Goal: Task Accomplishment & Management: Use online tool/utility

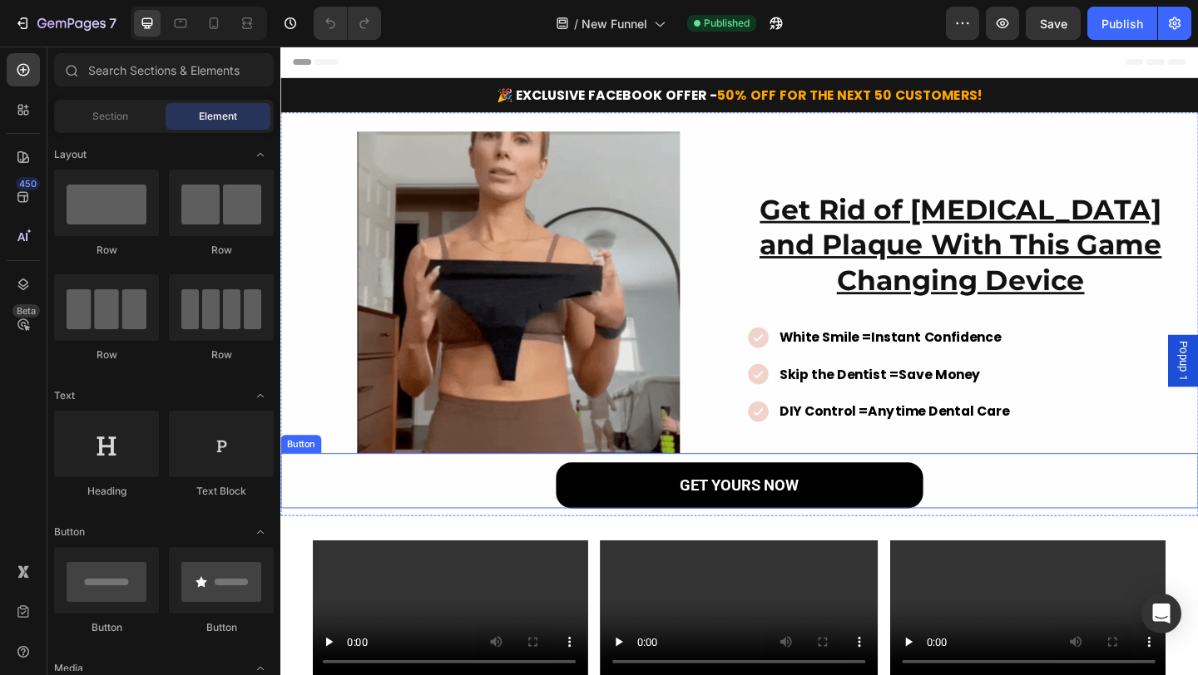
click at [634, 515] on button "GET YOURS NOW" at bounding box center [779, 524] width 399 height 50
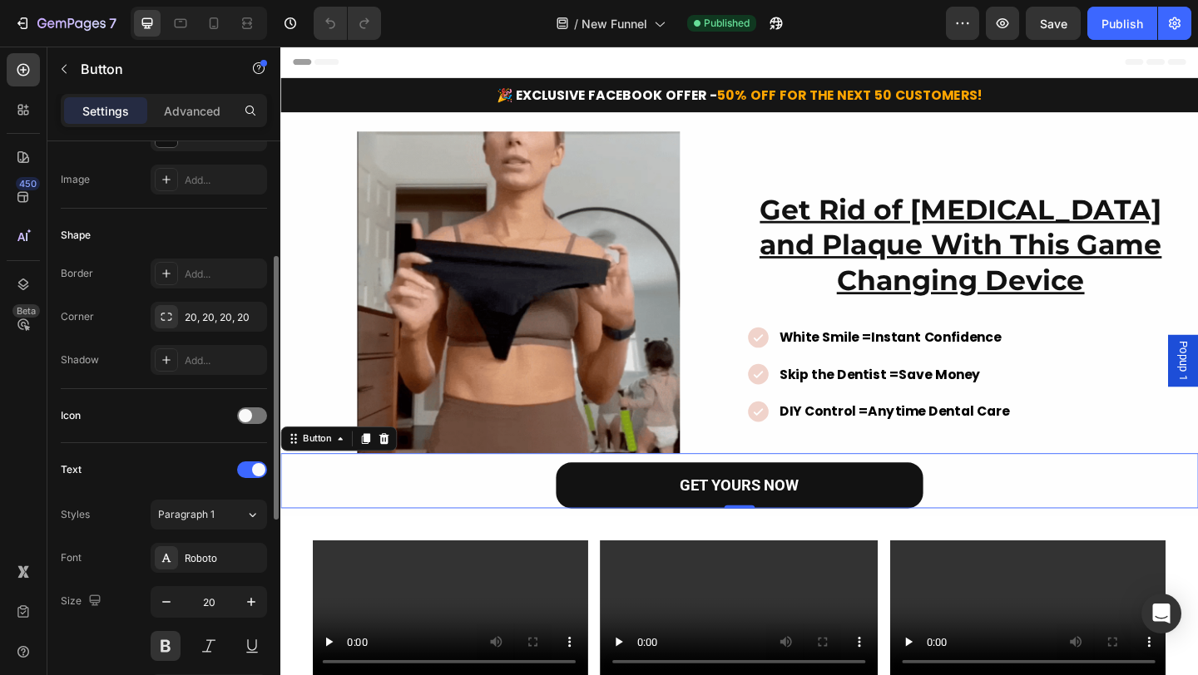
scroll to position [698, 0]
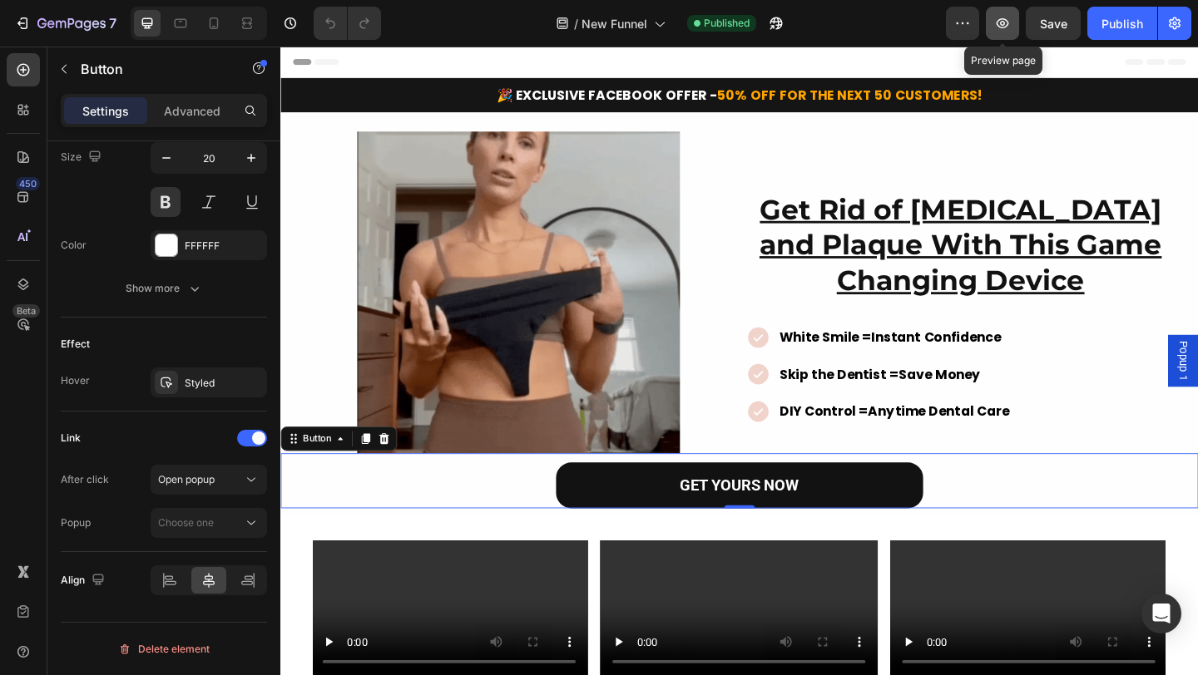
click at [1006, 17] on icon "button" at bounding box center [1002, 23] width 17 height 17
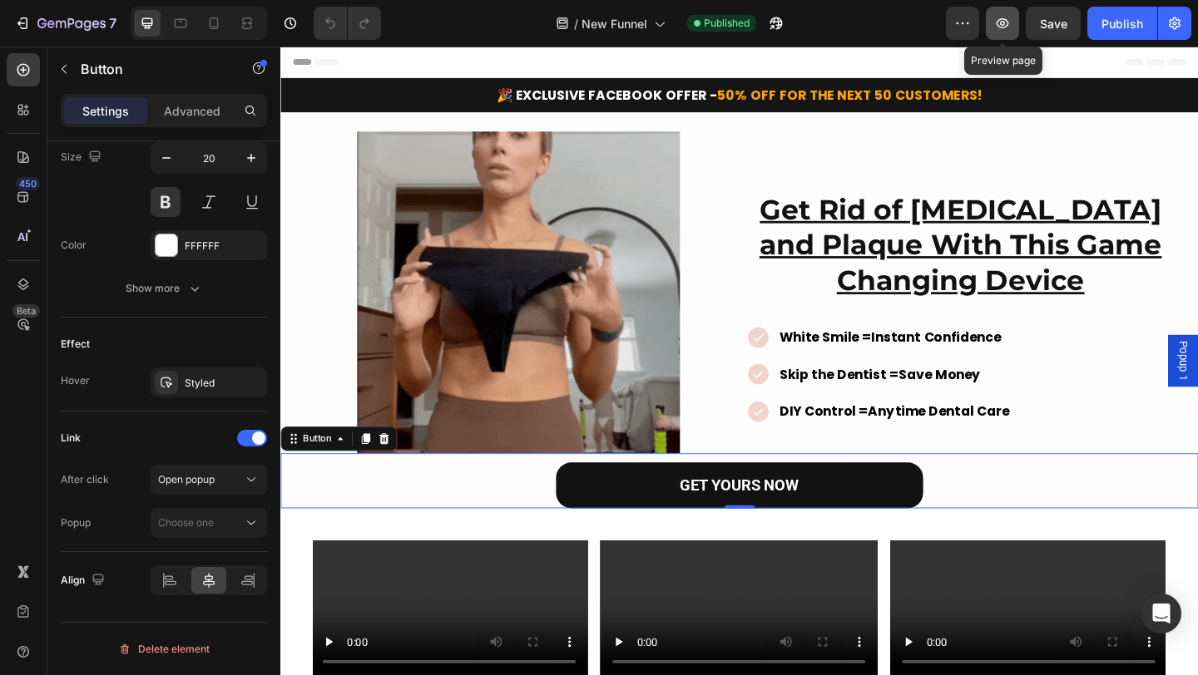
click at [1001, 25] on icon "button" at bounding box center [1002, 23] width 5 height 5
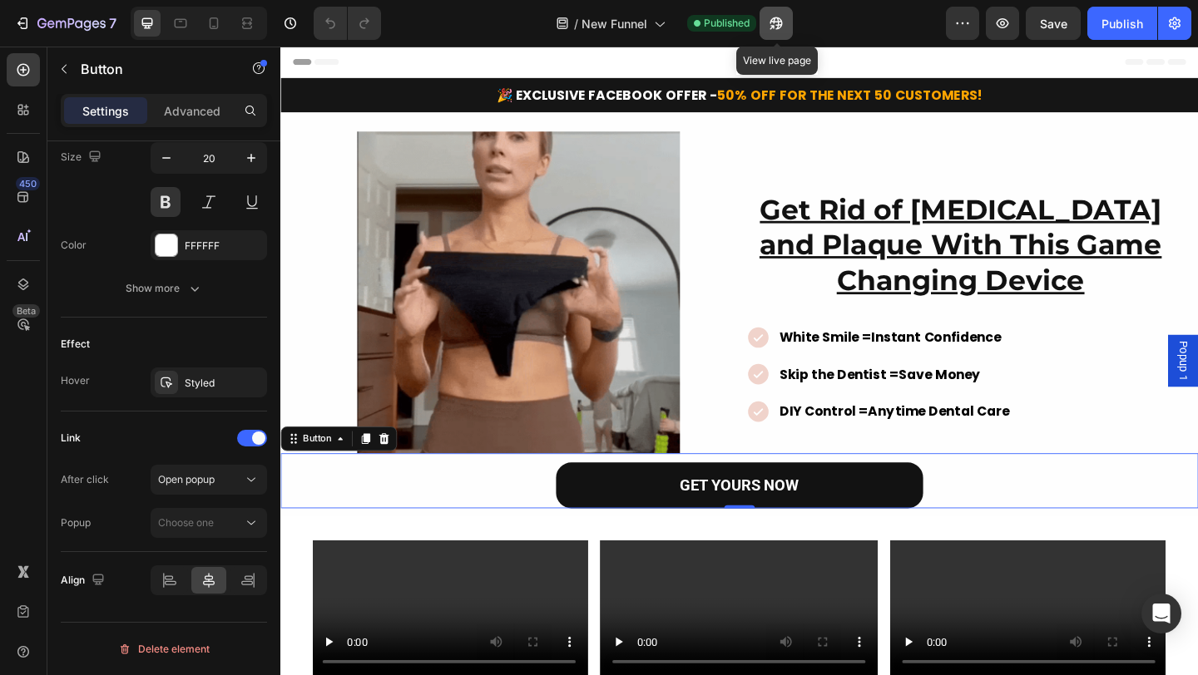
click at [776, 22] on icon "button" at bounding box center [776, 23] width 12 height 12
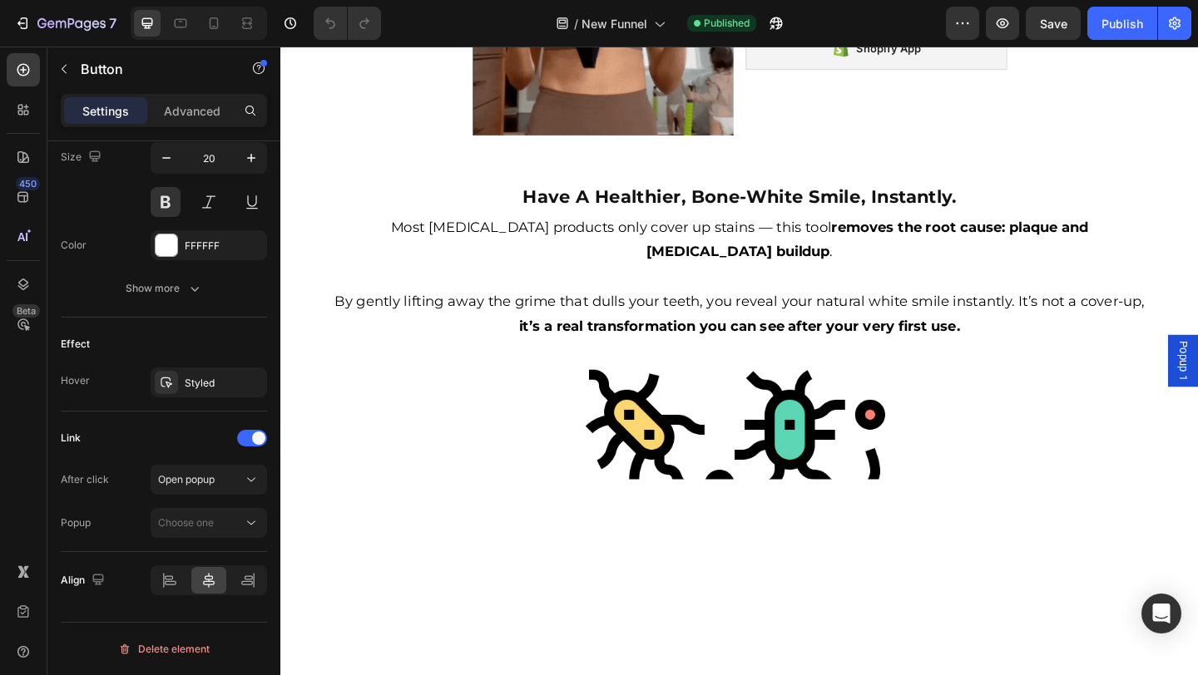
scroll to position [1041, 0]
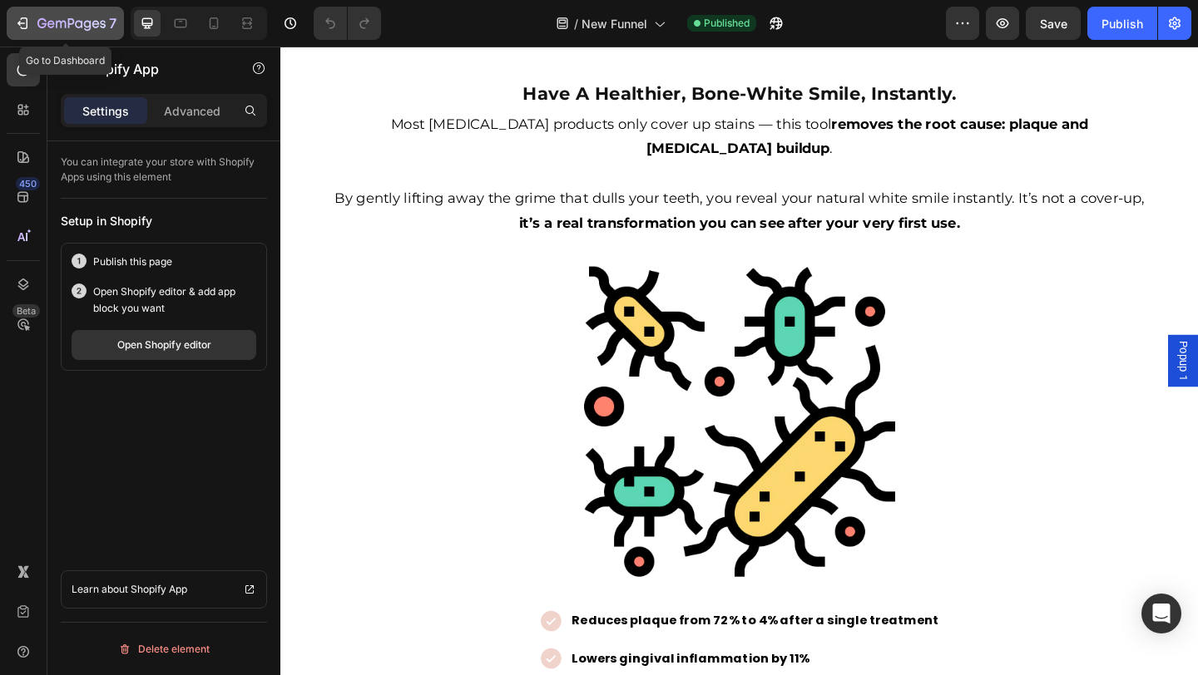
click at [28, 18] on icon "button" at bounding box center [22, 23] width 17 height 17
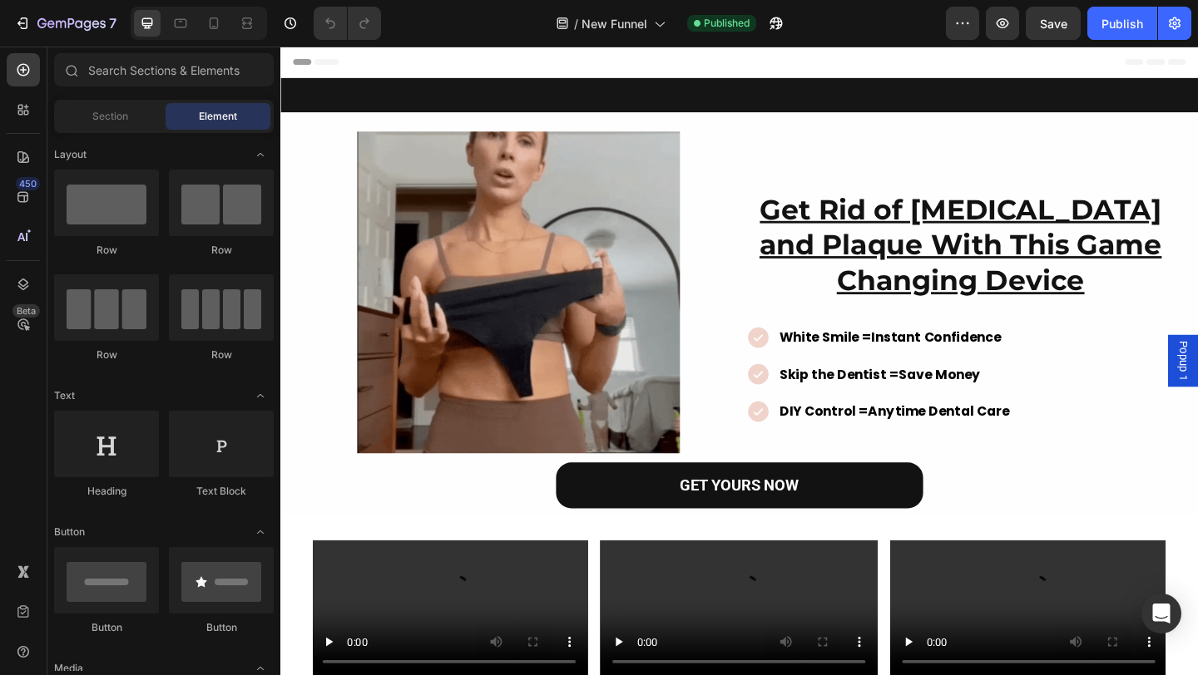
scroll to position [1083, 0]
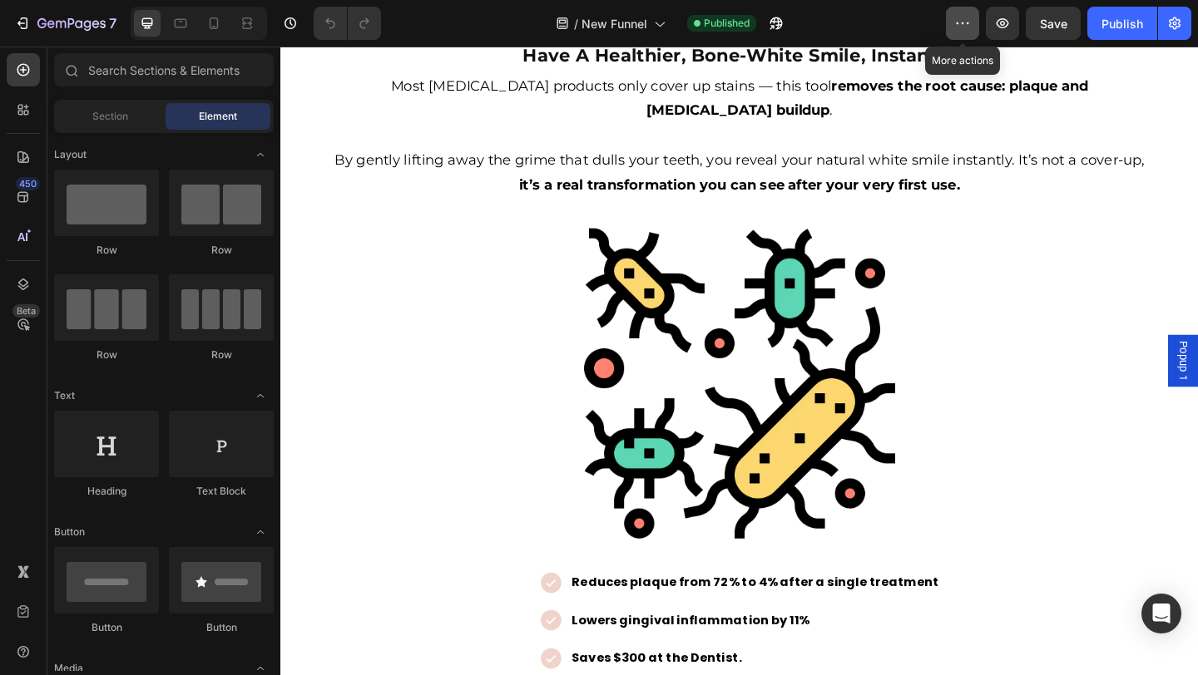
click at [962, 15] on icon "button" at bounding box center [962, 23] width 17 height 17
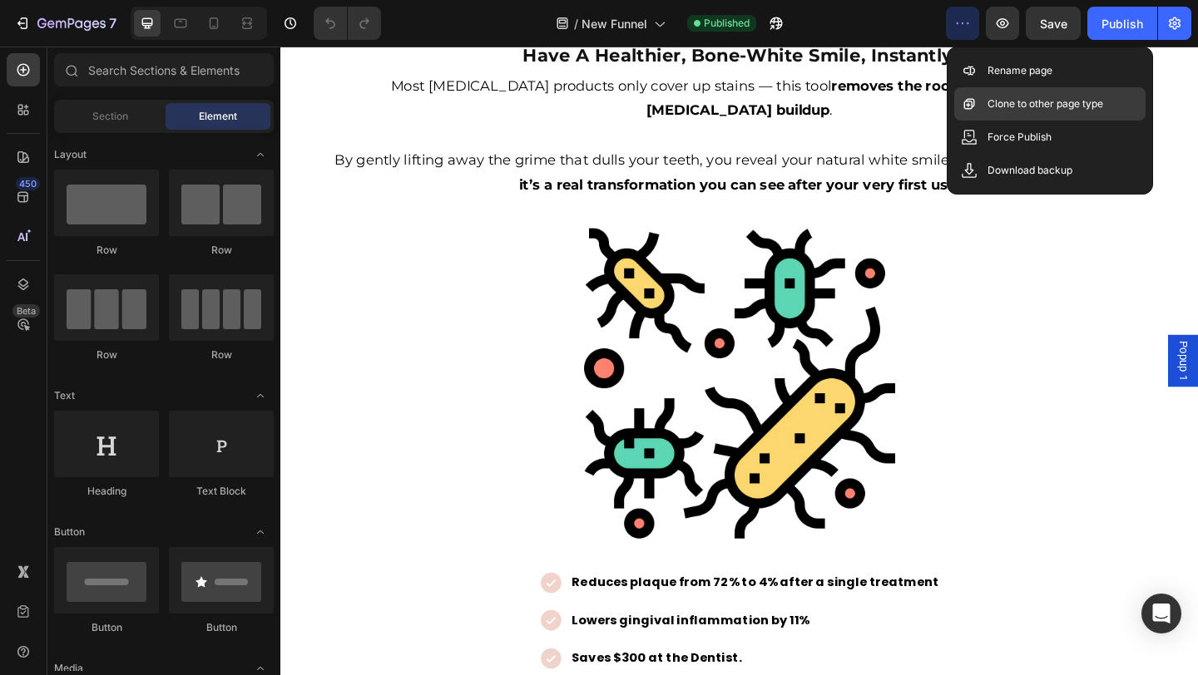
click at [987, 108] on p "Clone to other page type" at bounding box center [1045, 104] width 116 height 17
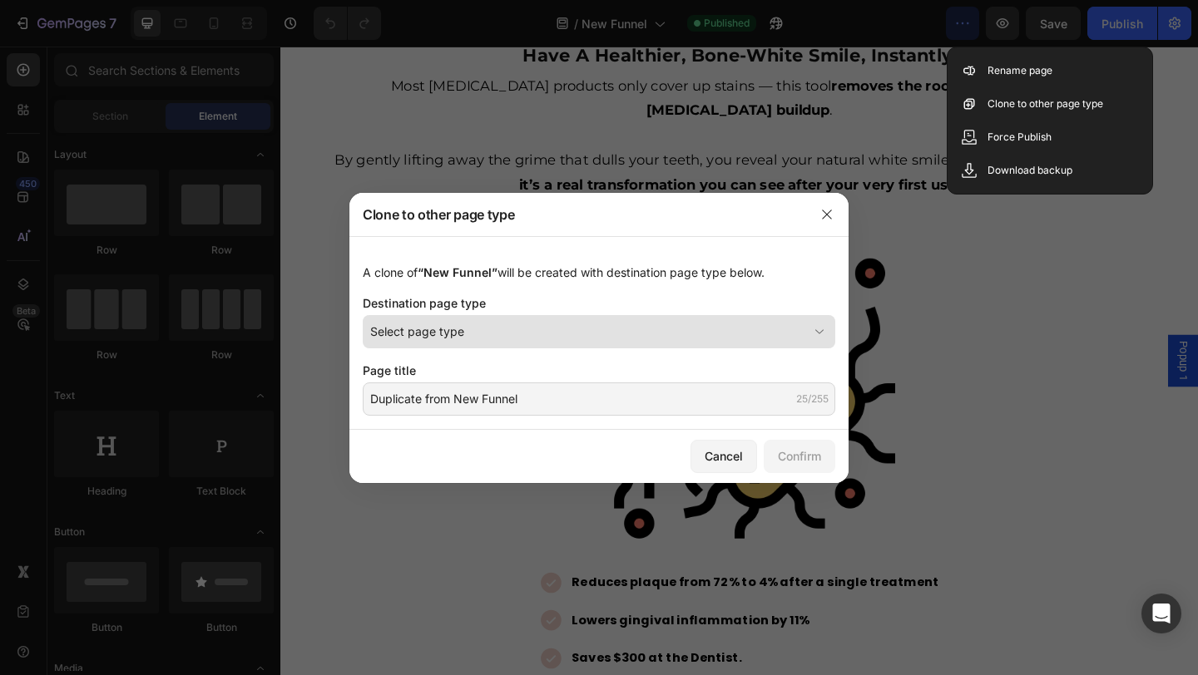
click at [482, 336] on div "Select page type" at bounding box center [589, 331] width 438 height 17
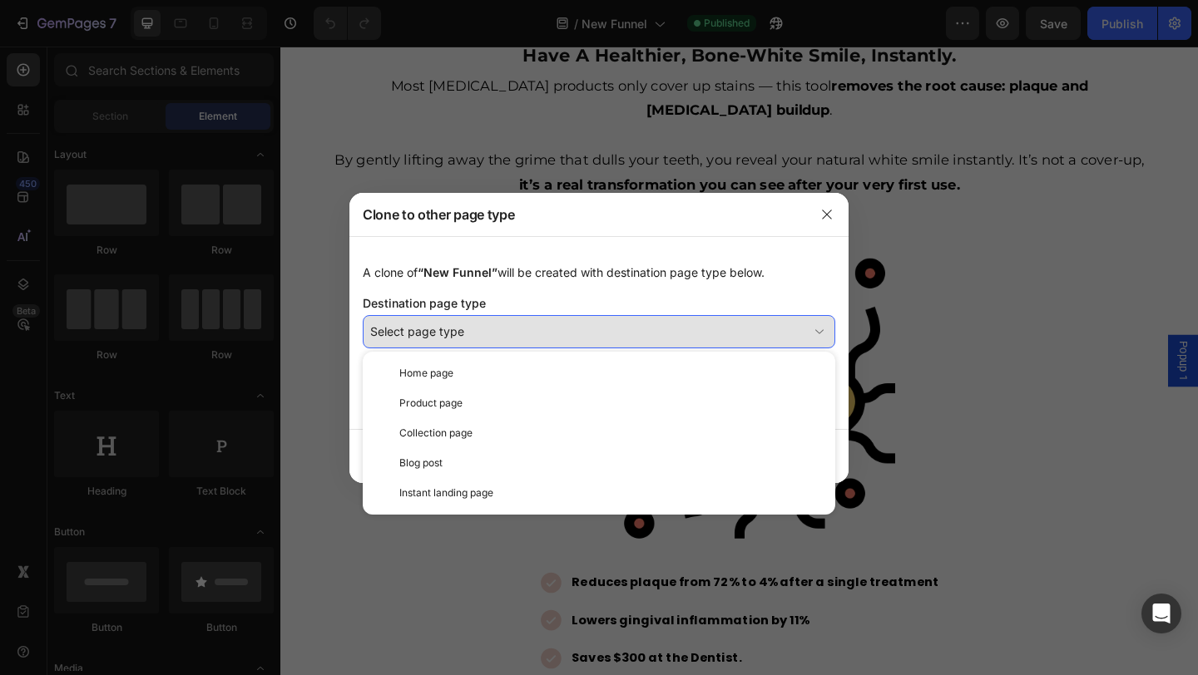
click at [482, 335] on div "Select page type" at bounding box center [589, 331] width 438 height 17
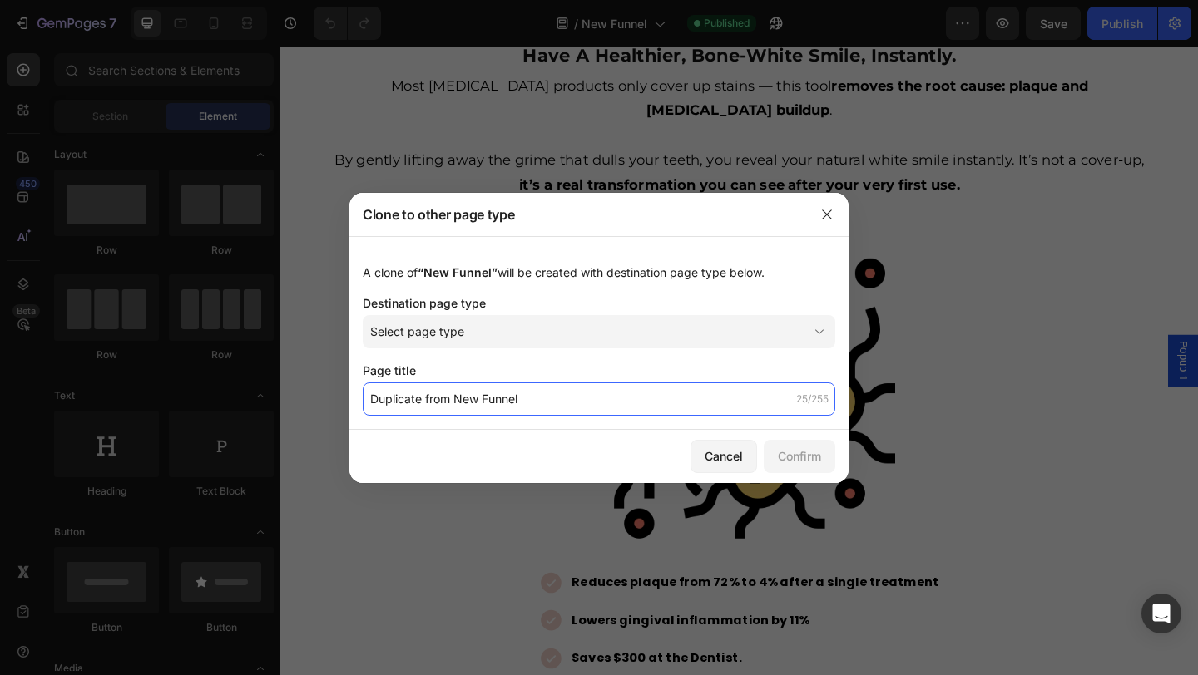
click at [471, 395] on input "Duplicate from New Funnel" at bounding box center [599, 399] width 472 height 33
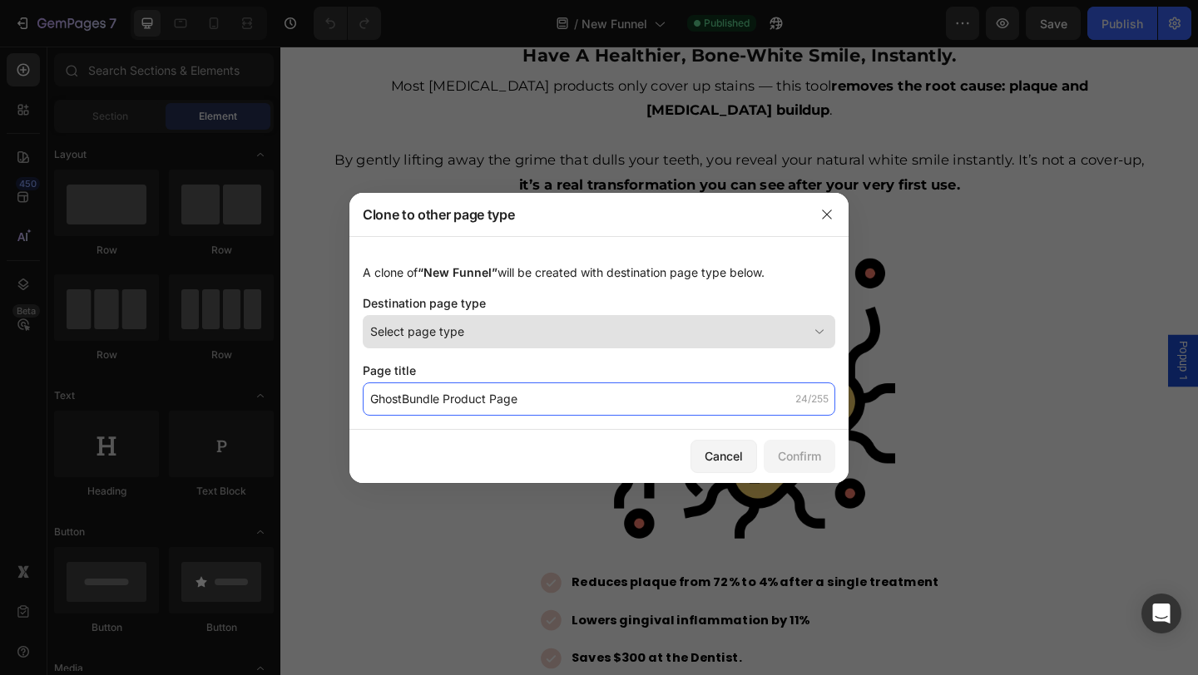
type input "GhostBundle Product Page"
click at [459, 331] on span "Select page type" at bounding box center [417, 331] width 94 height 17
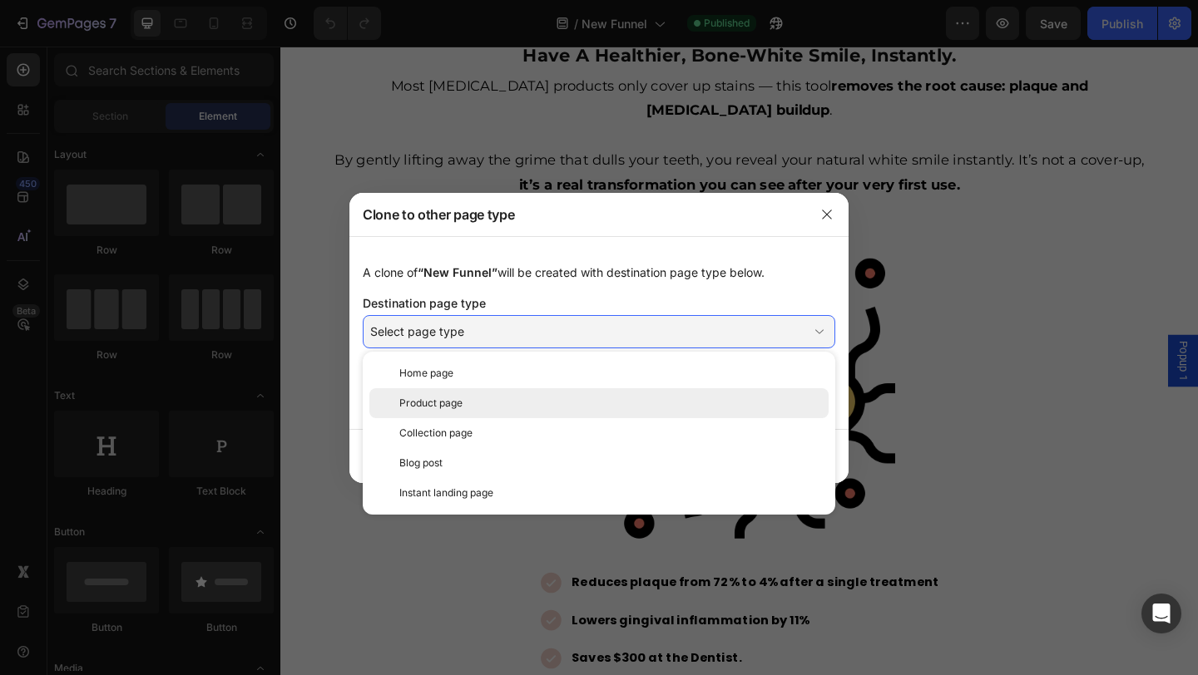
click at [450, 405] on span "Product page" at bounding box center [430, 403] width 63 height 15
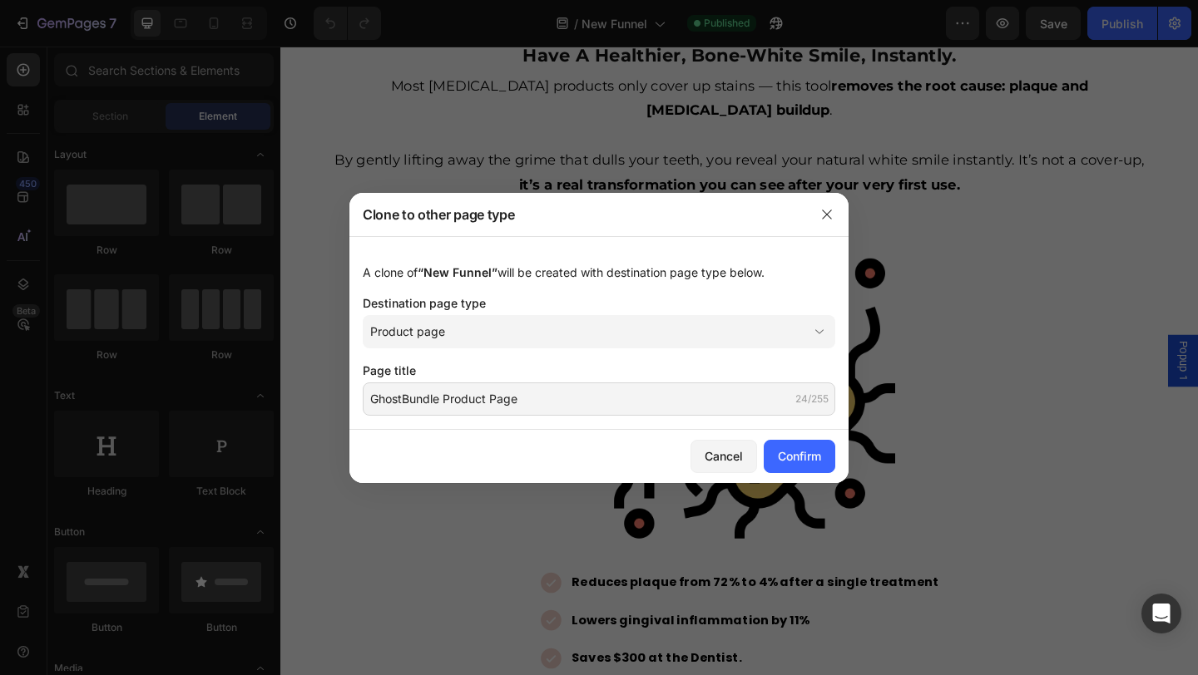
click at [550, 351] on div "A clone of “New Funnel” will be created with destination page type below. Desti…" at bounding box center [598, 333] width 499 height 194
click at [816, 456] on div "Confirm" at bounding box center [799, 455] width 43 height 17
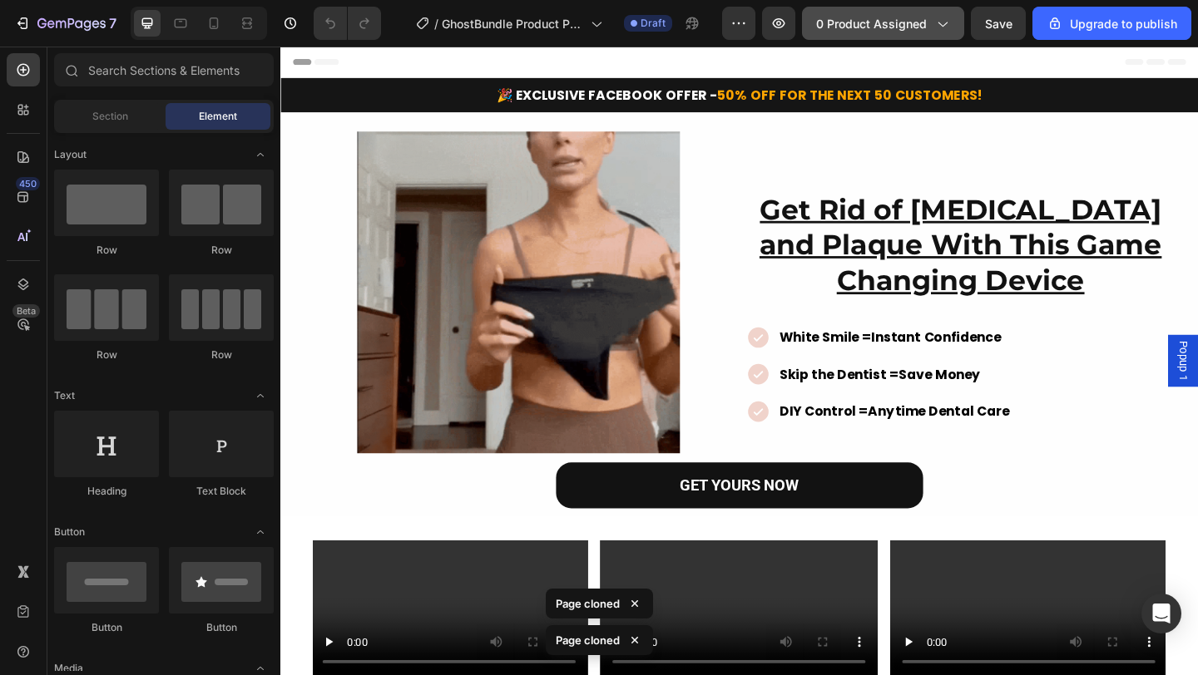
click at [863, 29] on span "0 product assigned" at bounding box center [871, 23] width 111 height 17
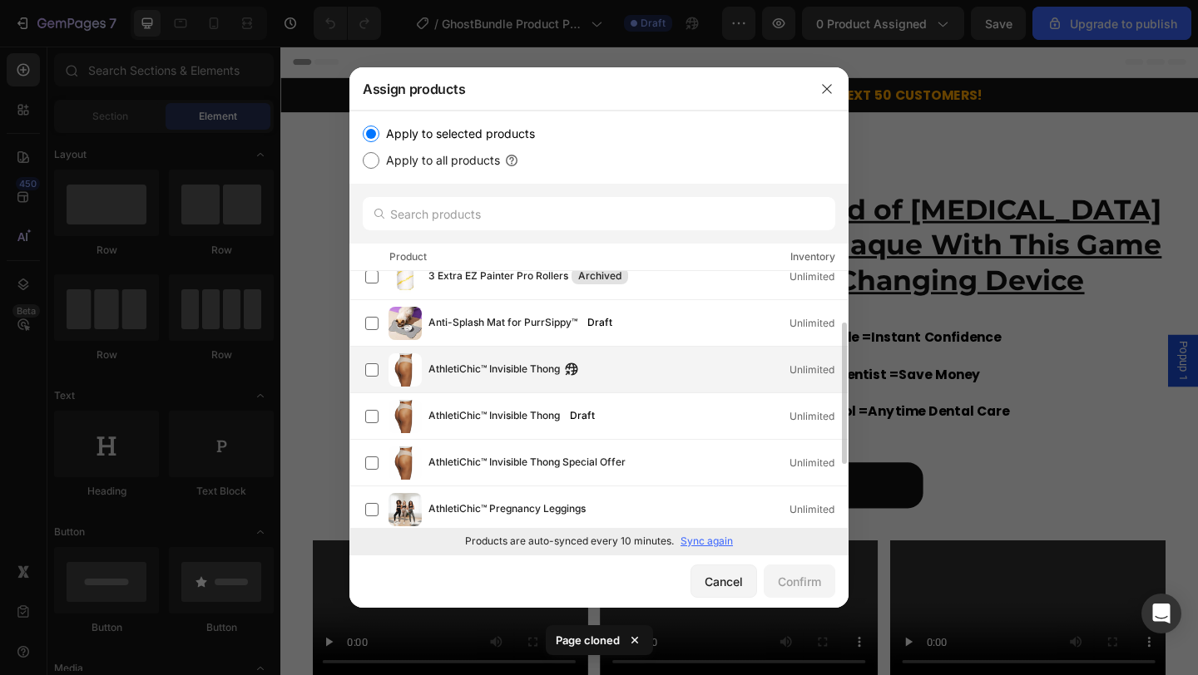
scroll to position [77, 0]
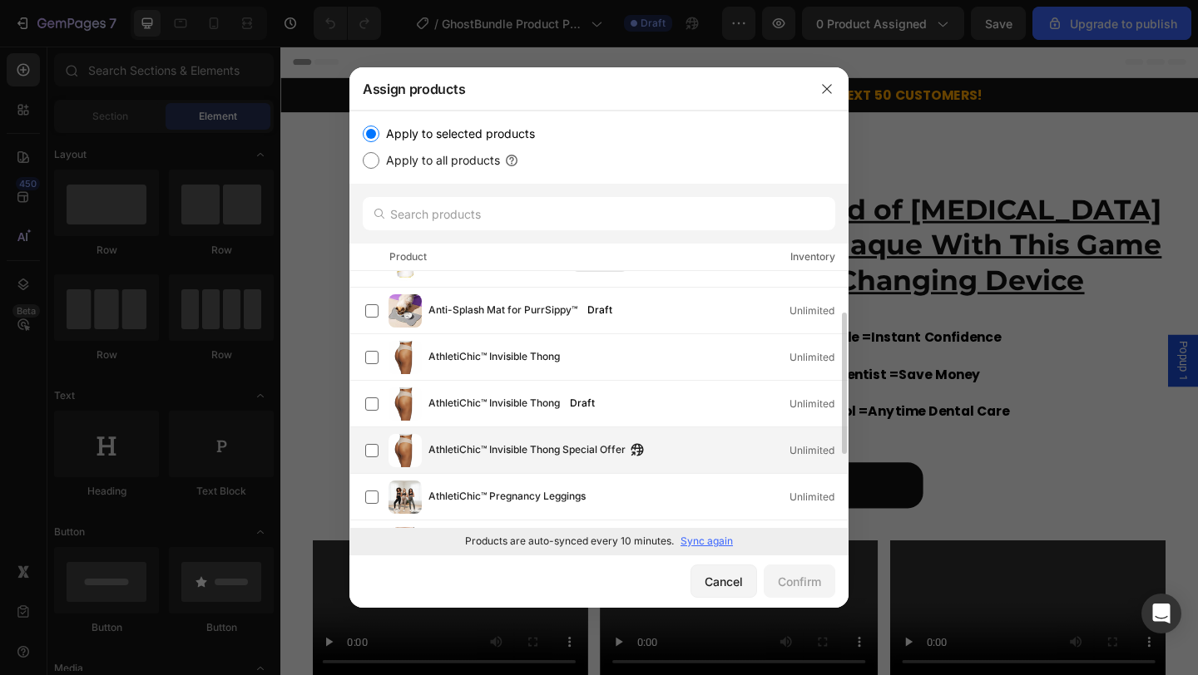
click at [528, 447] on span "AthletiChic™ Invisible Thong Special Offer" at bounding box center [526, 451] width 197 height 18
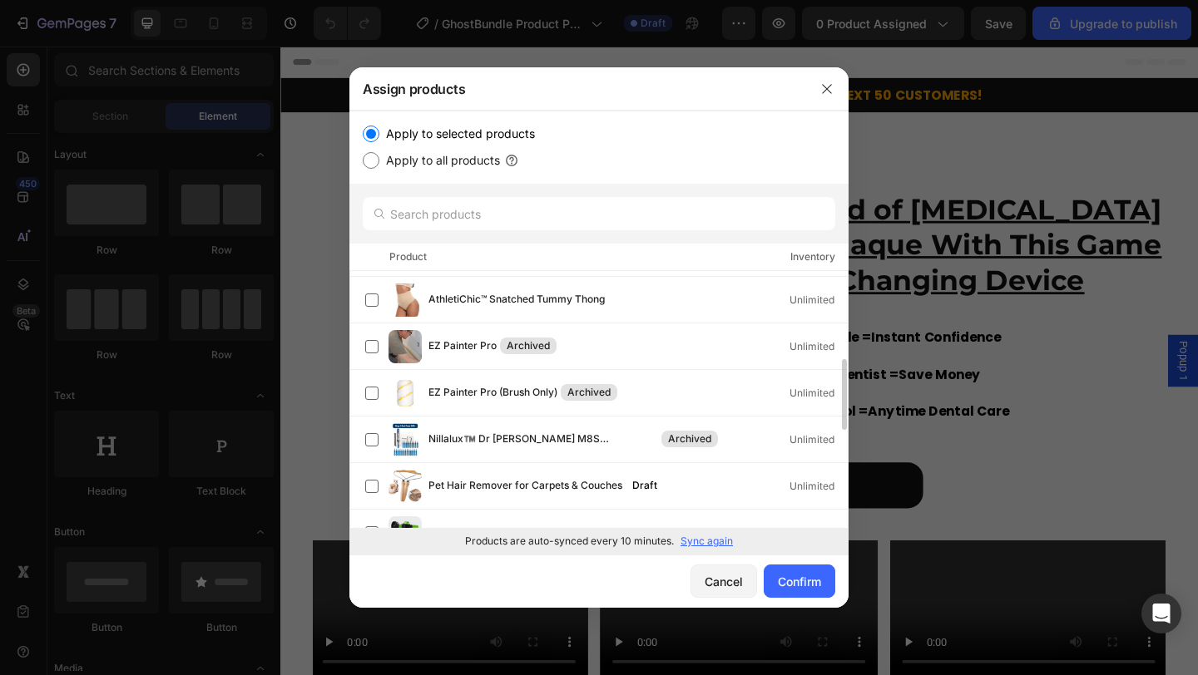
scroll to position [390, 0]
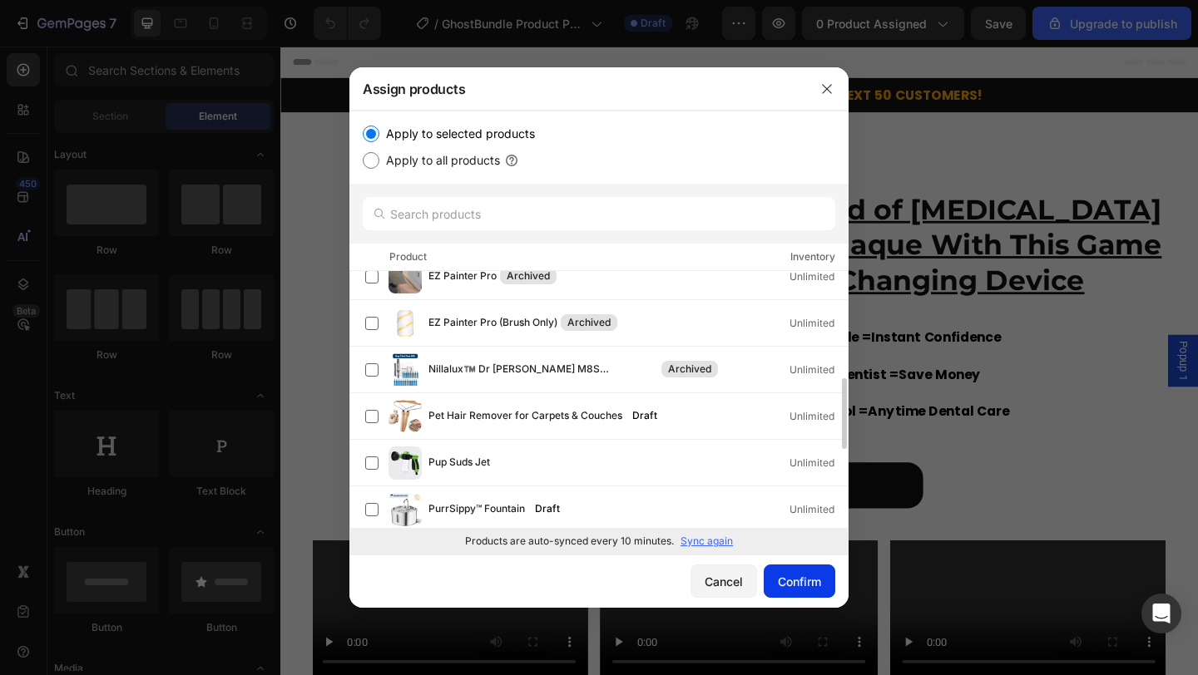
click at [802, 577] on div "Confirm" at bounding box center [799, 581] width 43 height 17
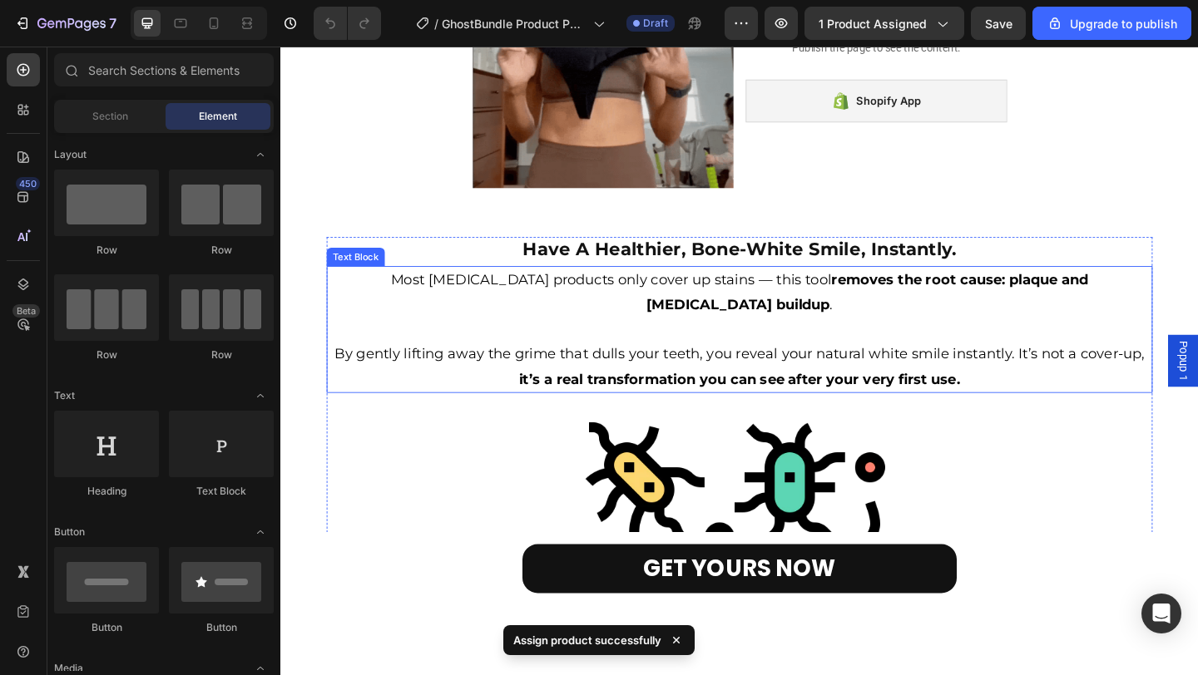
scroll to position [1065, 0]
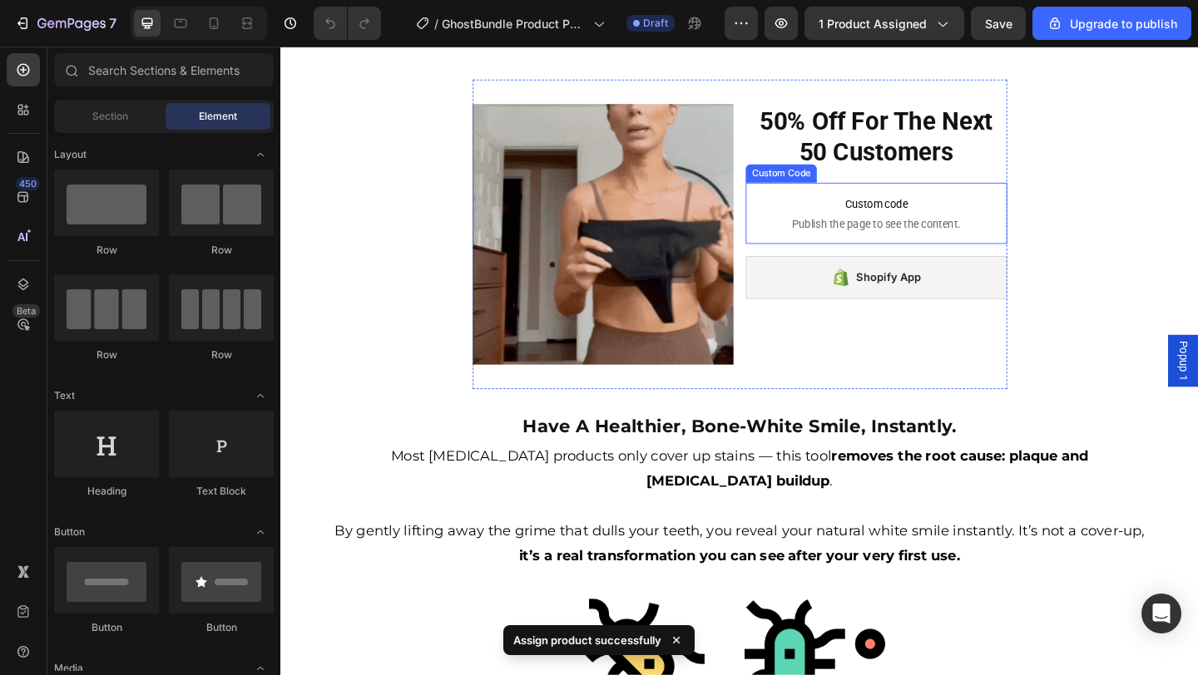
click at [894, 223] on span "Custom code" at bounding box center [928, 218] width 284 height 20
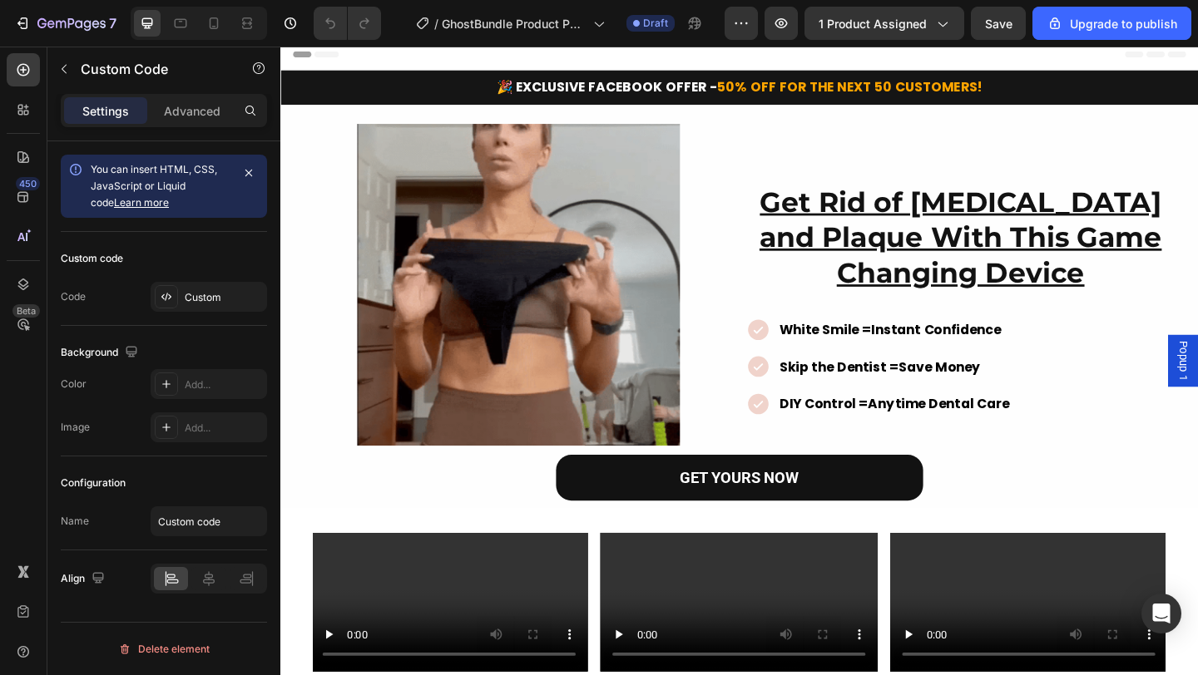
scroll to position [0, 0]
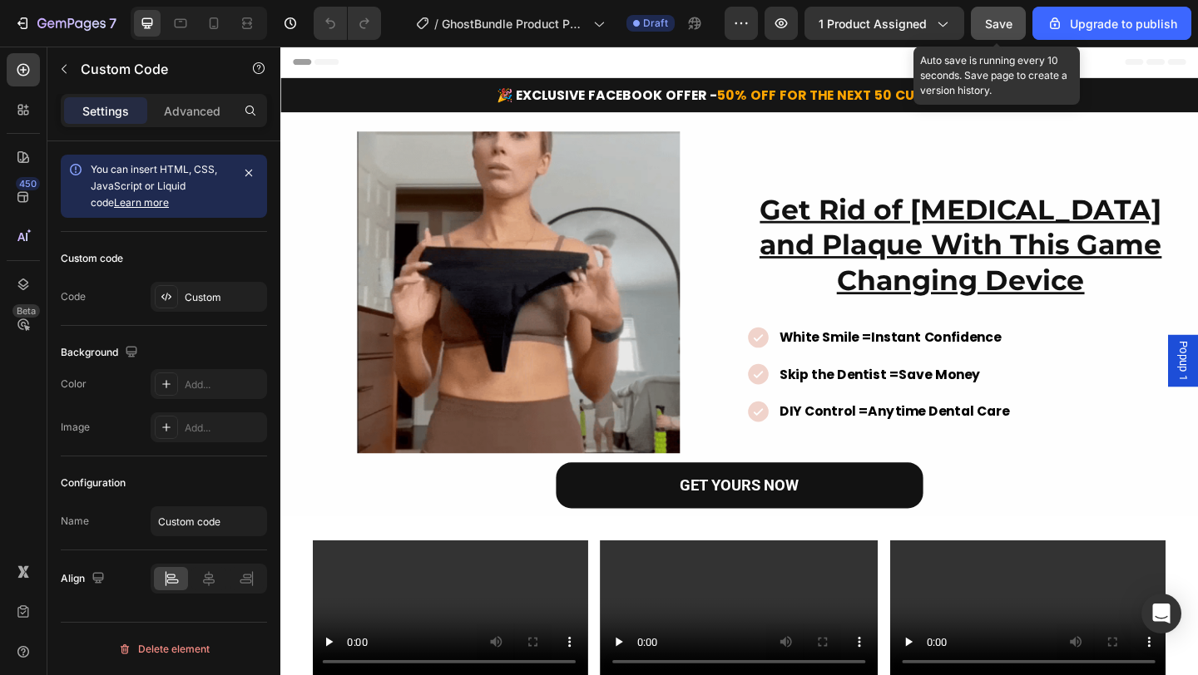
click at [1006, 22] on span "Save" at bounding box center [998, 24] width 27 height 14
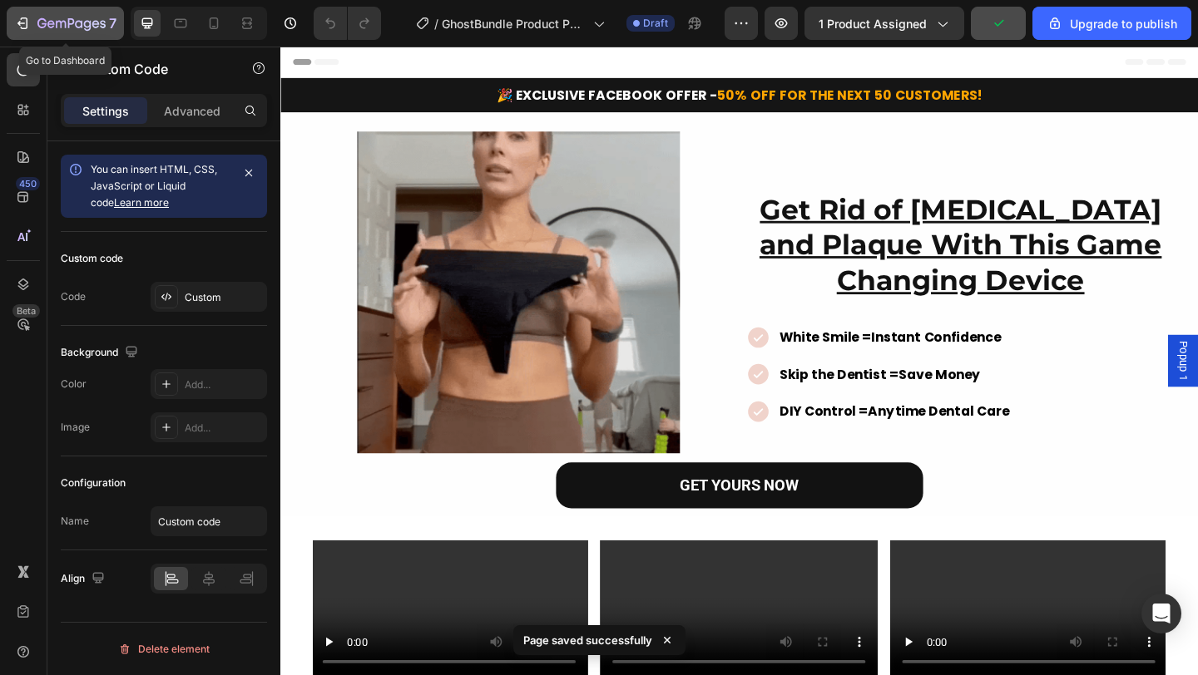
click at [19, 27] on icon "button" at bounding box center [22, 23] width 17 height 17
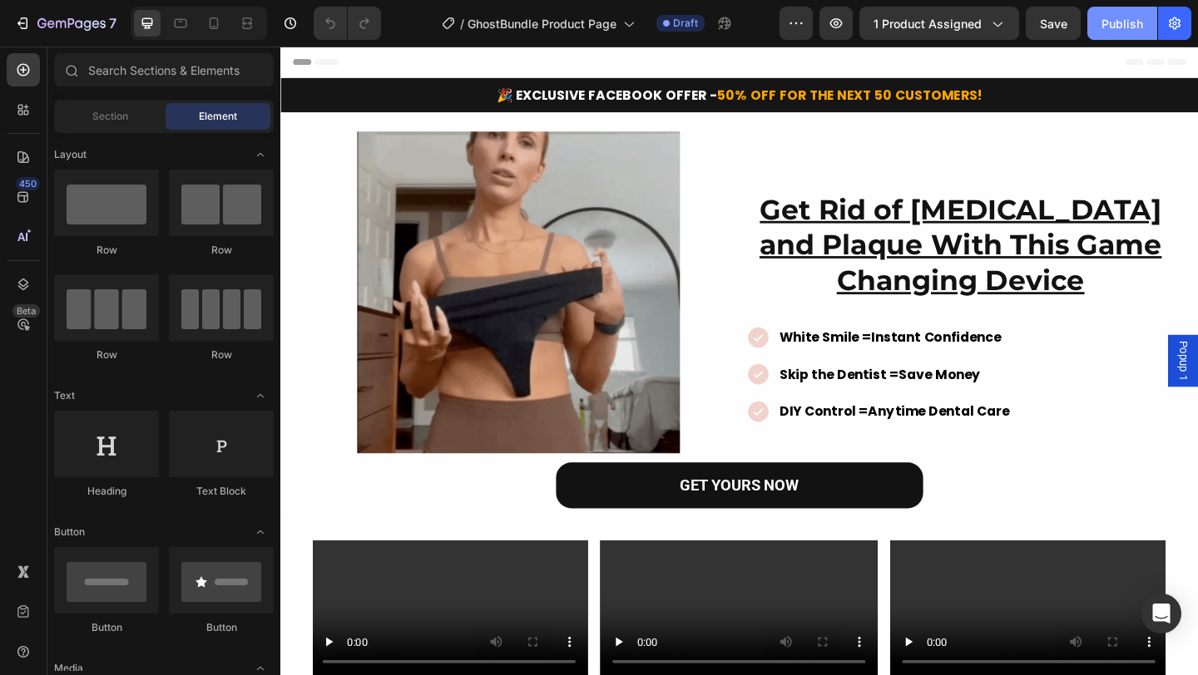
click at [1121, 25] on div "Publish" at bounding box center [1122, 23] width 42 height 17
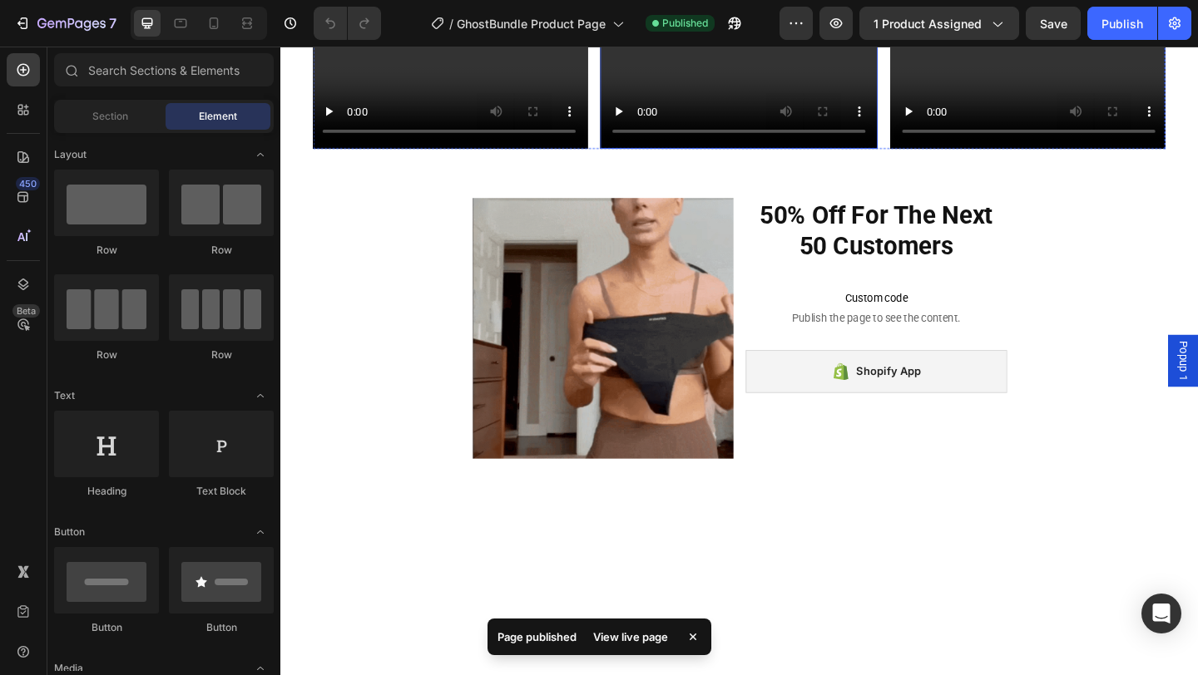
scroll to position [264, 0]
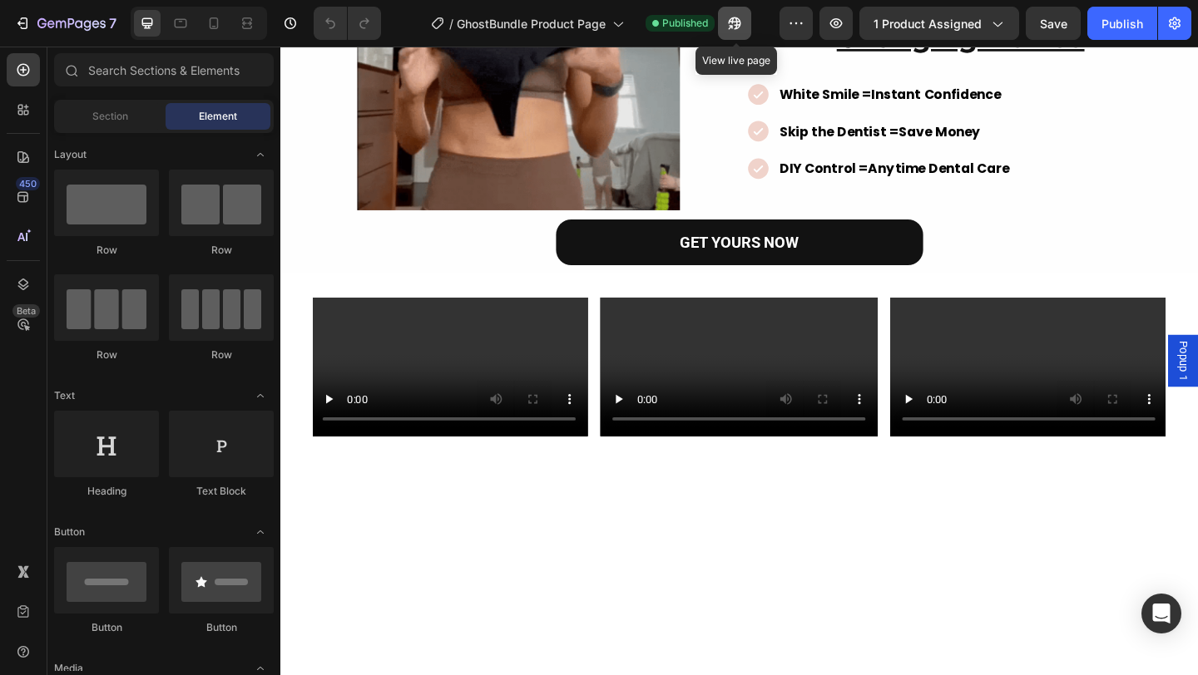
click at [733, 29] on icon "button" at bounding box center [734, 23] width 17 height 17
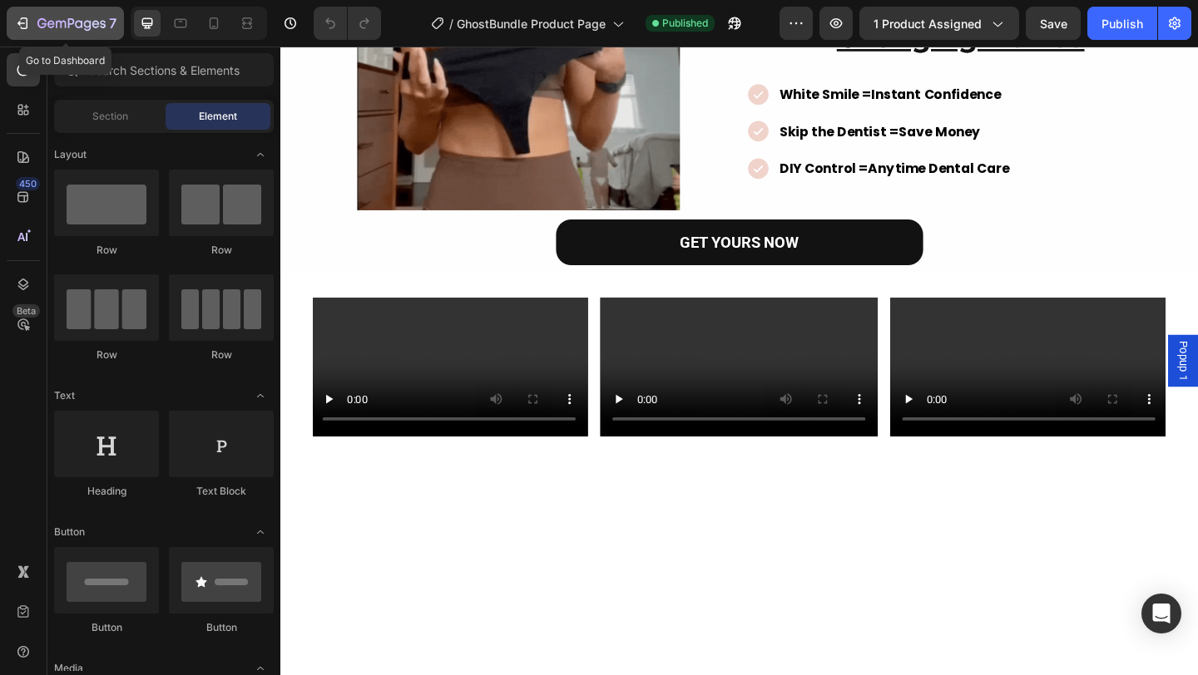
click at [16, 32] on div "7" at bounding box center [65, 23] width 102 height 20
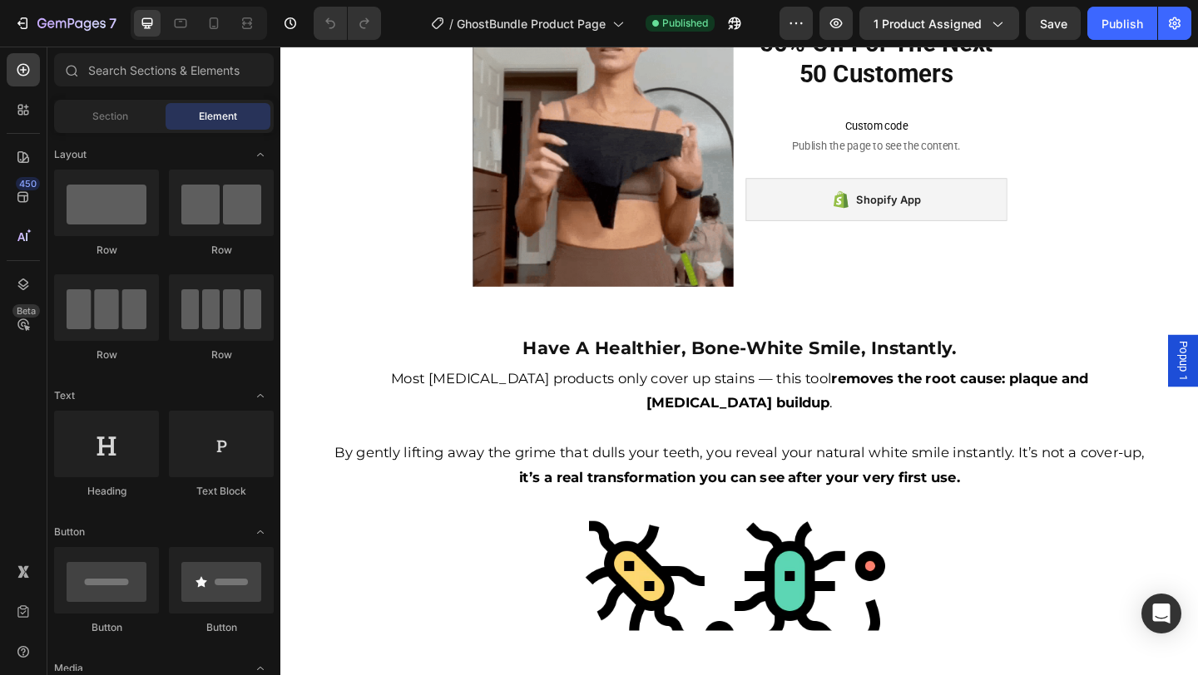
scroll to position [1172, 0]
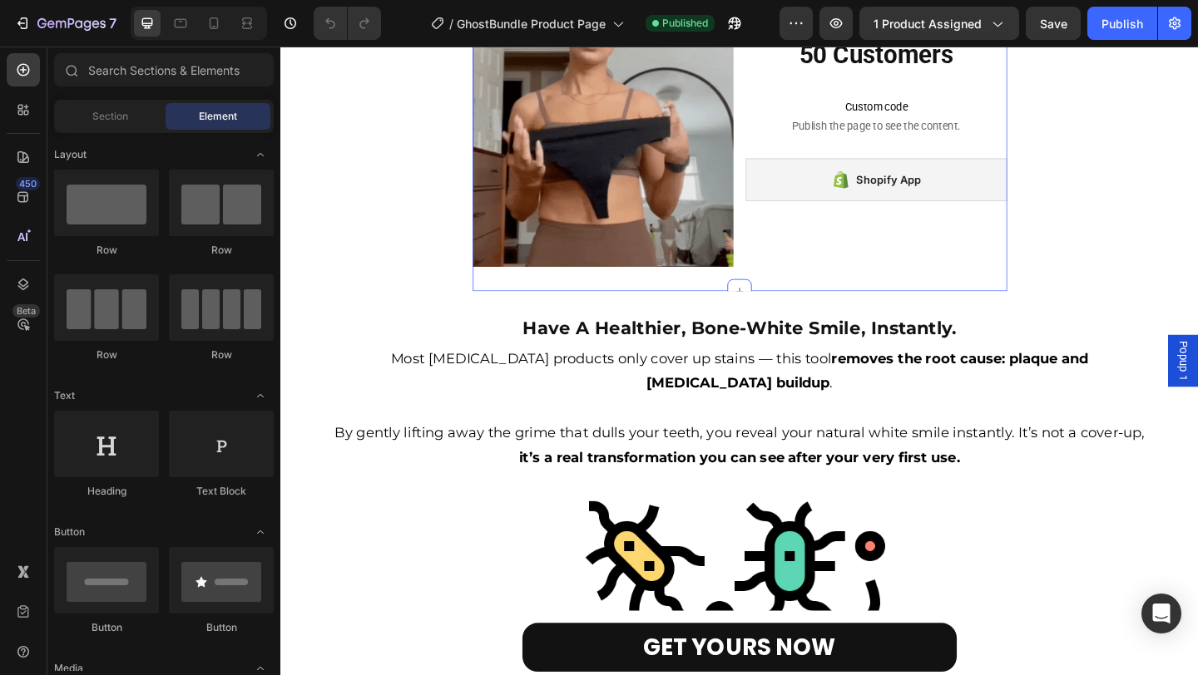
click at [925, 219] on div "50% Off For The Next 50 Customers Heading Custom code Publish the page to see t…" at bounding box center [928, 144] width 284 height 284
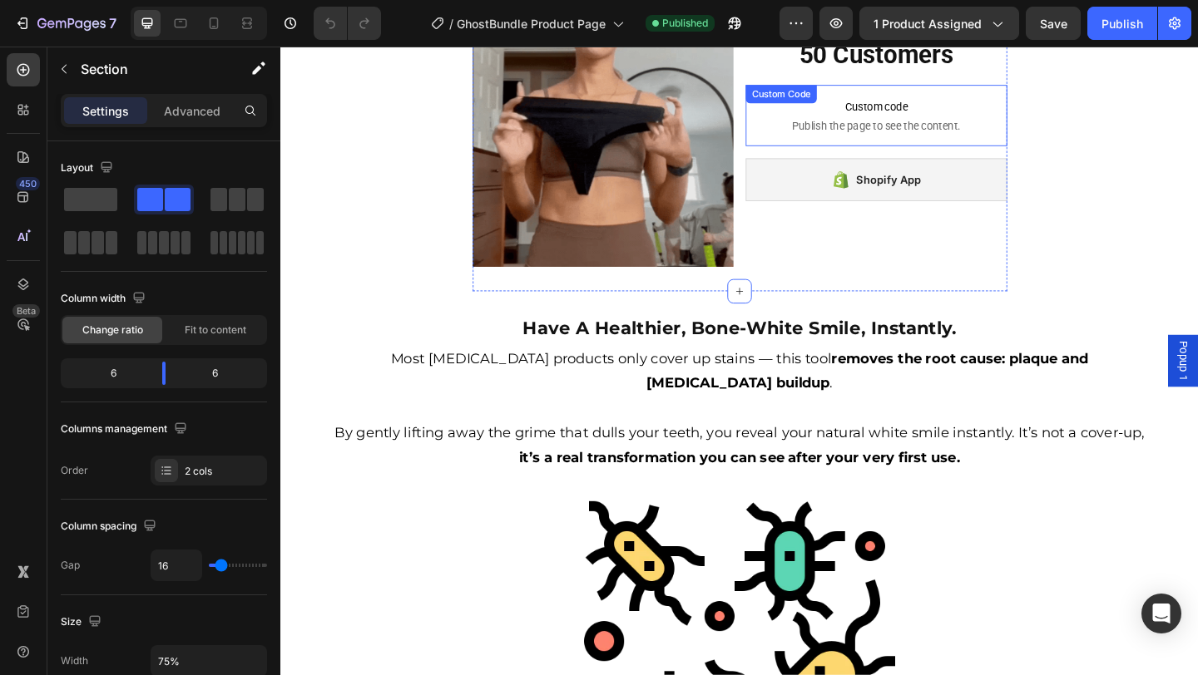
click at [943, 148] on p "Custom code Publish the page to see the content." at bounding box center [928, 121] width 284 height 67
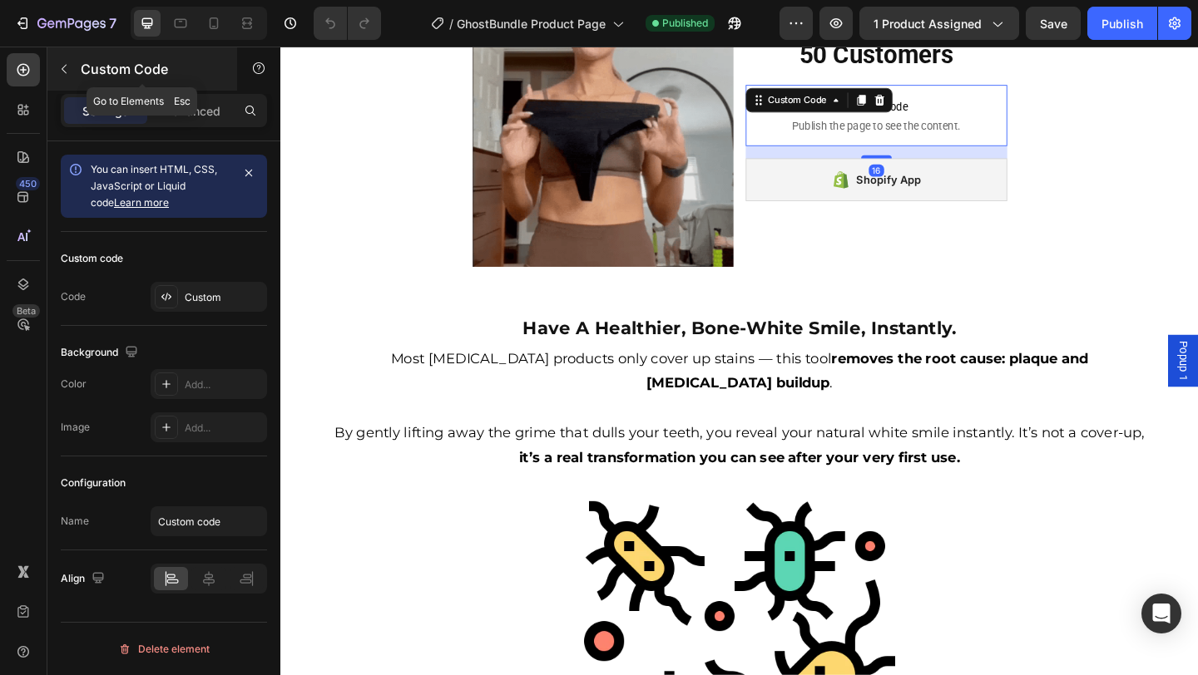
click at [62, 75] on icon "button" at bounding box center [63, 68] width 13 height 13
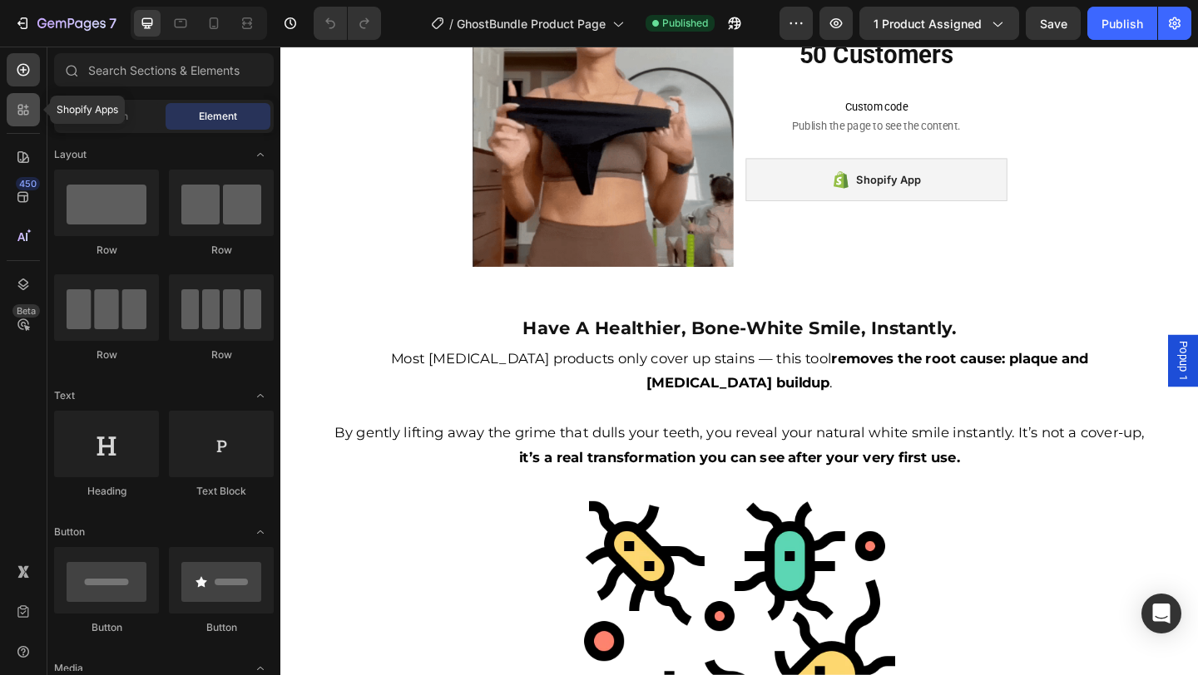
click at [26, 98] on div at bounding box center [23, 109] width 33 height 33
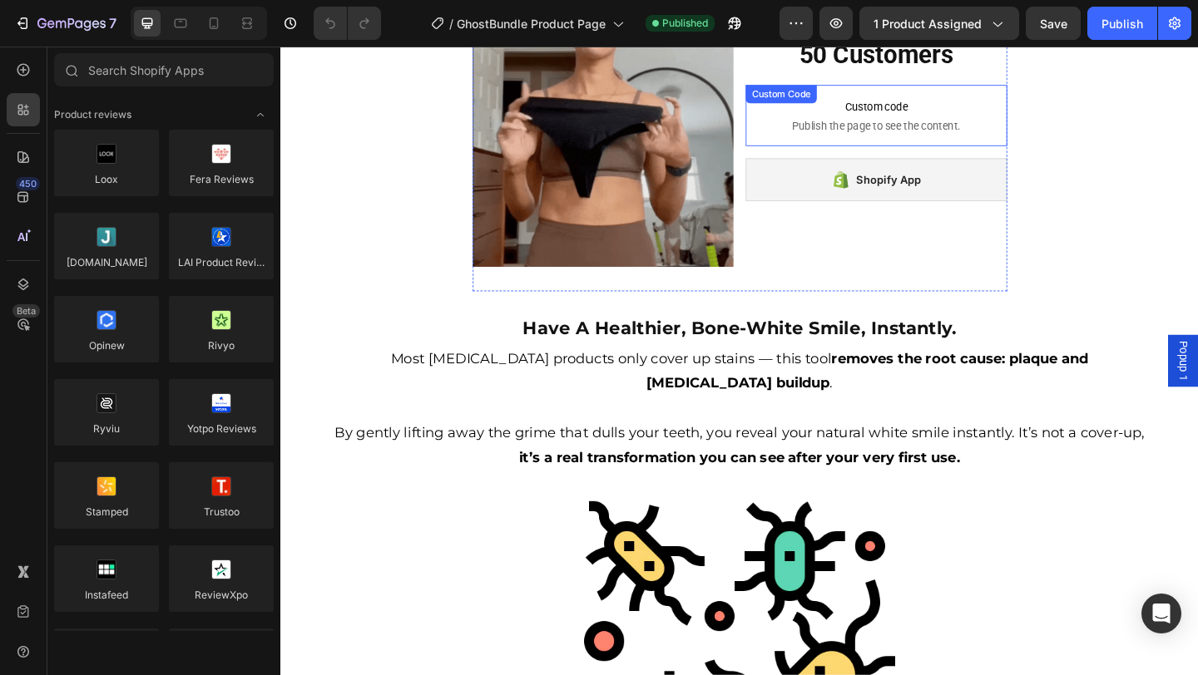
click at [1047, 146] on p "Custom code Publish the page to see the content." at bounding box center [928, 121] width 284 height 67
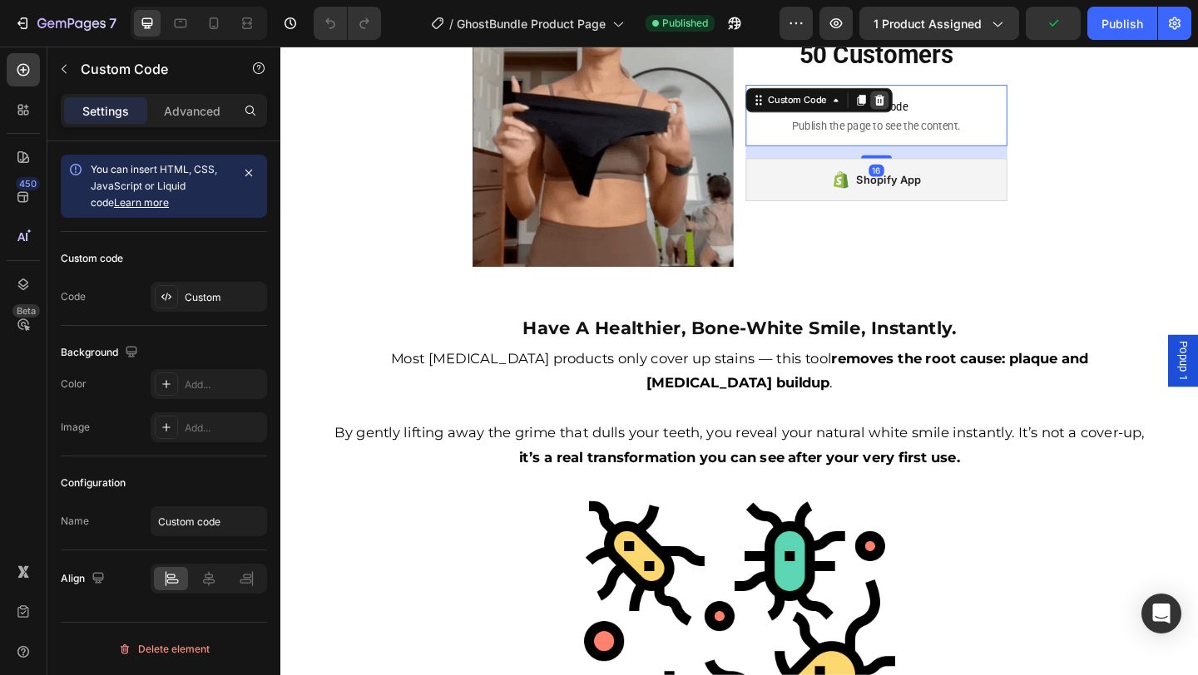
click at [941, 105] on div at bounding box center [932, 105] width 20 height 20
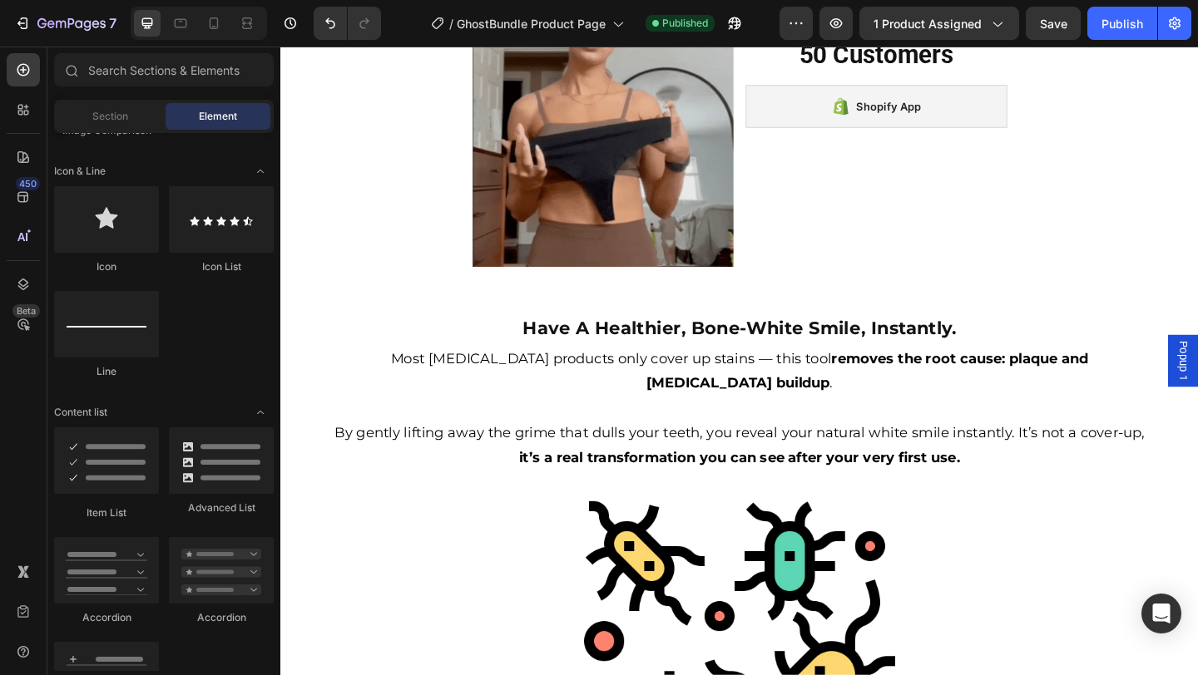
scroll to position [1300, 0]
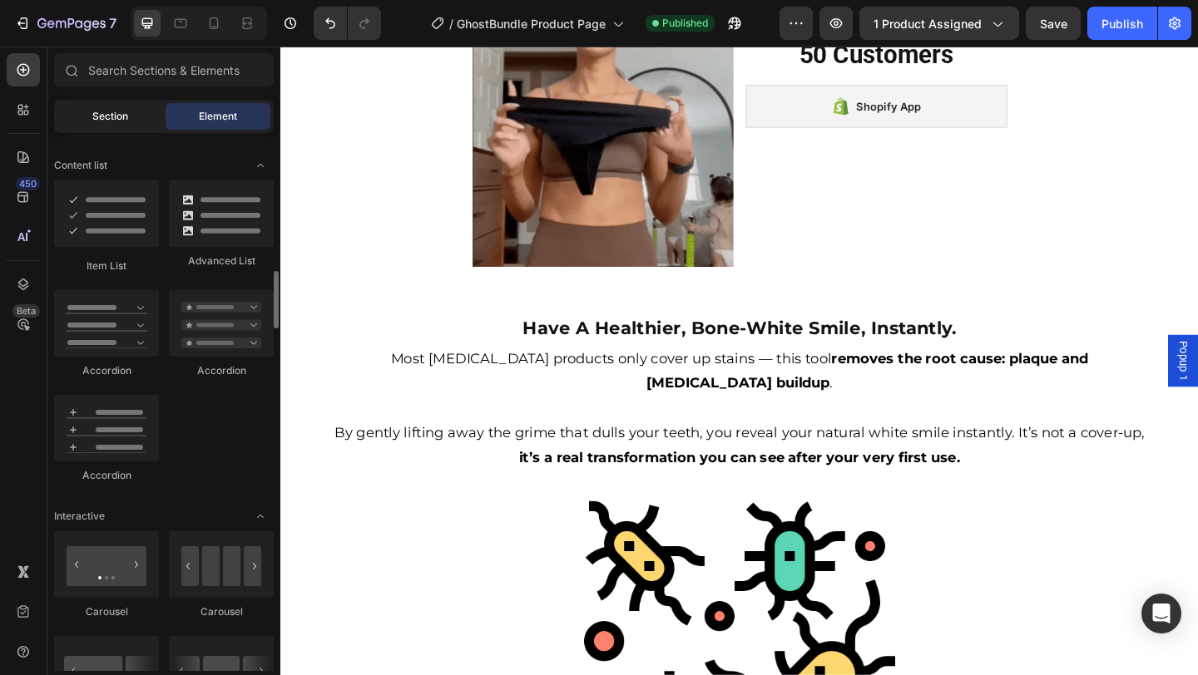
click at [122, 112] on span "Section" at bounding box center [110, 116] width 36 height 15
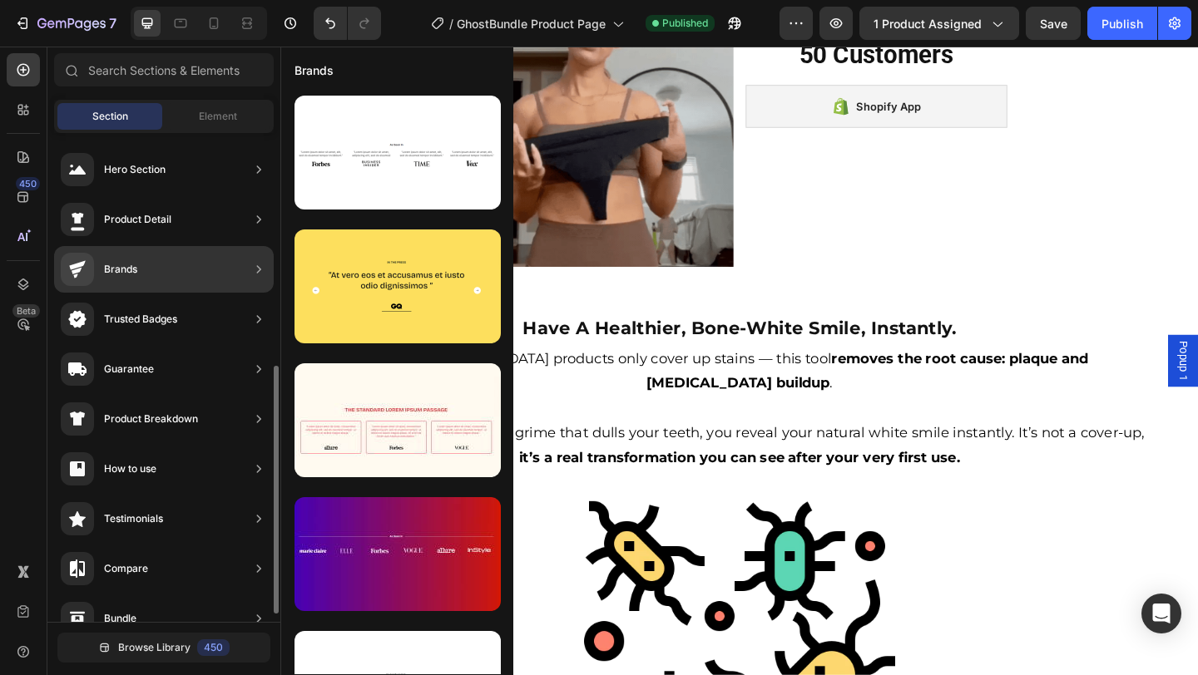
scroll to position [476, 0]
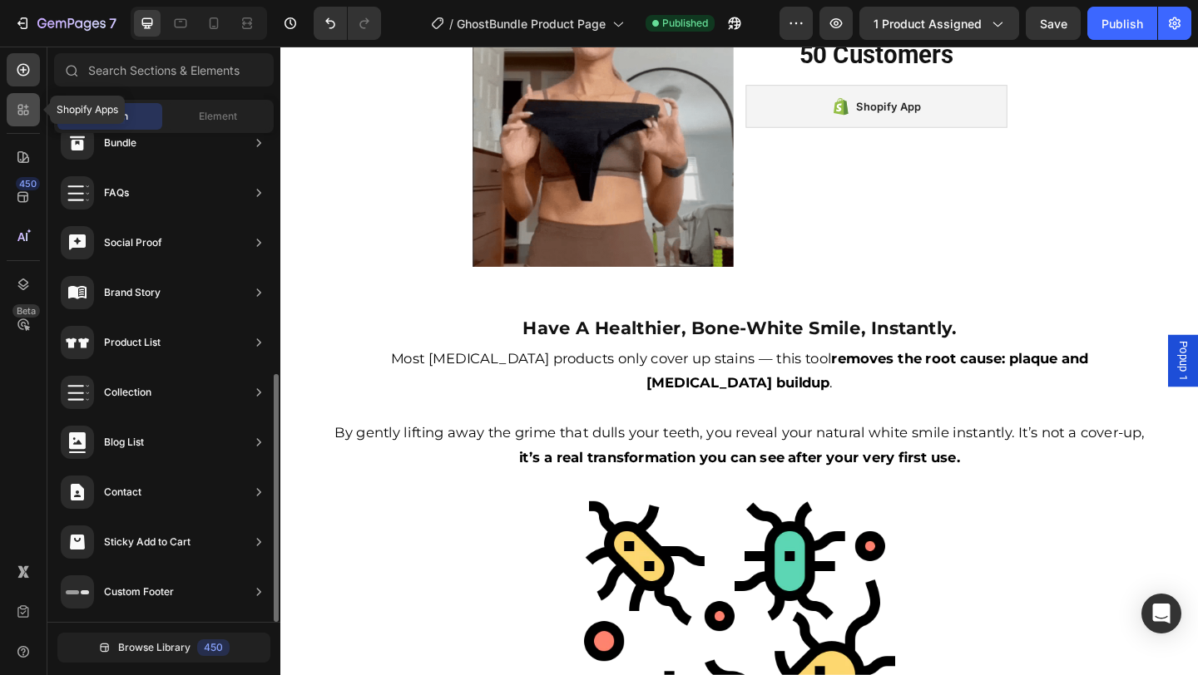
click at [15, 116] on icon at bounding box center [23, 109] width 17 height 17
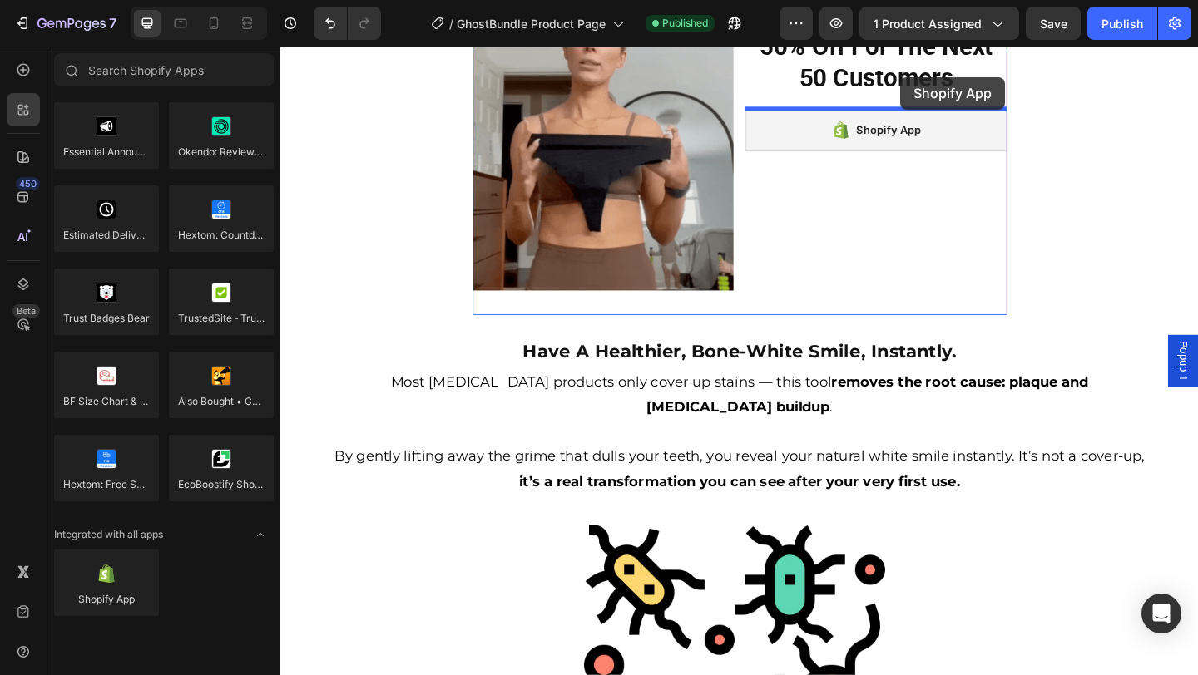
scroll to position [1139, 0]
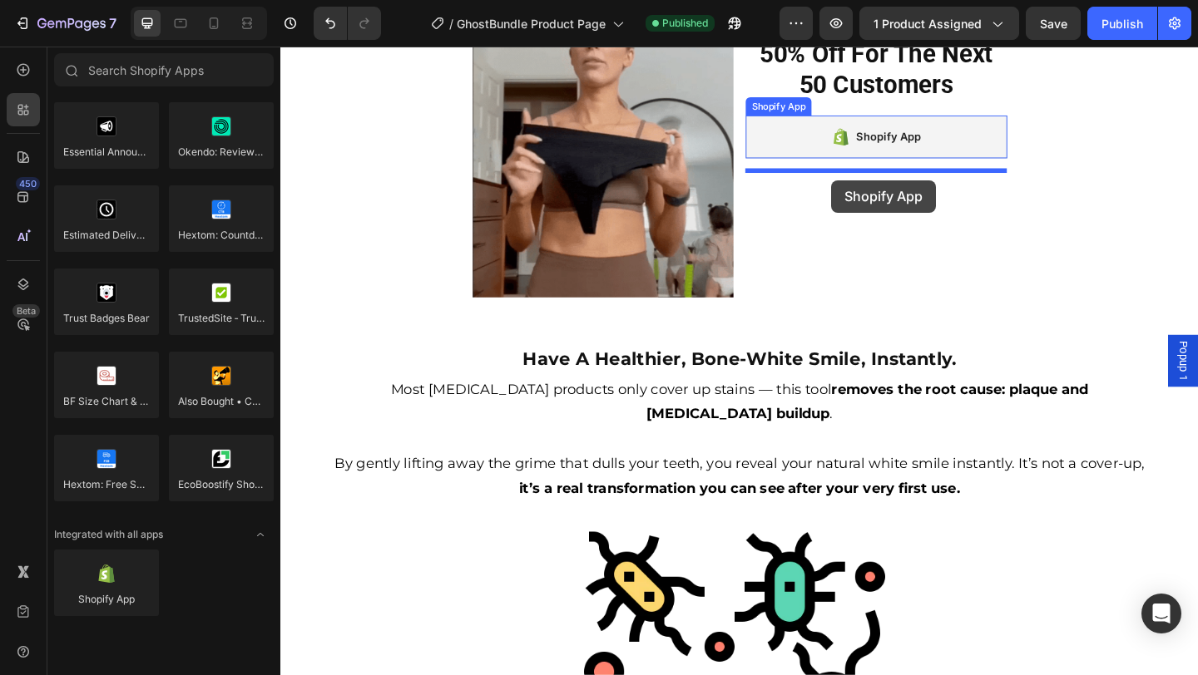
drag, startPoint x: 382, startPoint y: 619, endPoint x: 879, endPoint y: 191, distance: 655.9
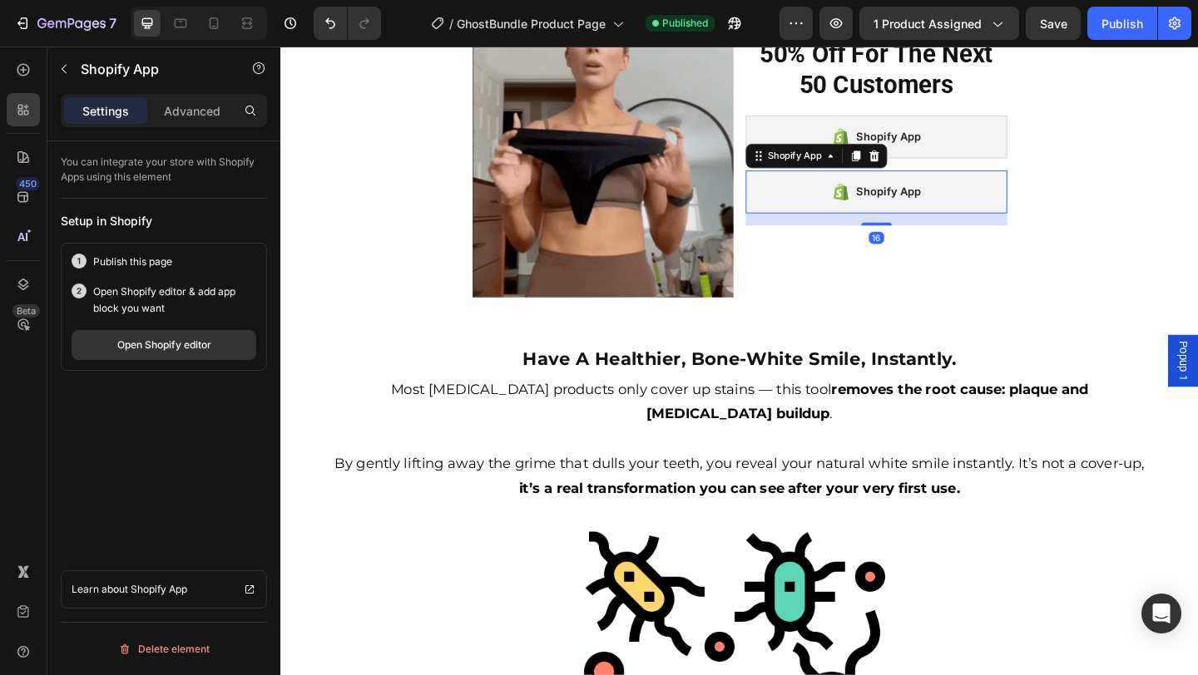
scroll to position [950, 0]
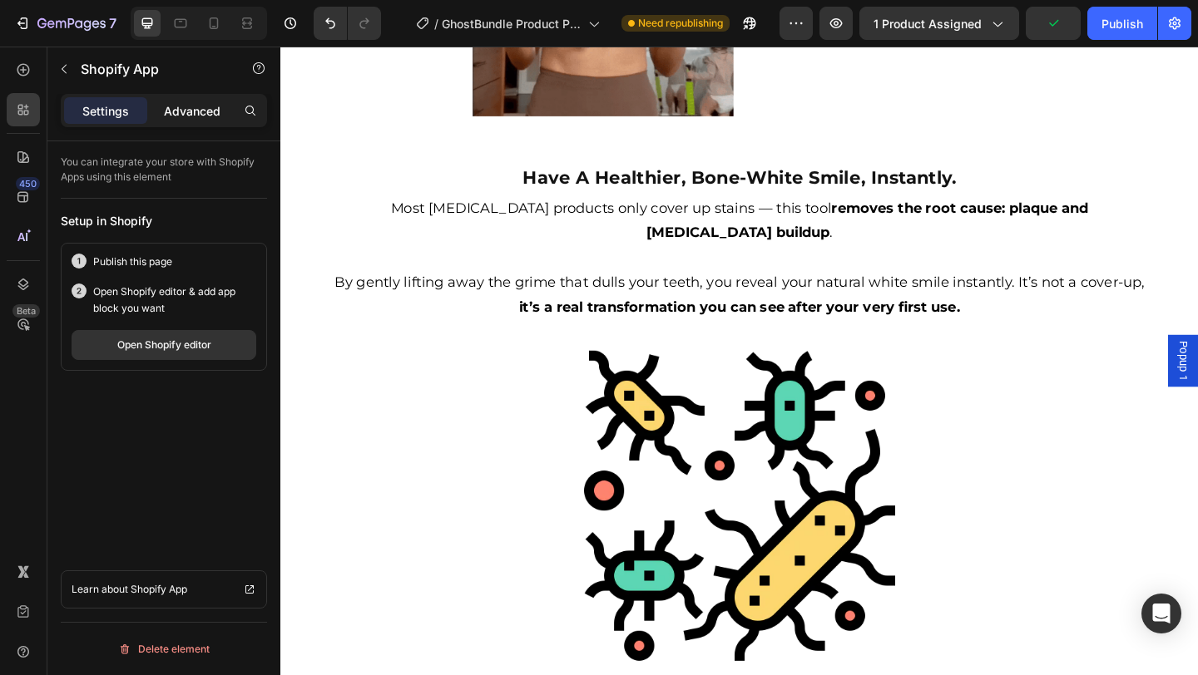
click at [182, 111] on p "Advanced" at bounding box center [192, 110] width 57 height 17
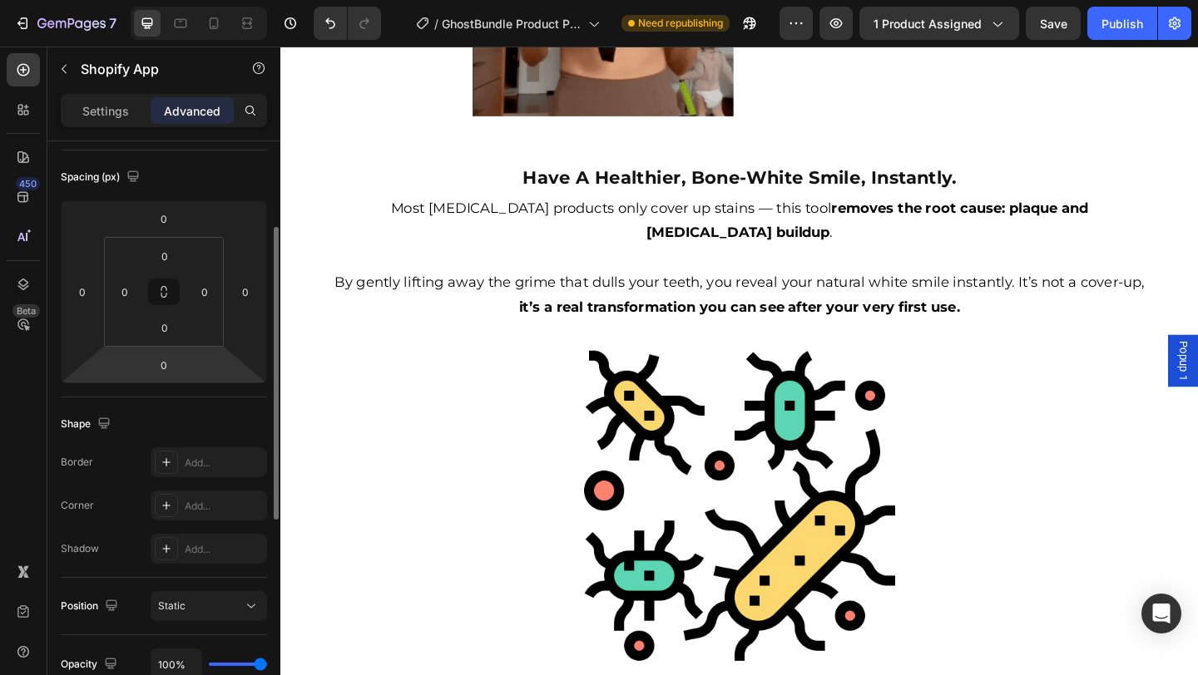
scroll to position [172, 0]
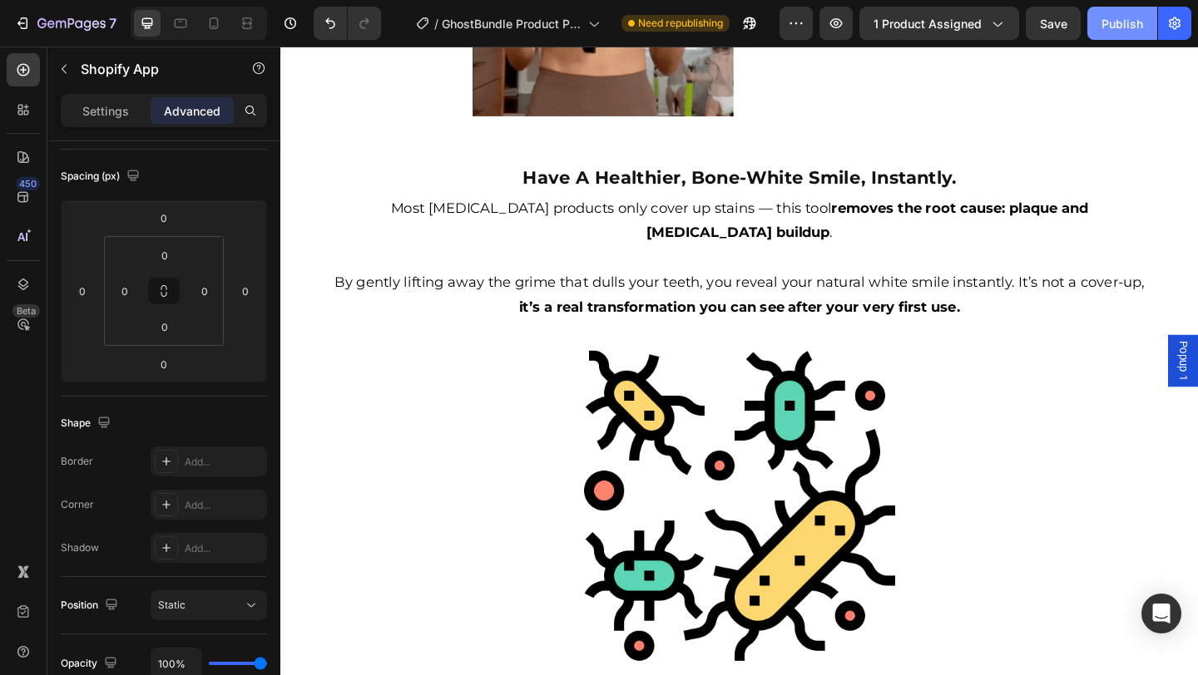
click at [1120, 30] on div "Publish" at bounding box center [1122, 23] width 42 height 17
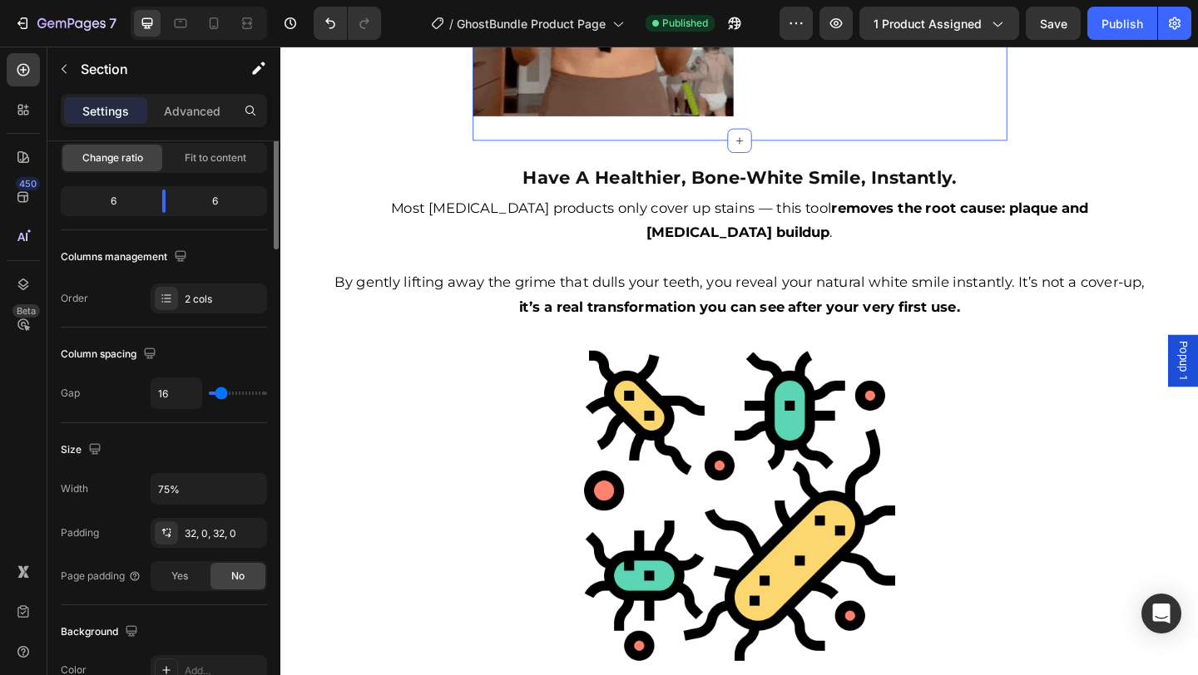
scroll to position [0, 0]
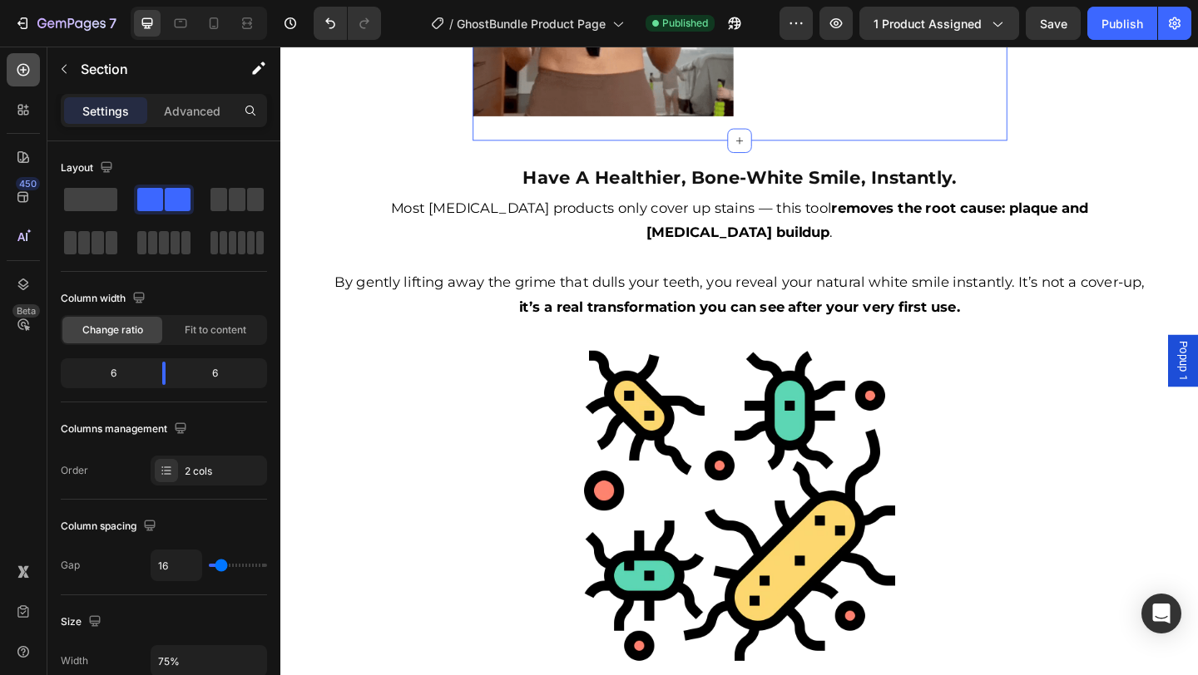
click at [27, 67] on icon at bounding box center [23, 70] width 12 height 12
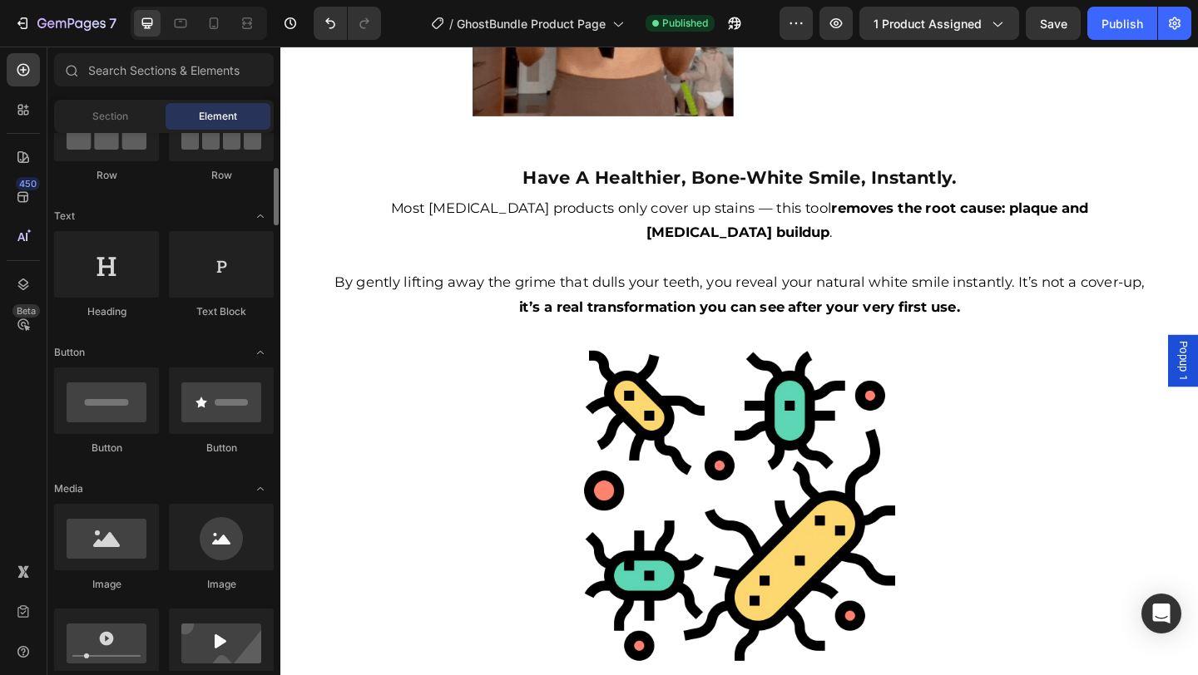
scroll to position [258, 0]
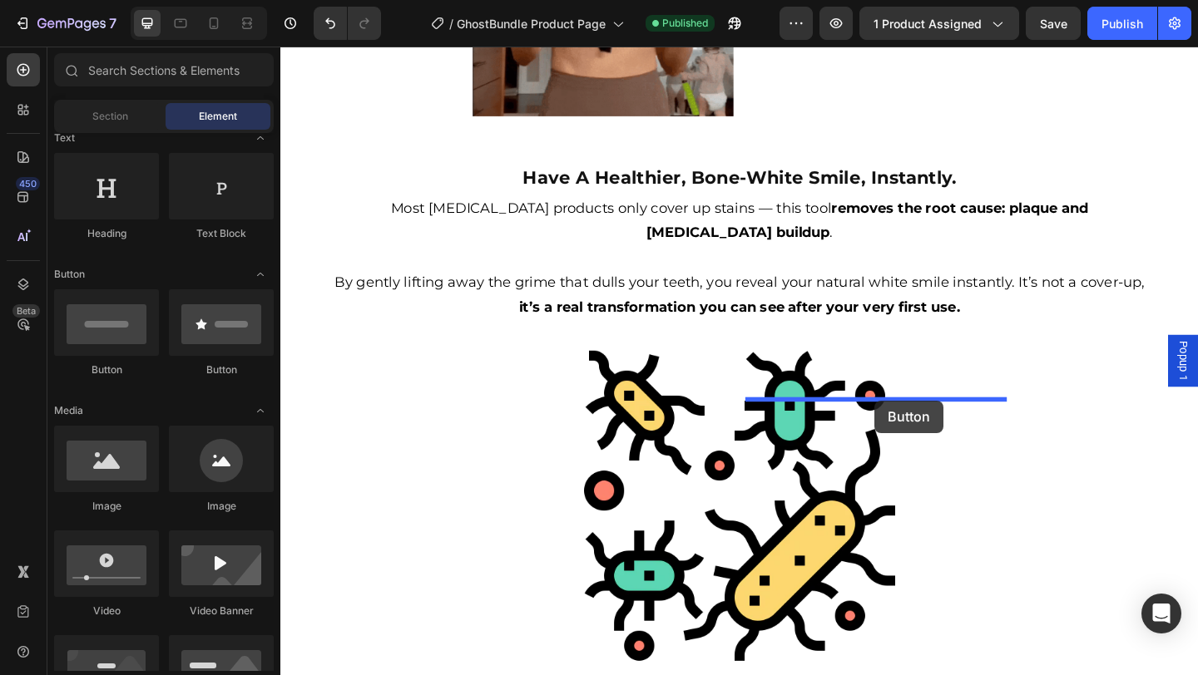
drag, startPoint x: 404, startPoint y: 403, endPoint x: 927, endPoint y: 431, distance: 523.1
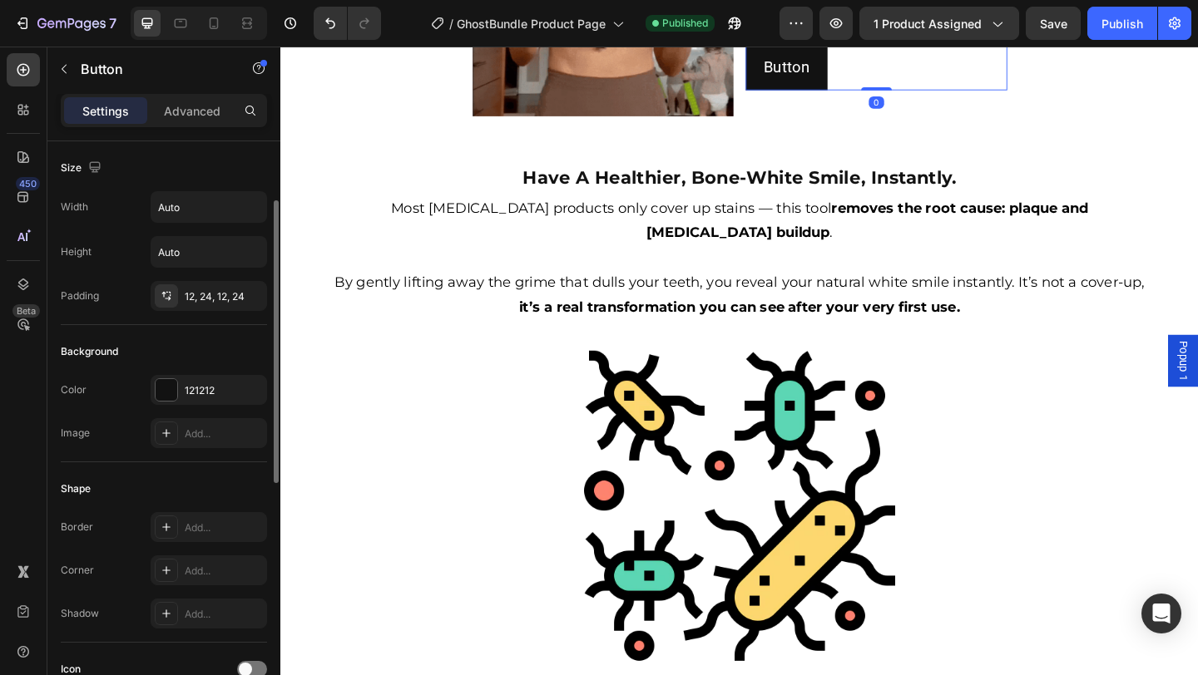
scroll to position [93, 0]
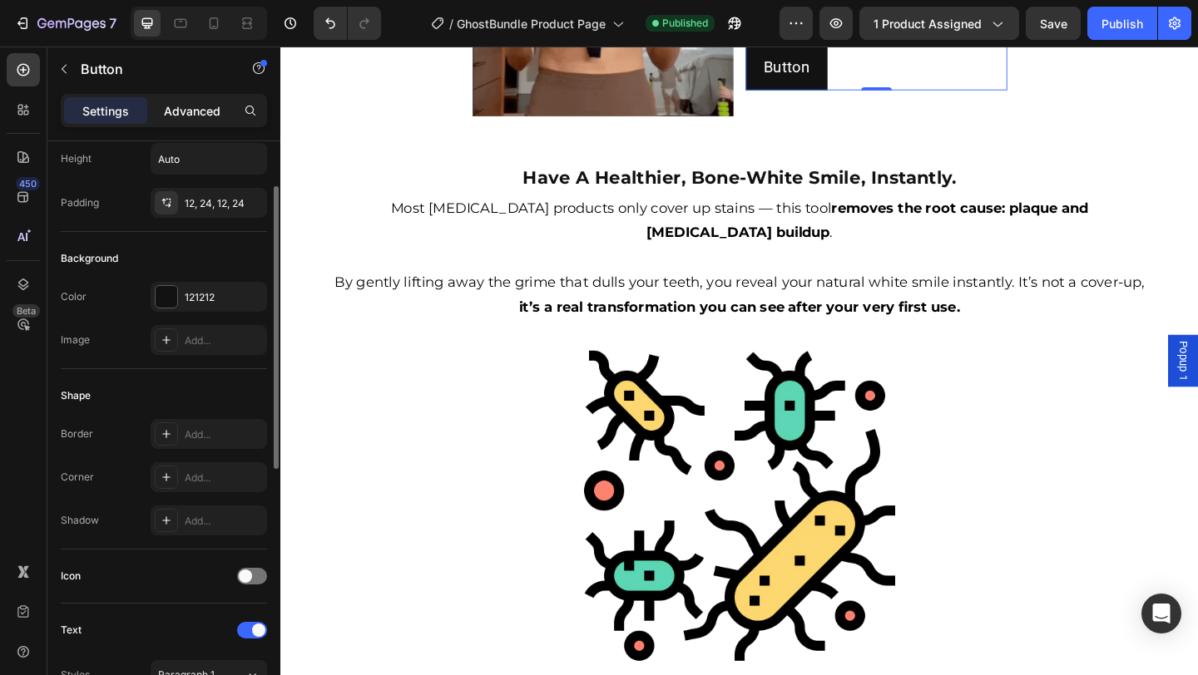
click at [184, 115] on p "Advanced" at bounding box center [192, 110] width 57 height 17
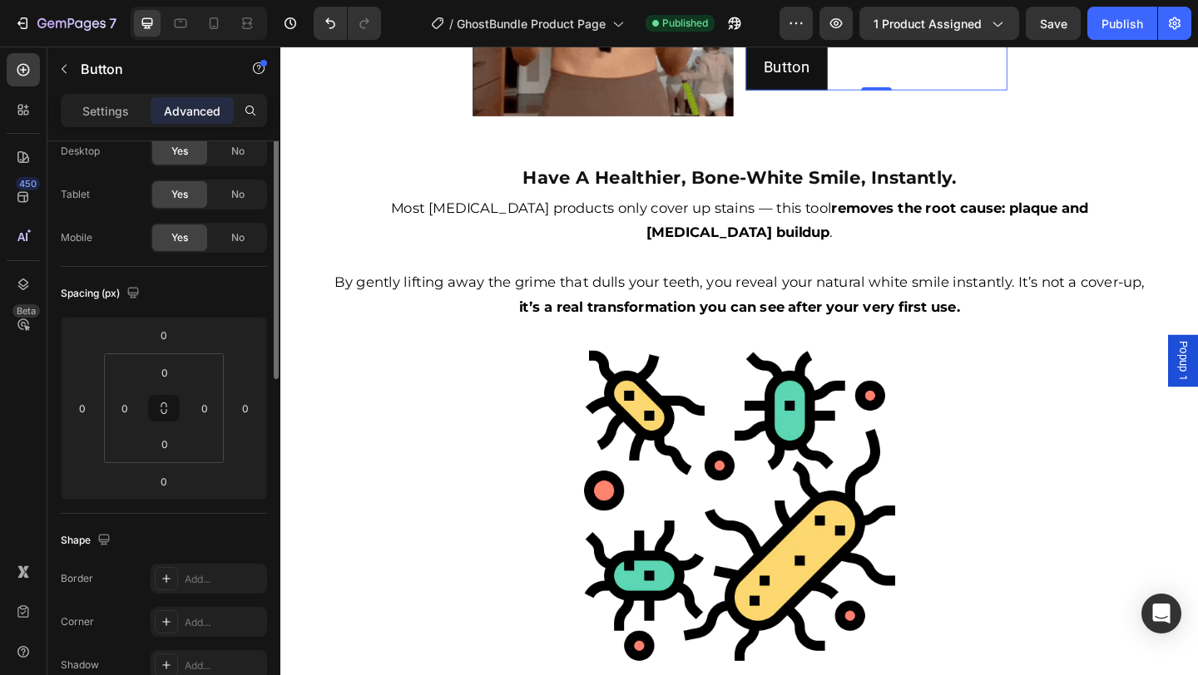
scroll to position [0, 0]
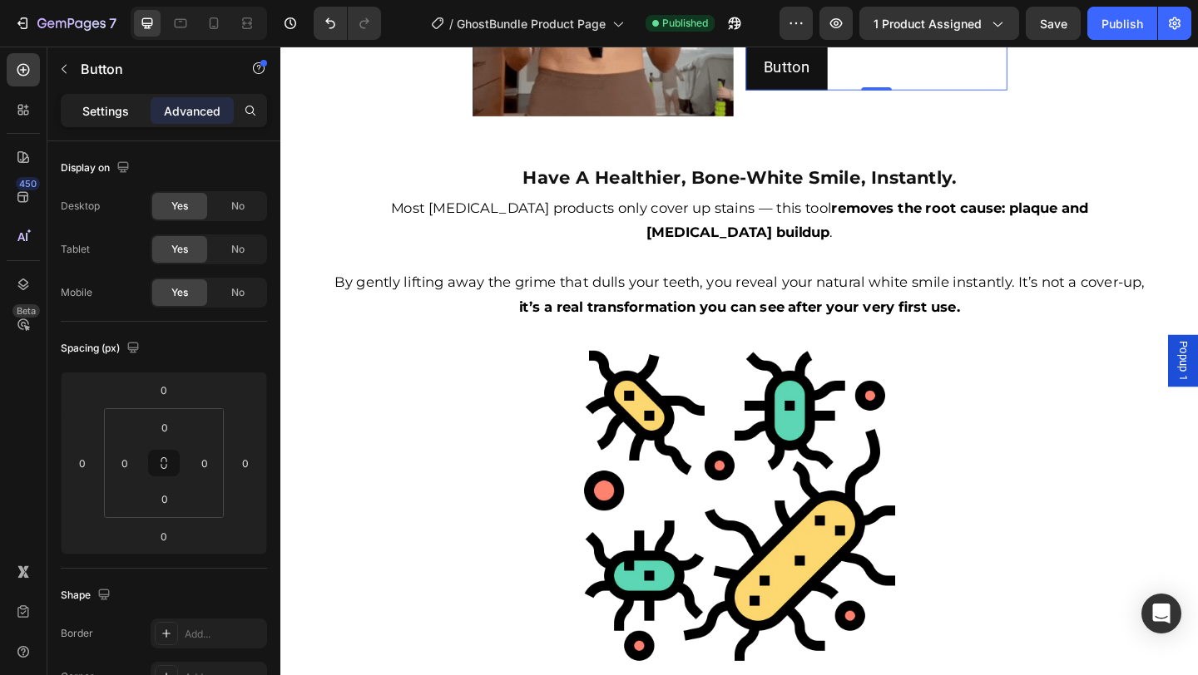
click at [111, 108] on p "Settings" at bounding box center [105, 110] width 47 height 17
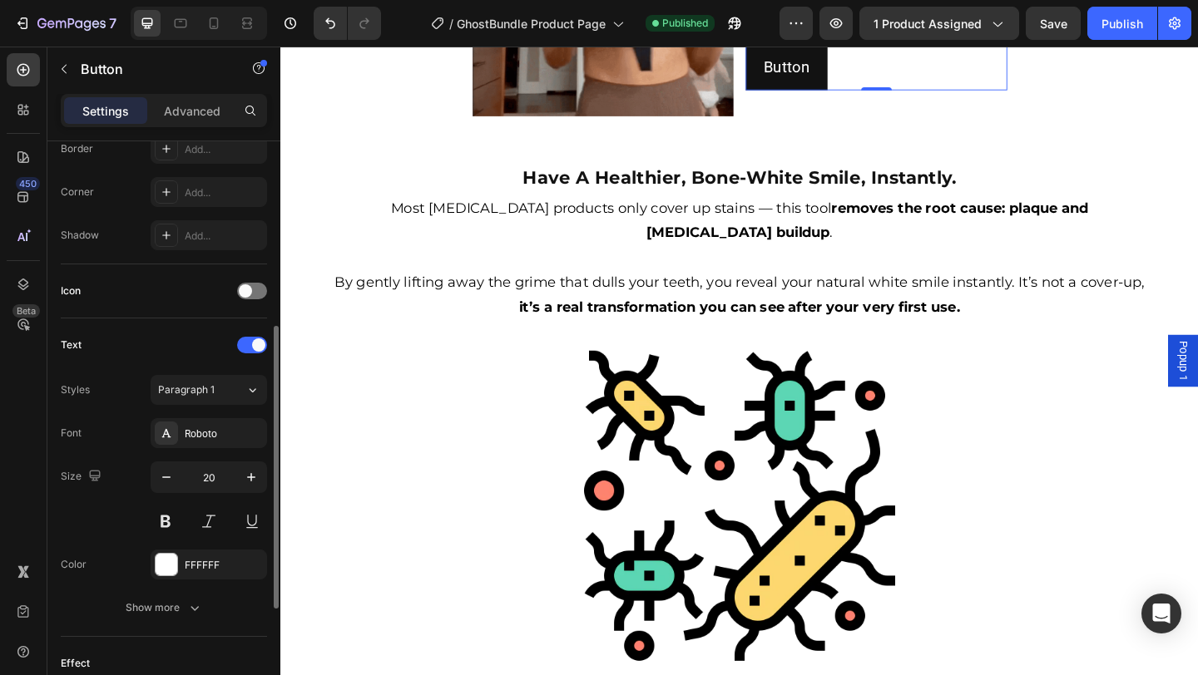
scroll to position [611, 0]
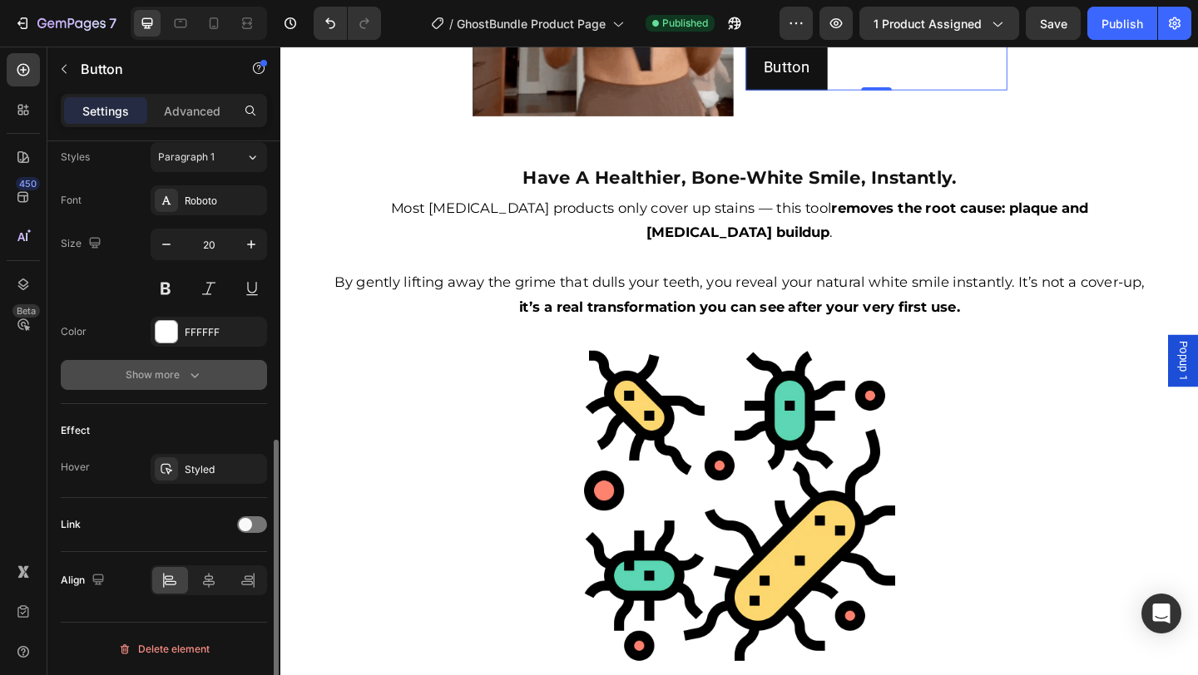
click at [176, 387] on button "Show more" at bounding box center [164, 375] width 206 height 30
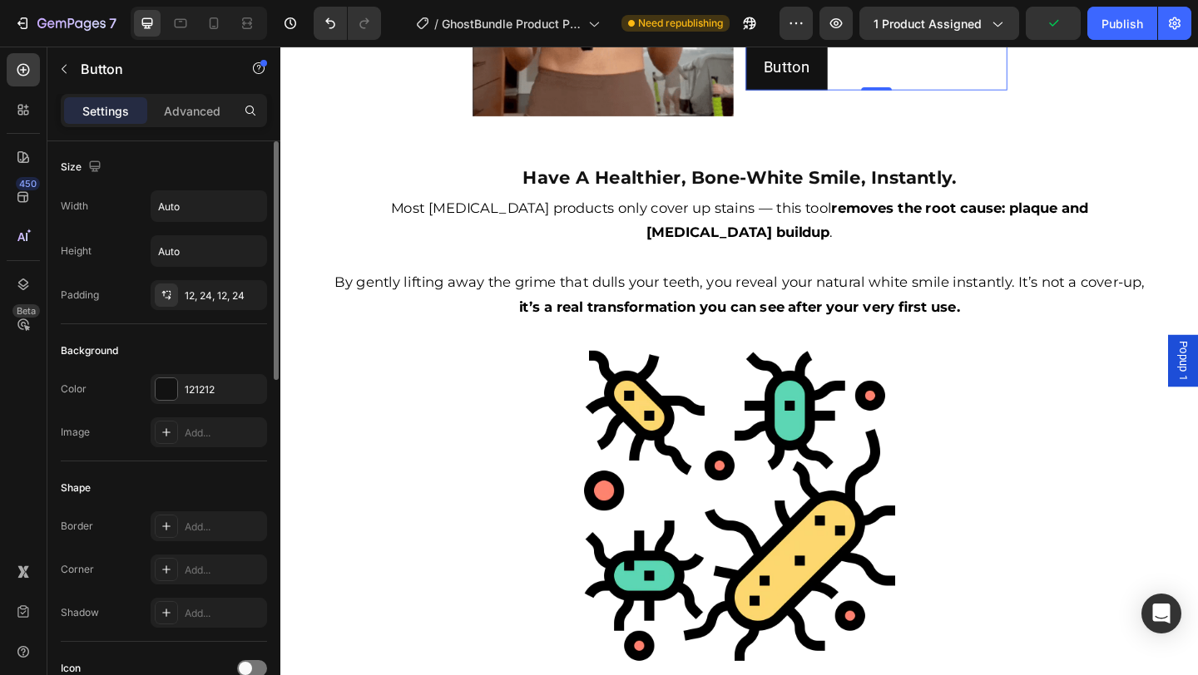
scroll to position [0, 0]
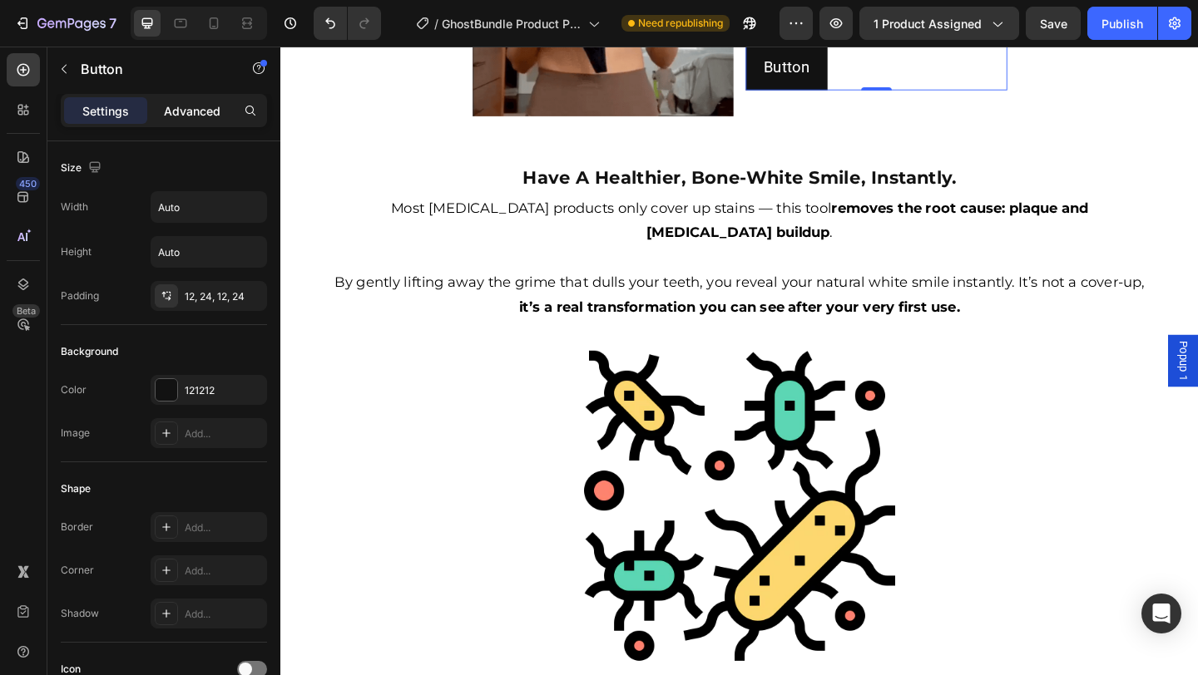
click at [176, 102] on p "Advanced" at bounding box center [192, 110] width 57 height 17
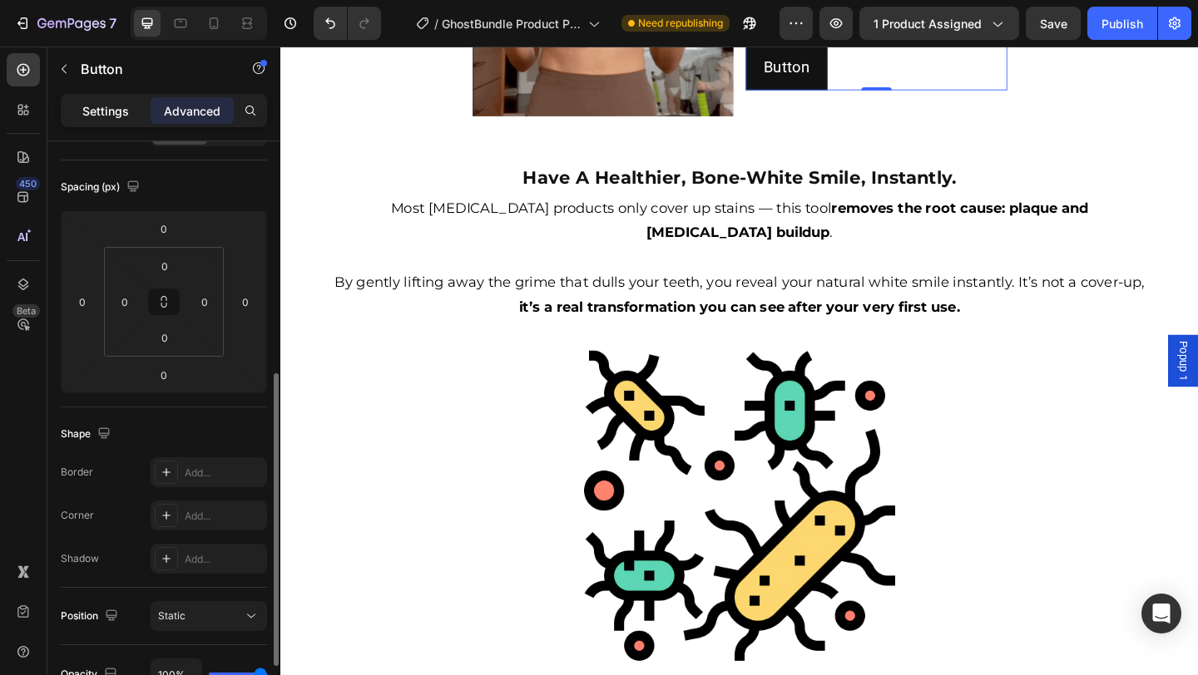
scroll to position [129, 0]
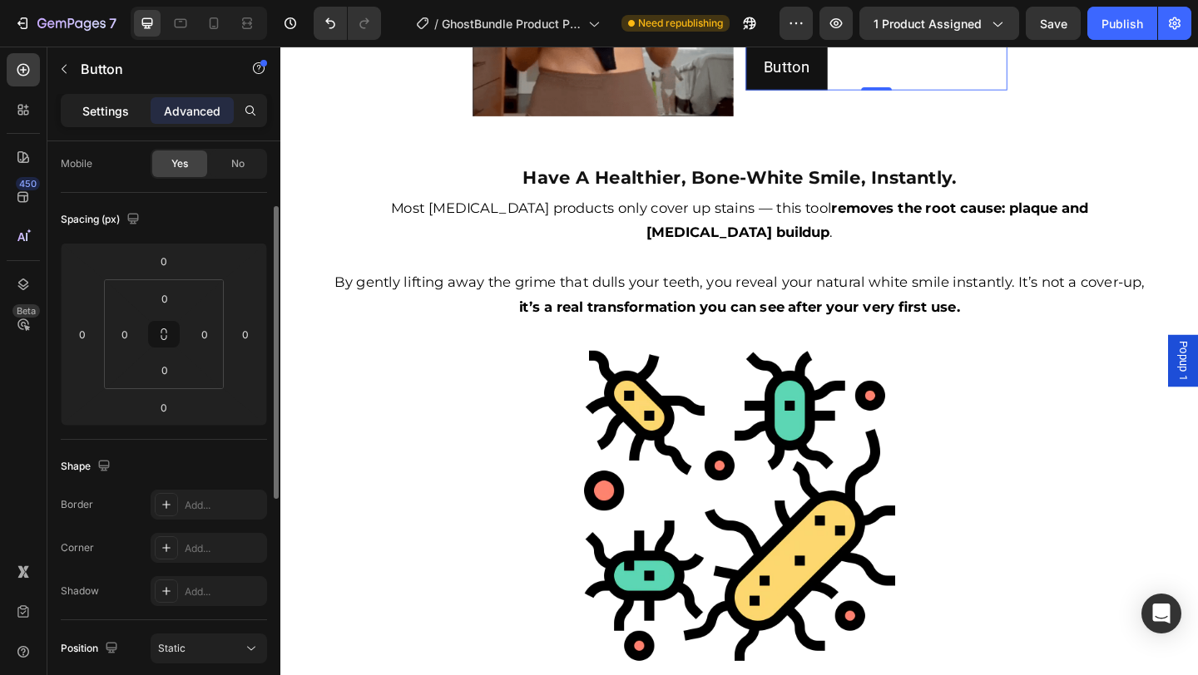
drag, startPoint x: 115, startPoint y: 100, endPoint x: 67, endPoint y: 131, distance: 57.2
click at [115, 100] on div "Settings" at bounding box center [105, 110] width 83 height 27
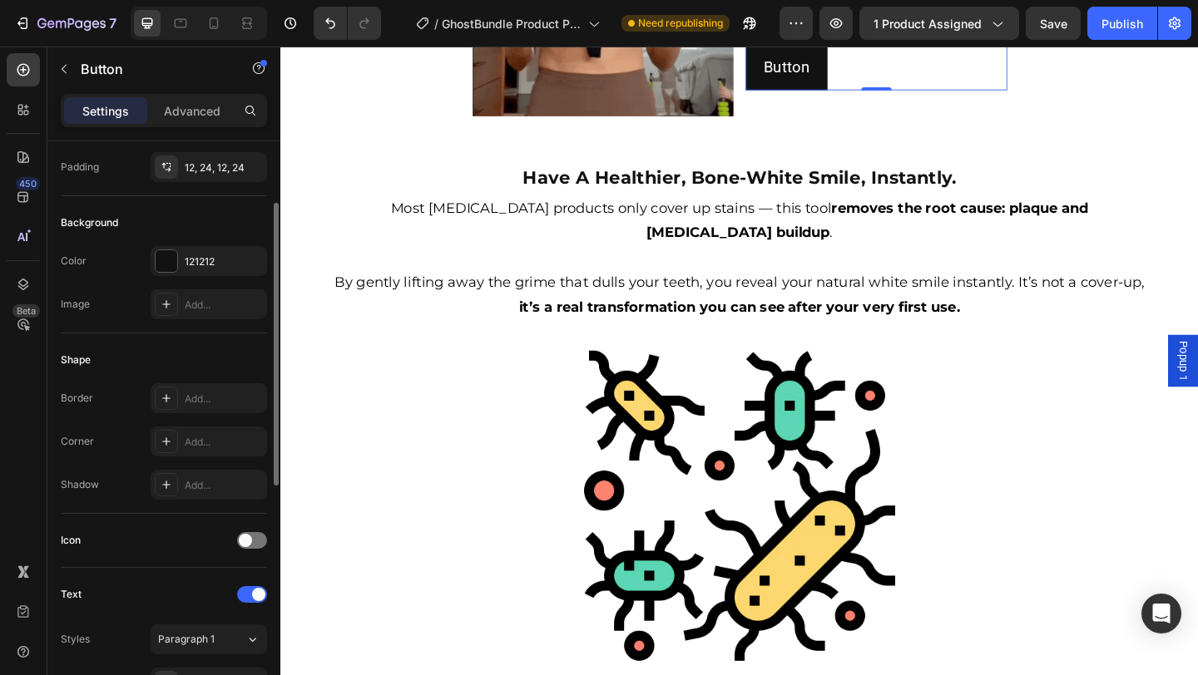
scroll to position [0, 0]
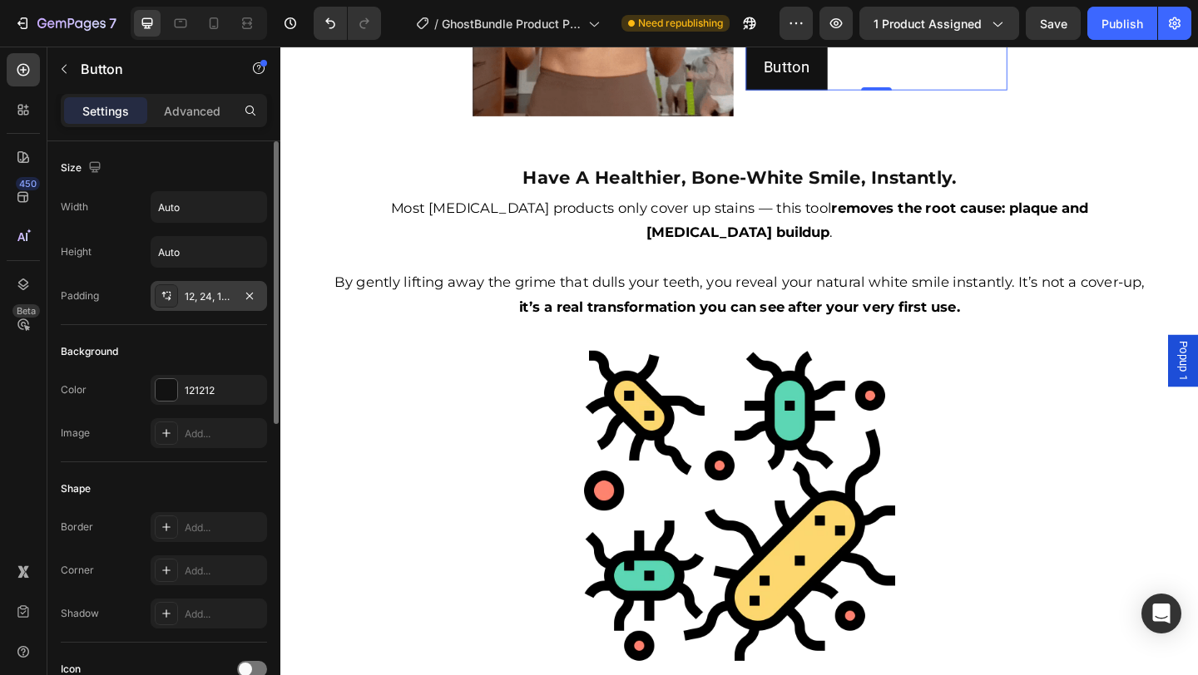
click at [213, 295] on div "12, 24, 12, 24" at bounding box center [209, 296] width 48 height 15
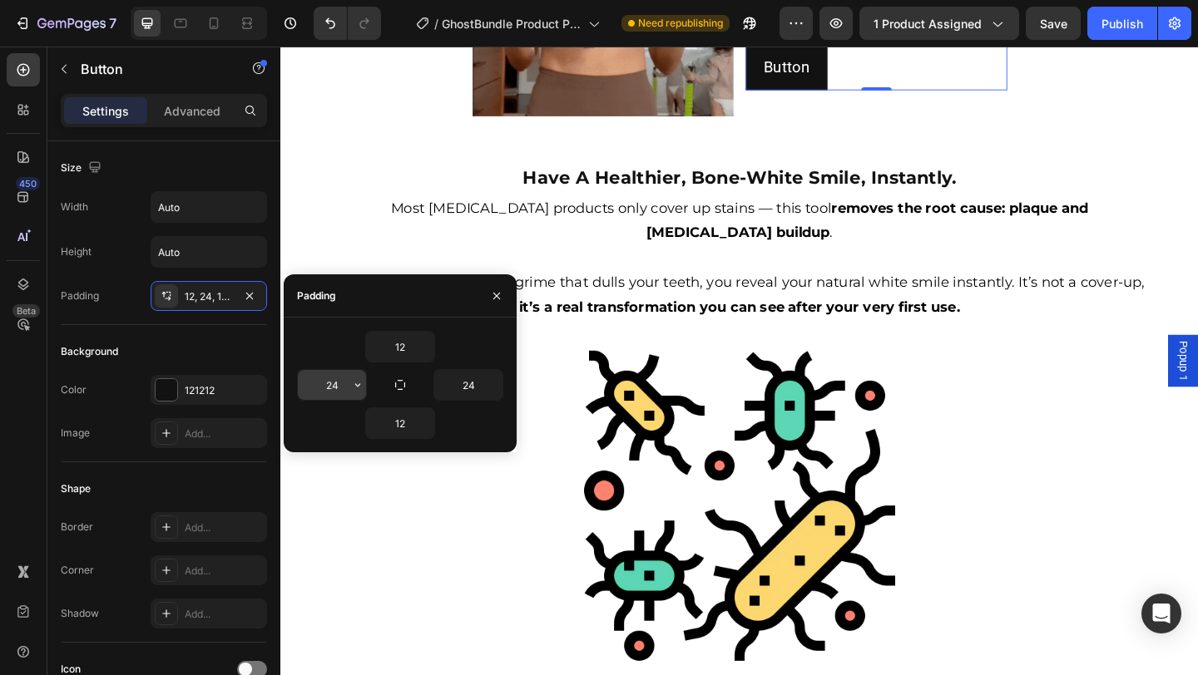
click at [336, 385] on input "24" at bounding box center [332, 385] width 68 height 30
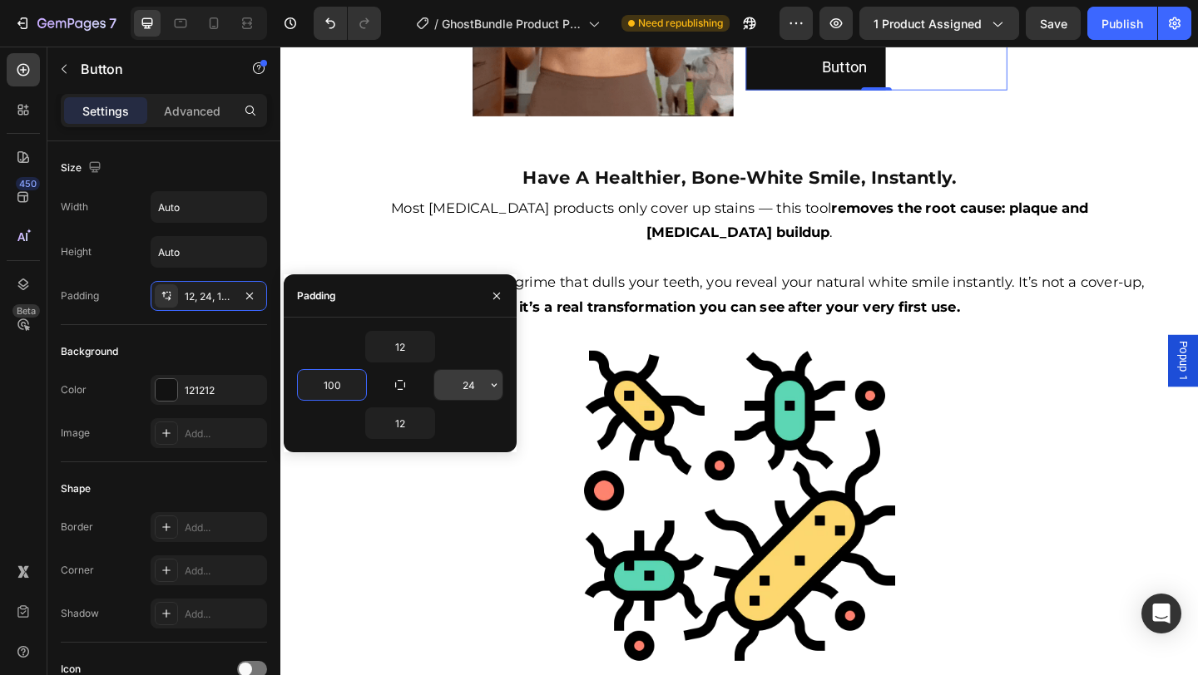
type input "100"
click at [467, 387] on input "24" at bounding box center [468, 385] width 68 height 30
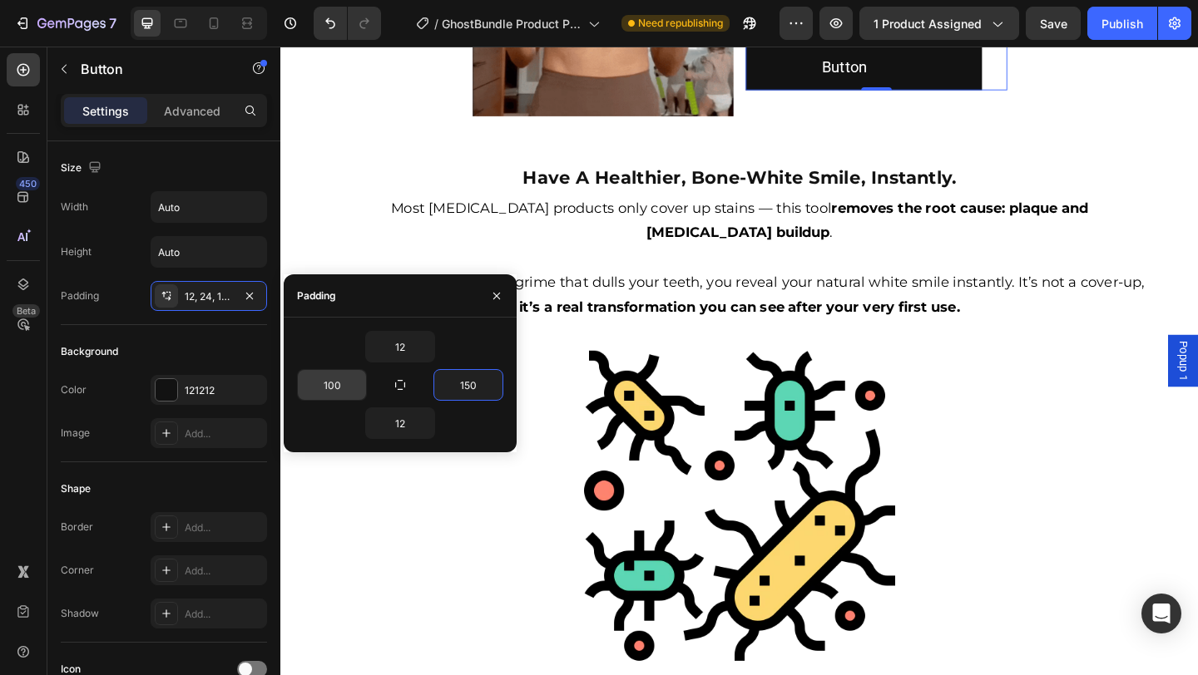
type input "150"
click at [354, 384] on icon "button" at bounding box center [357, 384] width 13 height 13
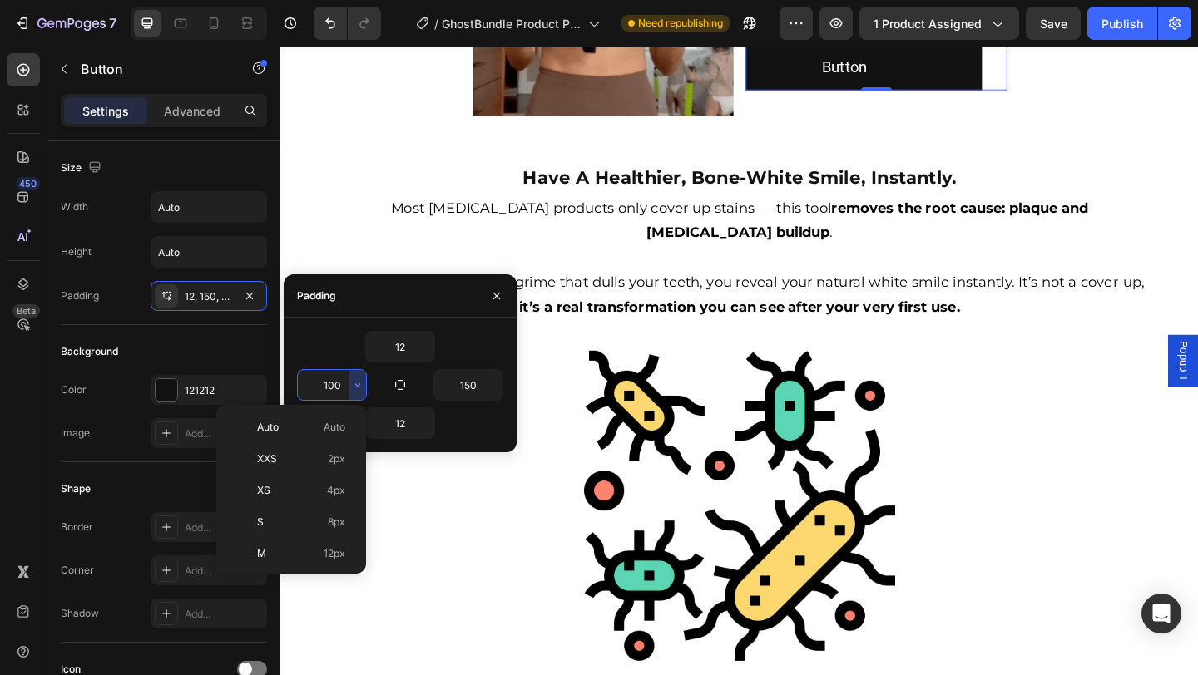
click at [336, 383] on input "100" at bounding box center [332, 385] width 68 height 30
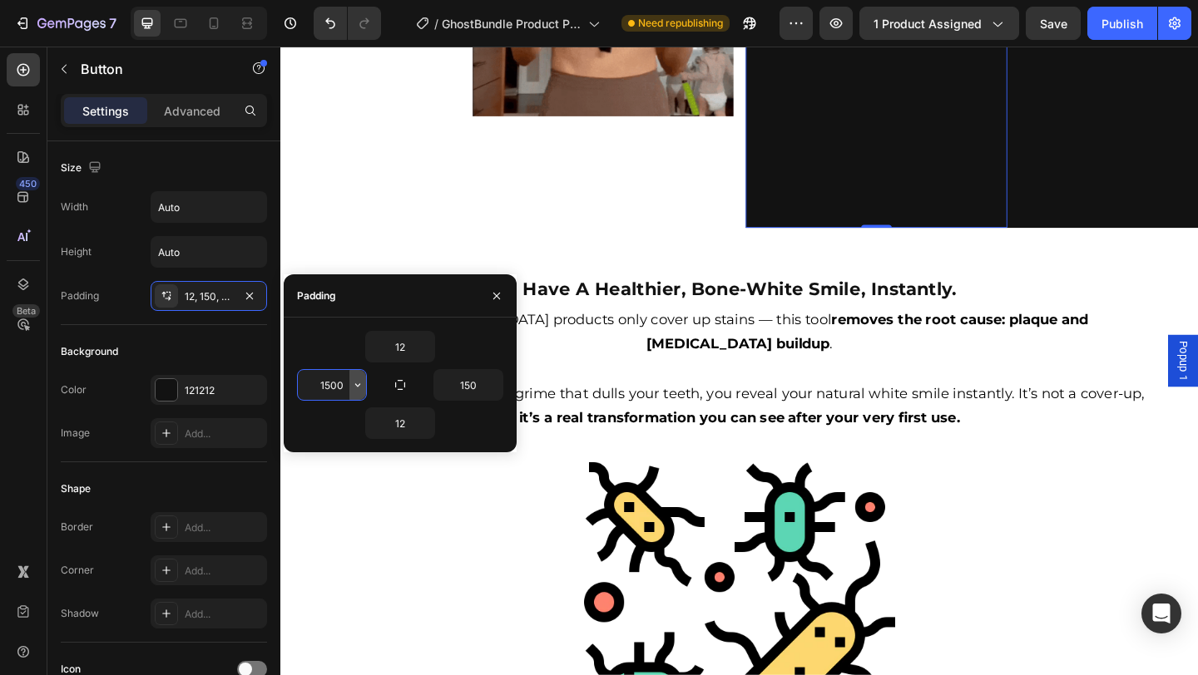
click at [352, 384] on icon "button" at bounding box center [357, 384] width 13 height 13
click at [339, 383] on input "1500" at bounding box center [332, 385] width 68 height 30
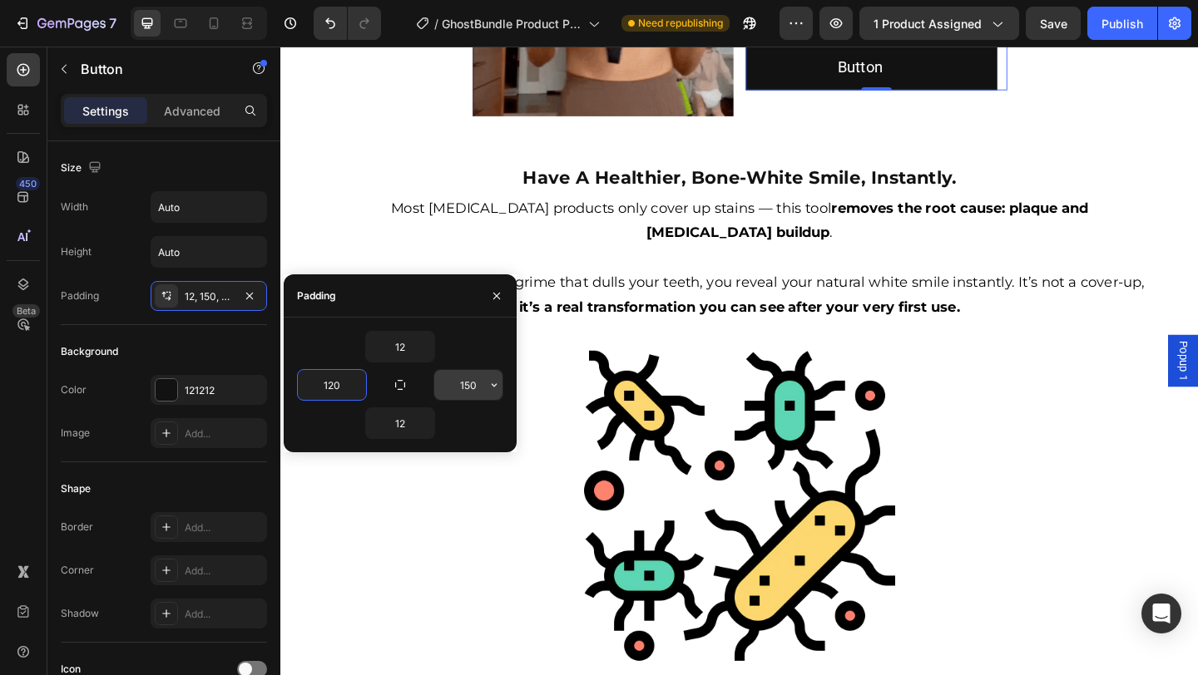
type input "120"
click at [474, 390] on input "150" at bounding box center [468, 385] width 68 height 30
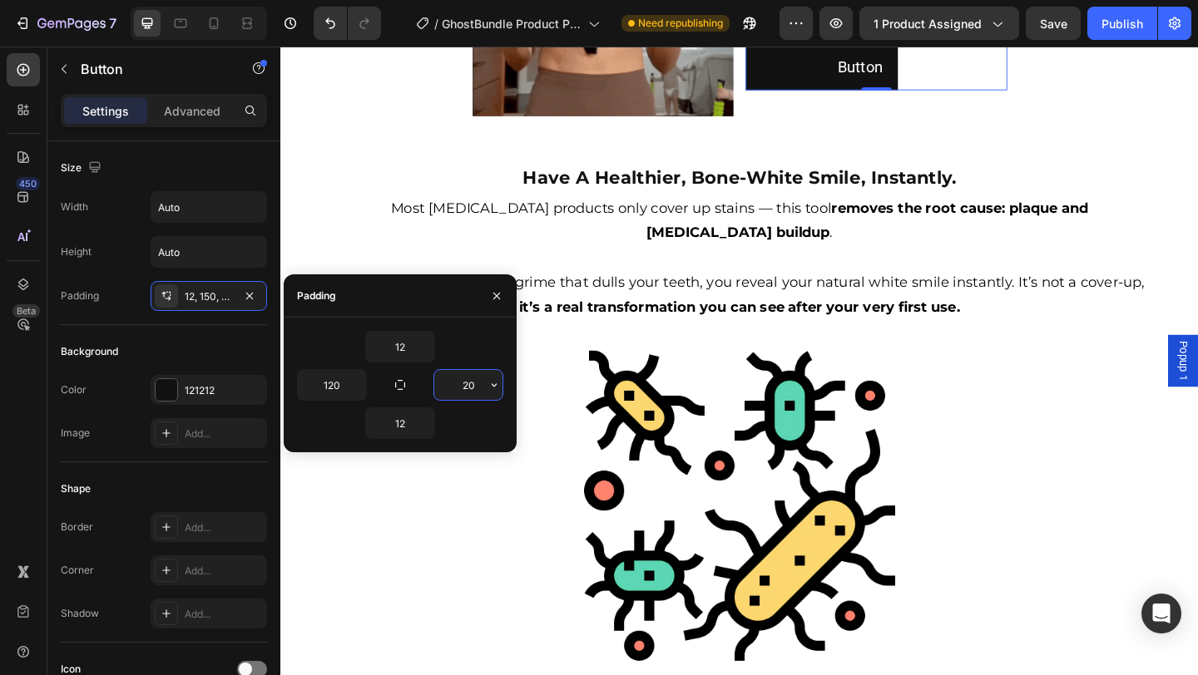
type input "2"
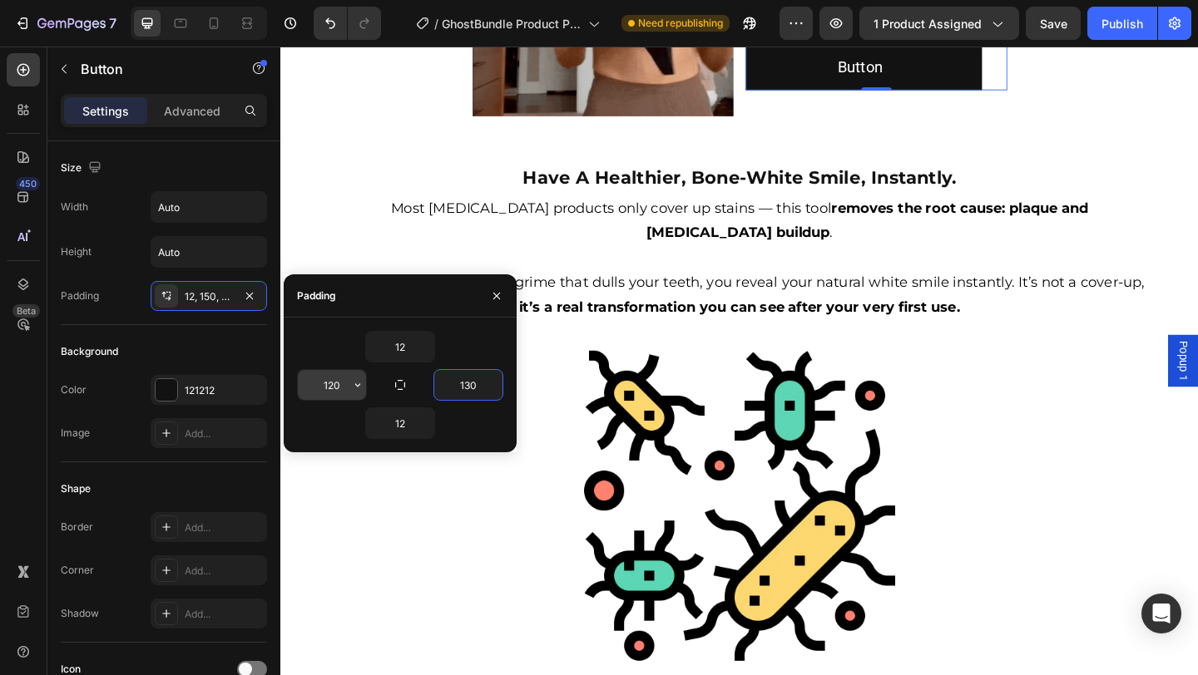
type input "130"
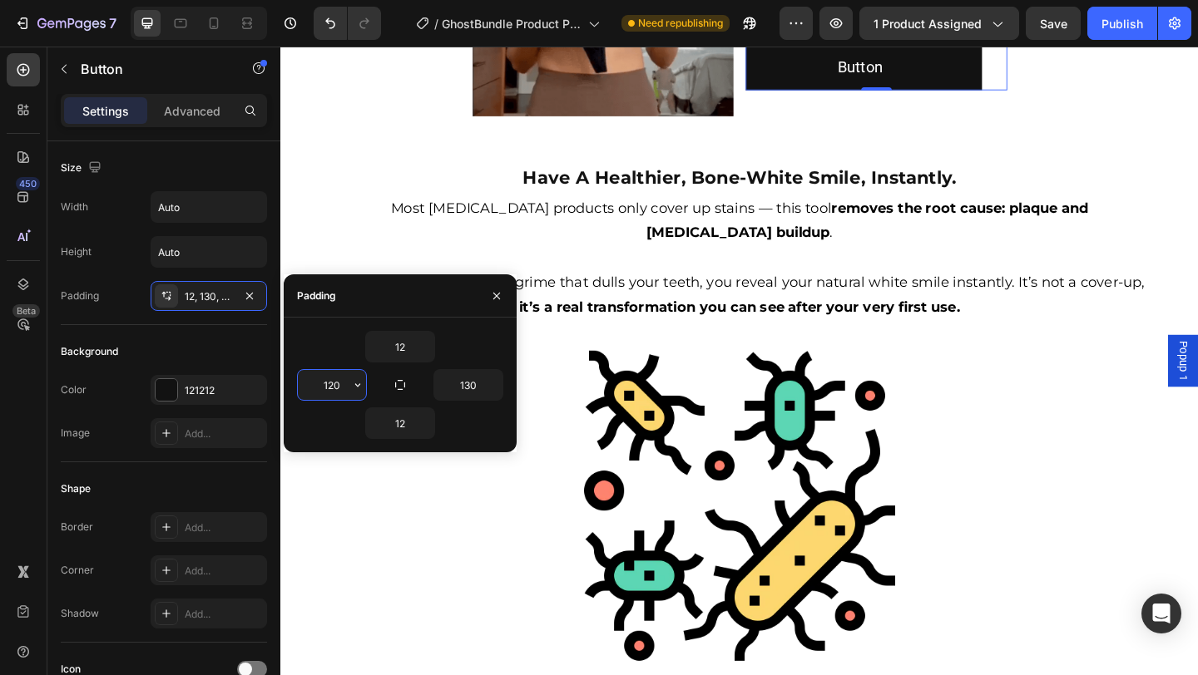
click at [338, 387] on input "120" at bounding box center [332, 385] width 68 height 30
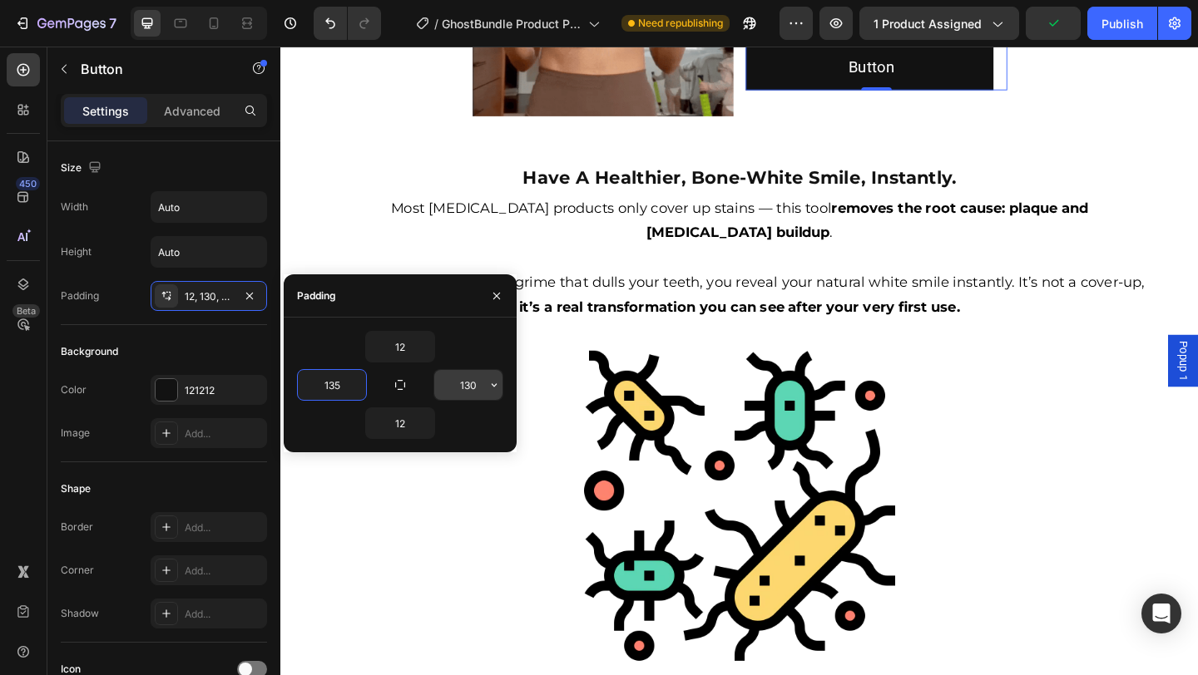
type input "135"
click at [462, 389] on input "130" at bounding box center [468, 385] width 68 height 30
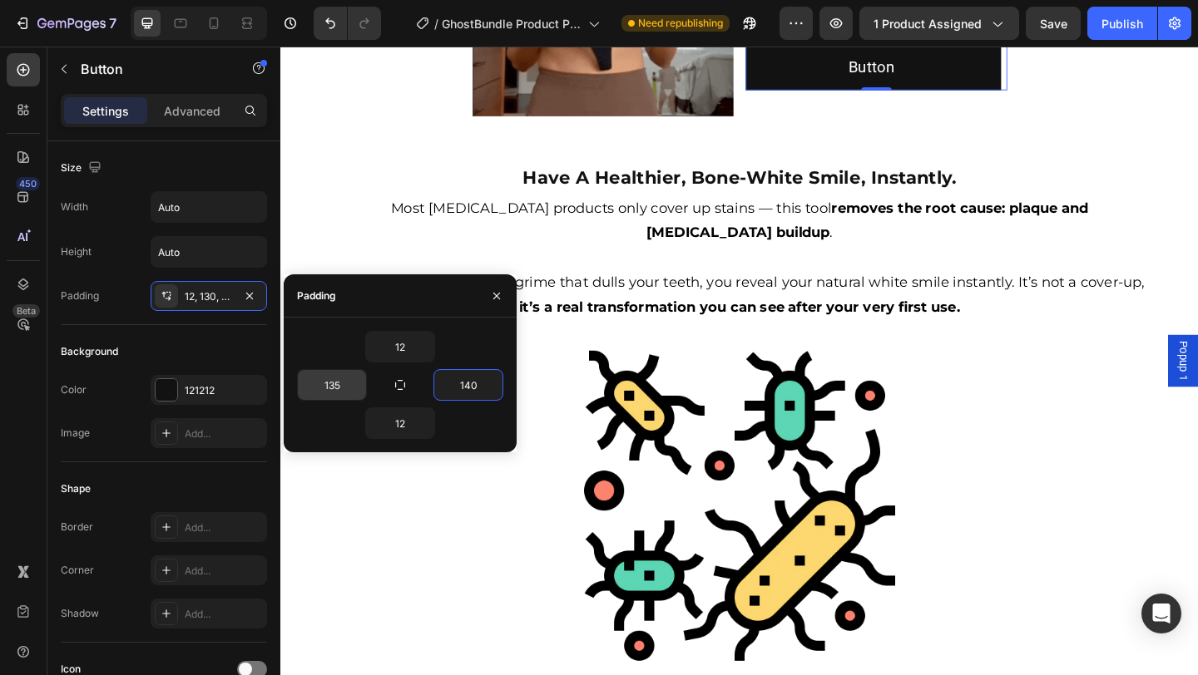
type input "140"
click at [334, 383] on input "135" at bounding box center [332, 385] width 68 height 30
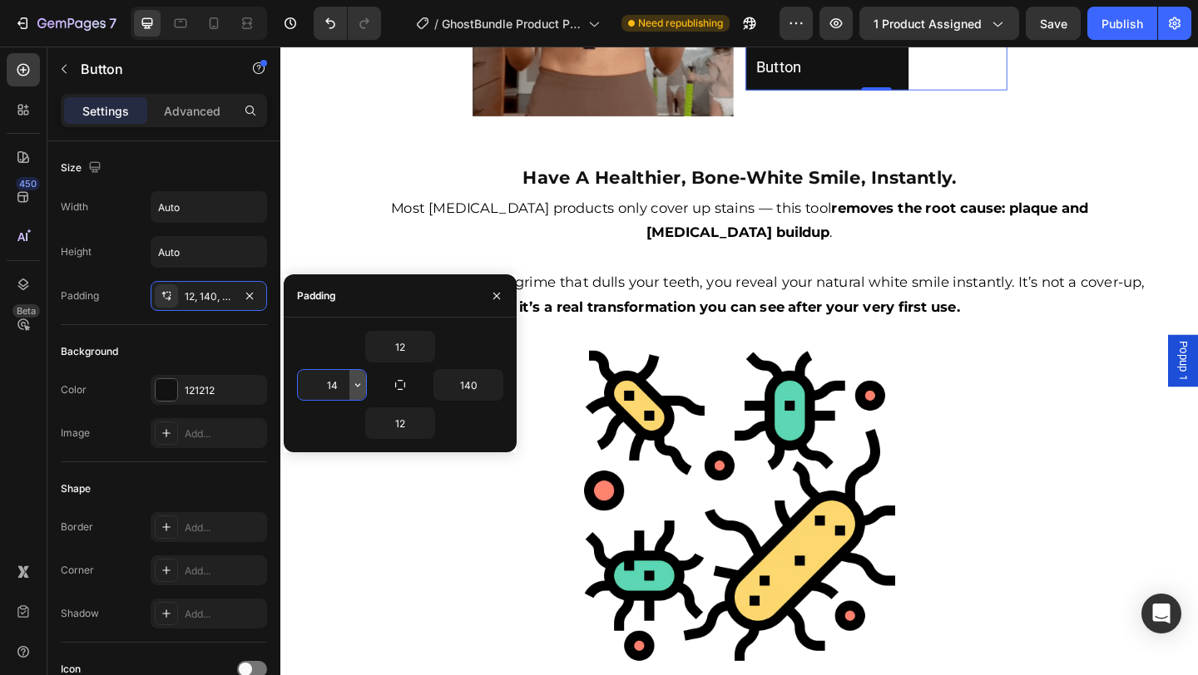
type input "140"
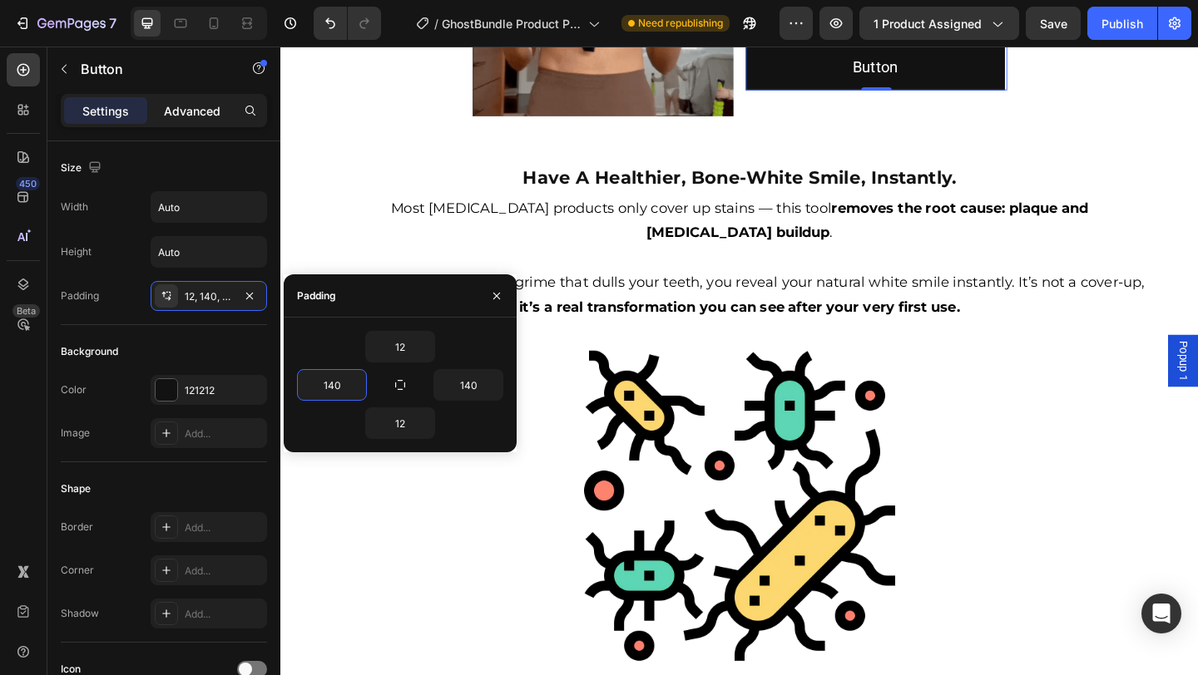
click at [189, 110] on p "Advanced" at bounding box center [192, 110] width 57 height 17
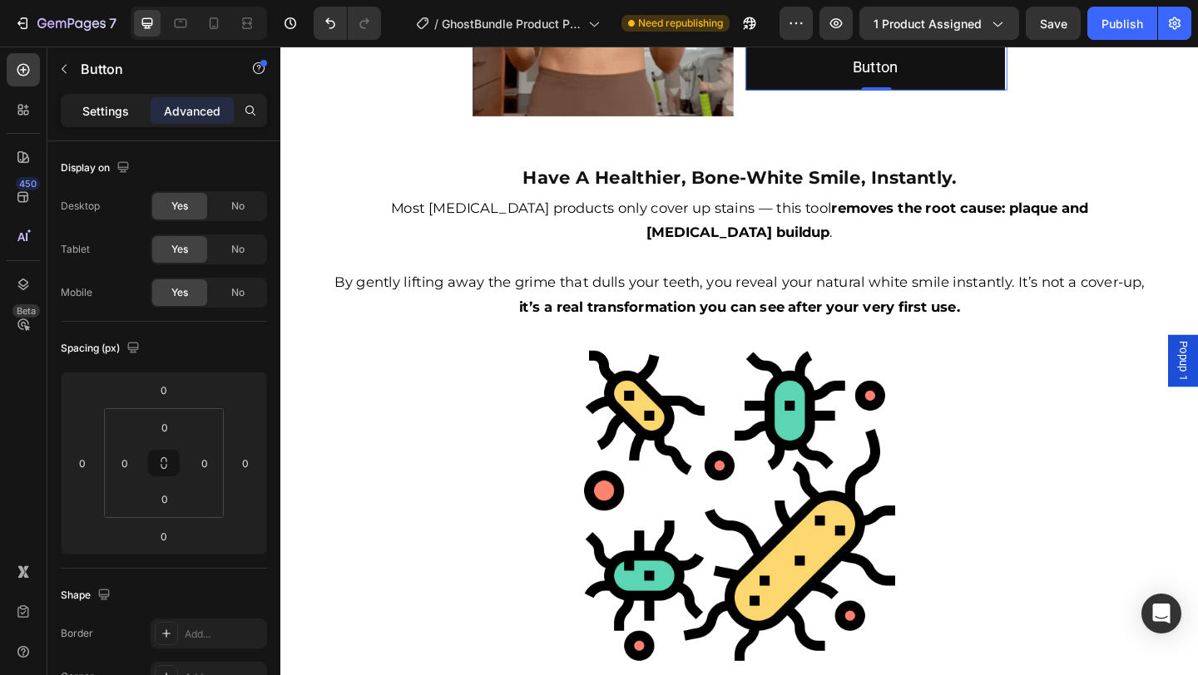
click at [122, 117] on p "Settings" at bounding box center [105, 110] width 47 height 17
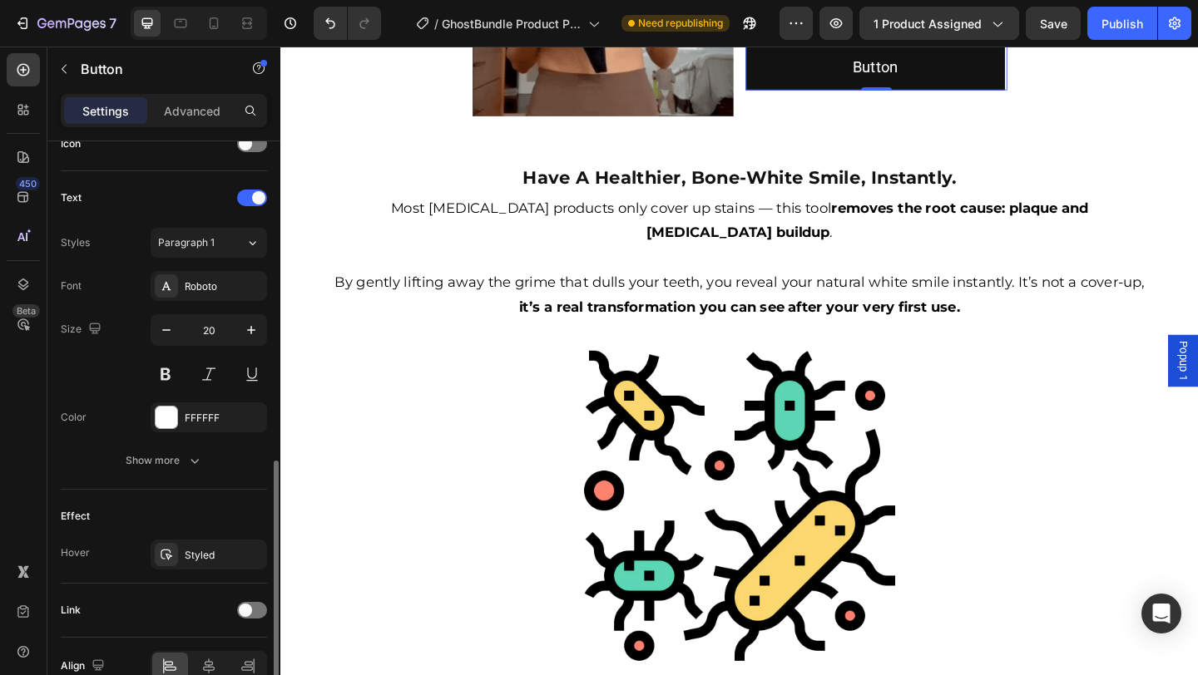
scroll to position [611, 0]
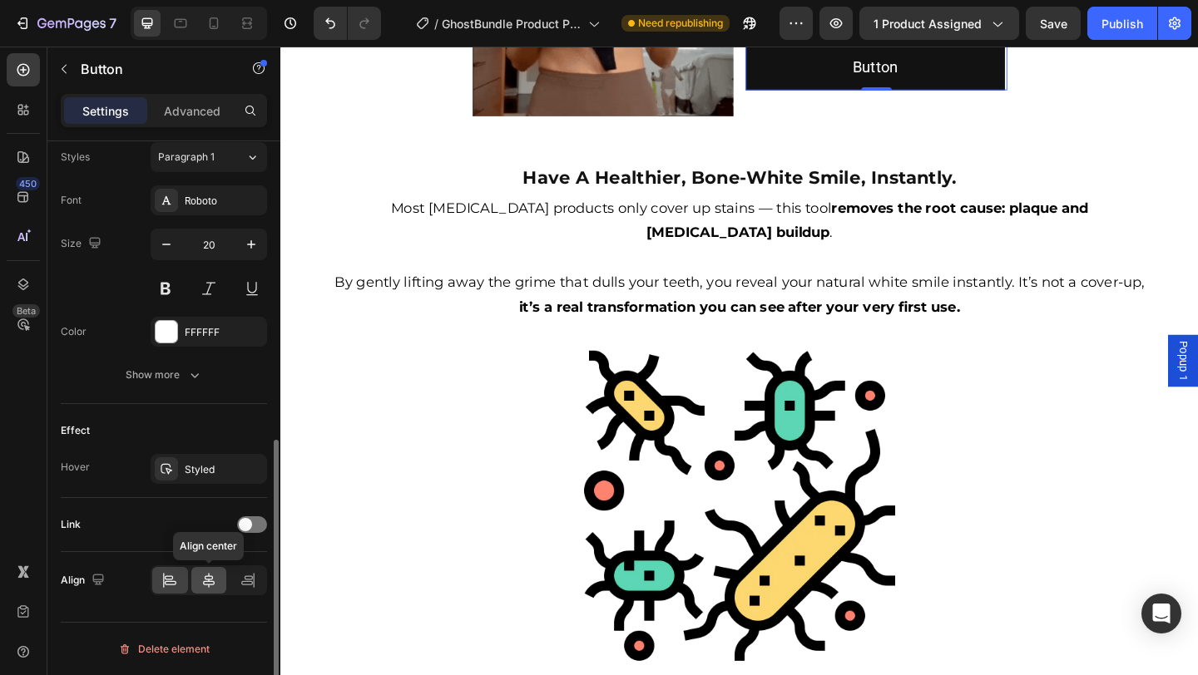
click at [206, 586] on icon at bounding box center [208, 580] width 17 height 17
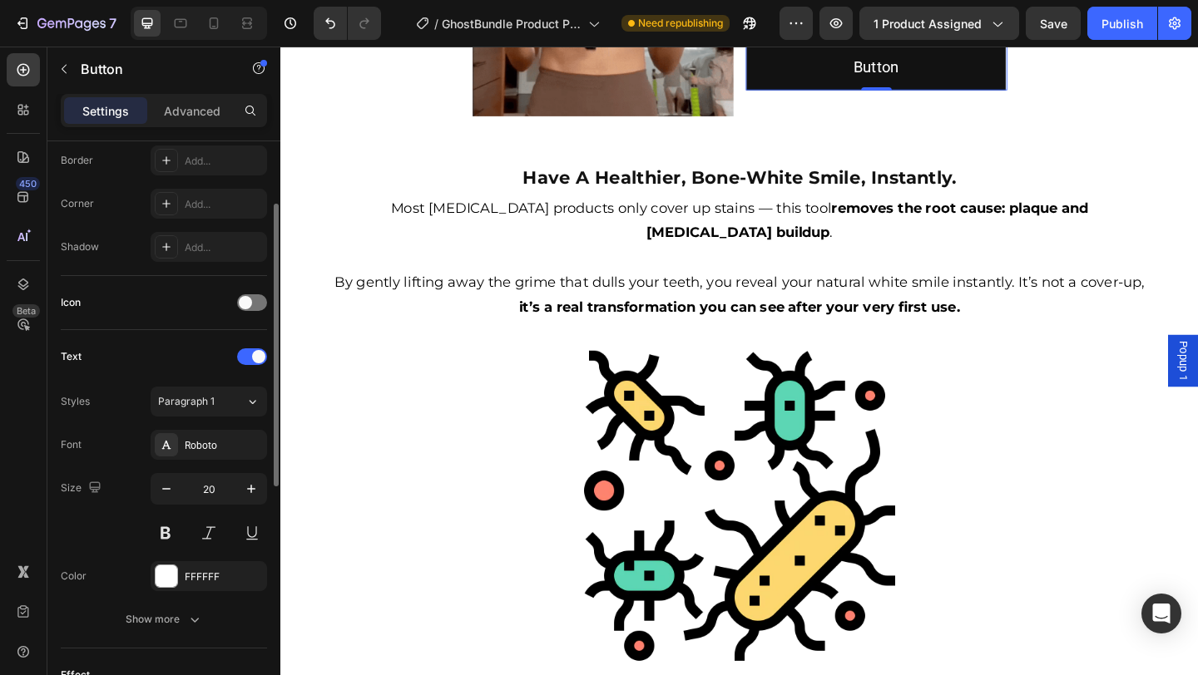
scroll to position [0, 0]
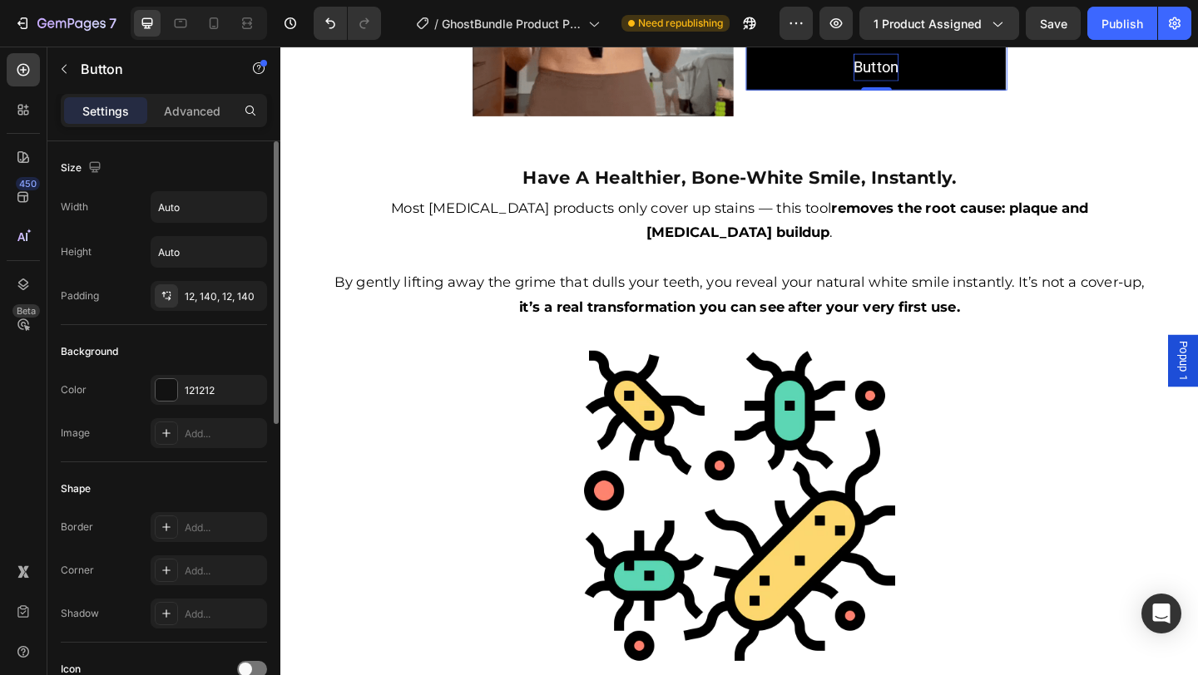
click at [943, 84] on p "Button" at bounding box center [927, 69] width 49 height 30
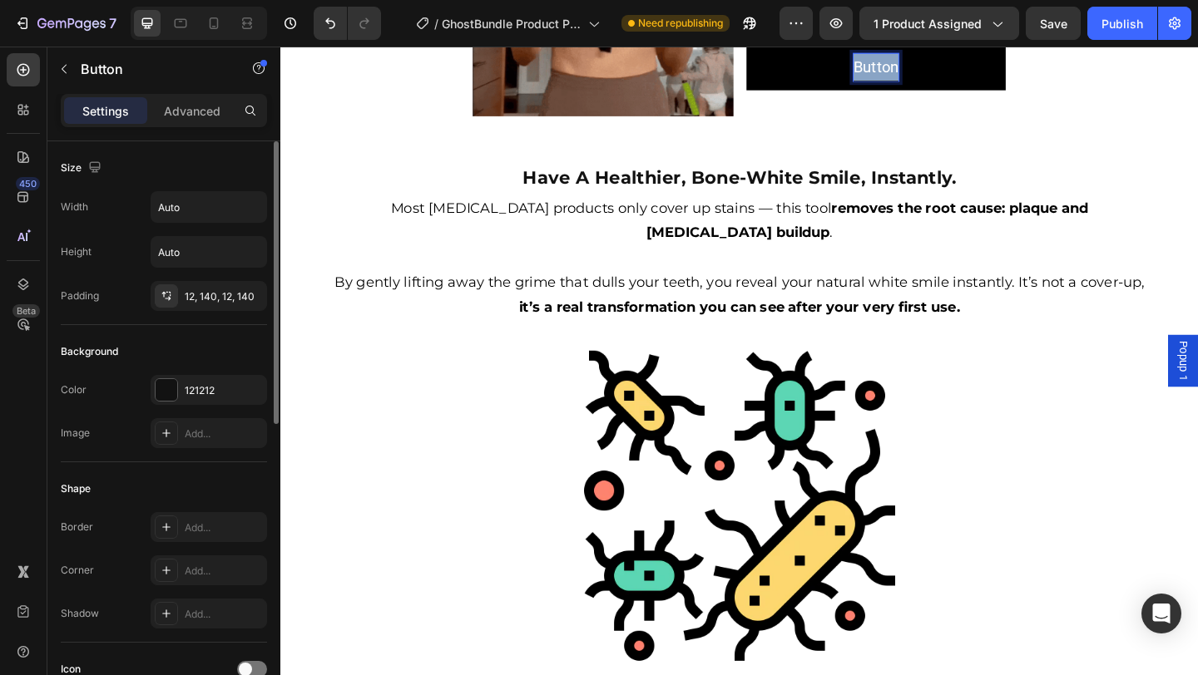
click at [943, 84] on p "Button" at bounding box center [927, 69] width 49 height 30
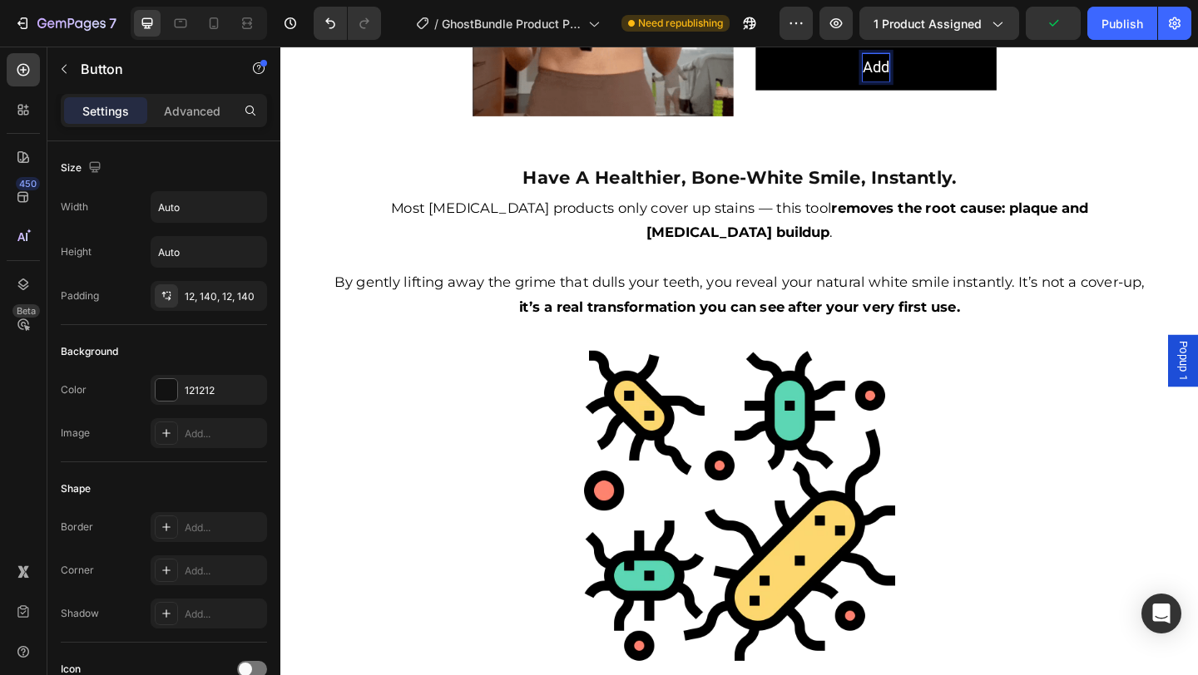
click at [797, 47] on button "Add" at bounding box center [928, 69] width 262 height 50
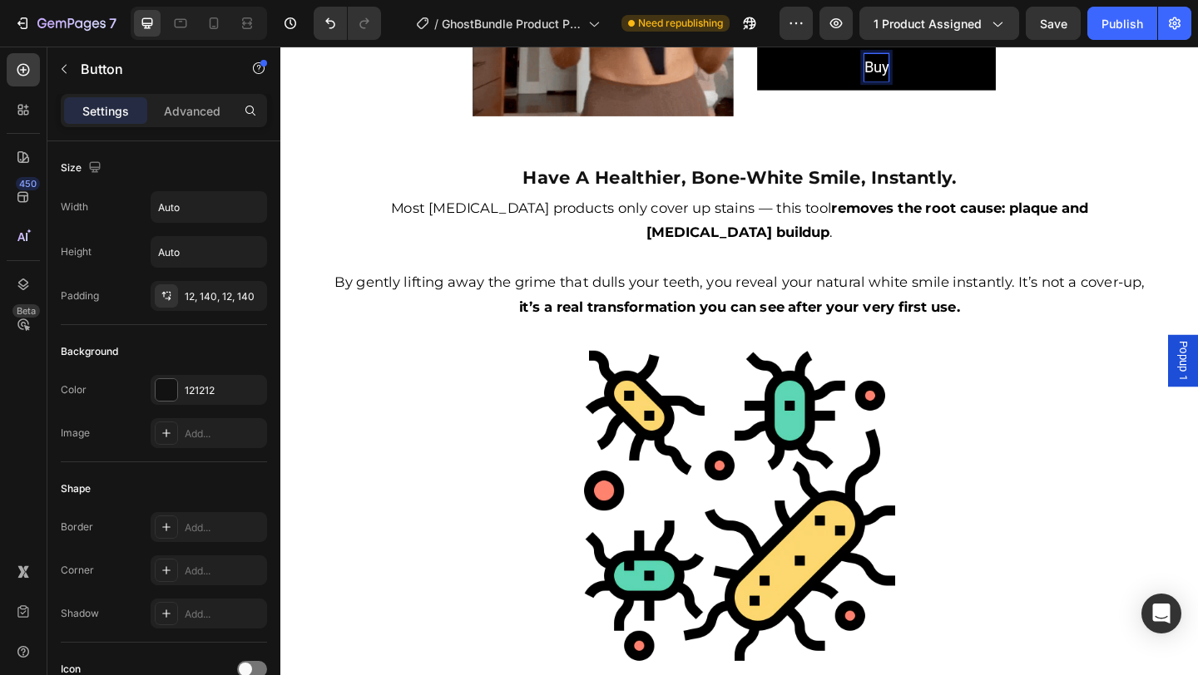
click at [798, 47] on button "Buy" at bounding box center [928, 69] width 260 height 50
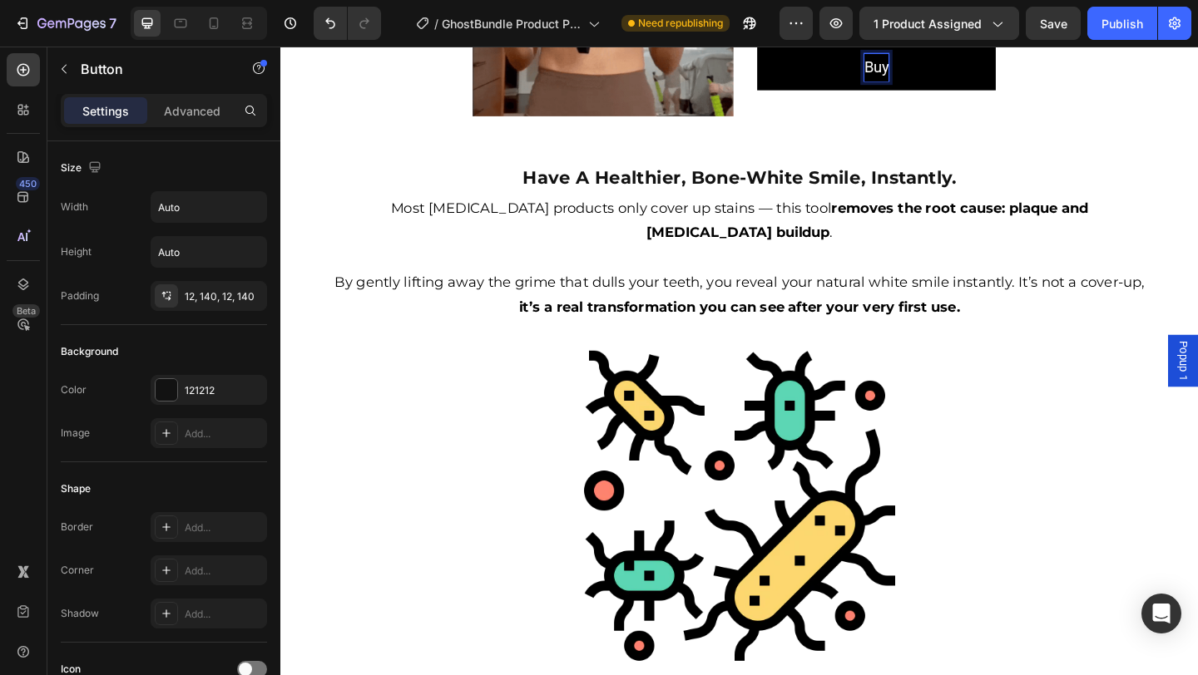
click at [798, 47] on button "Buy" at bounding box center [928, 69] width 260 height 50
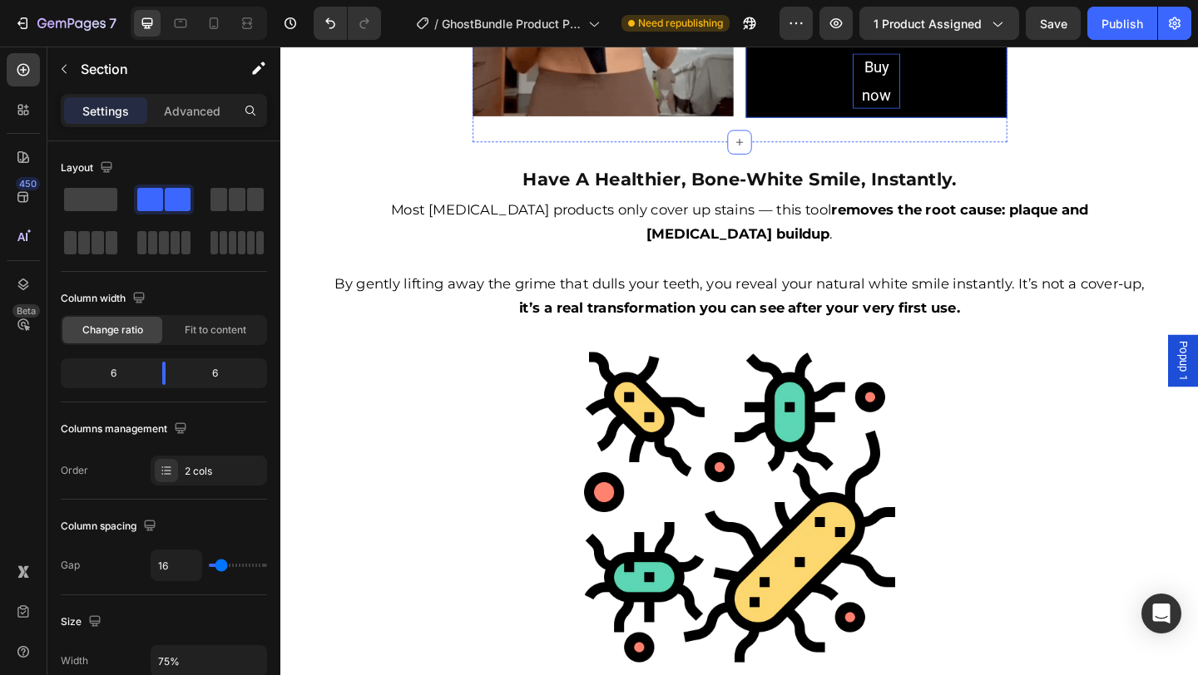
click at [927, 114] on p "Buy now" at bounding box center [928, 84] width 52 height 60
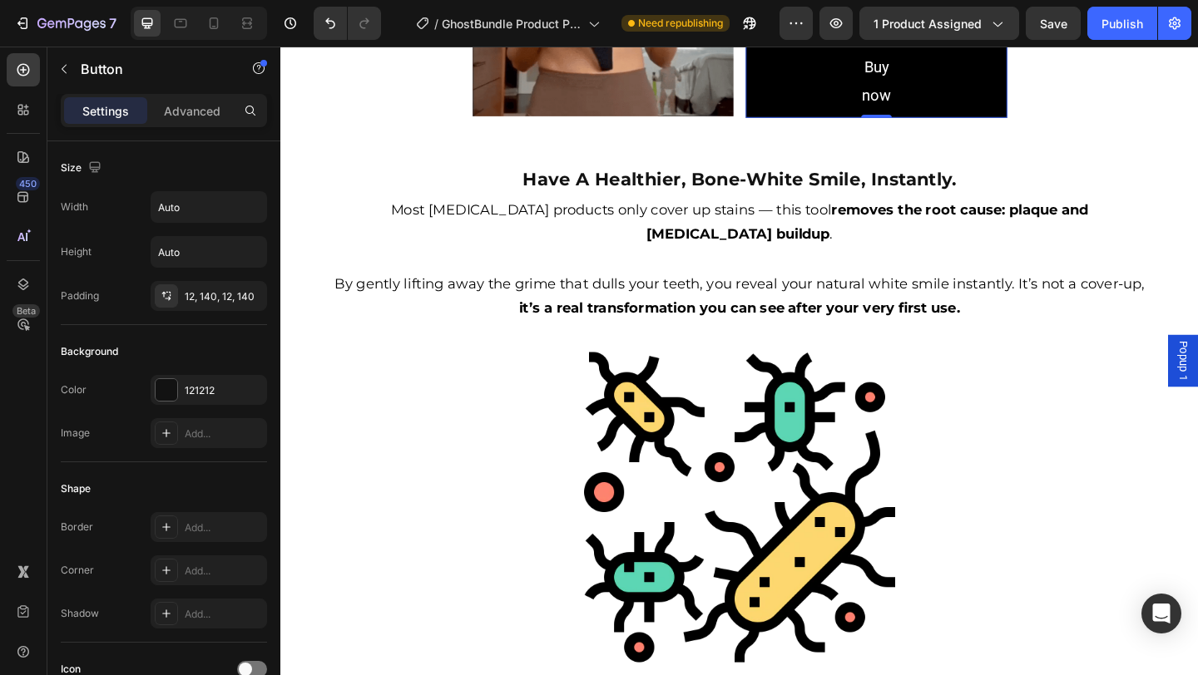
click at [842, 124] on button "Buy now" at bounding box center [928, 84] width 284 height 80
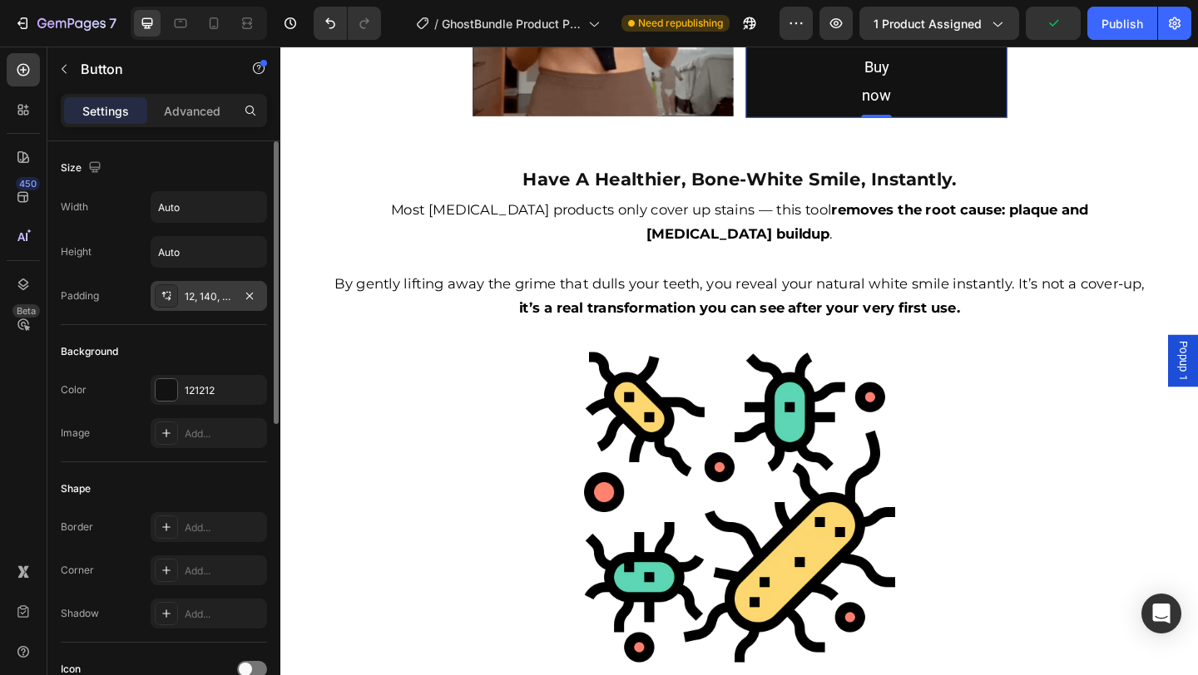
click at [203, 294] on div "12, 140, 12, 140" at bounding box center [209, 296] width 48 height 15
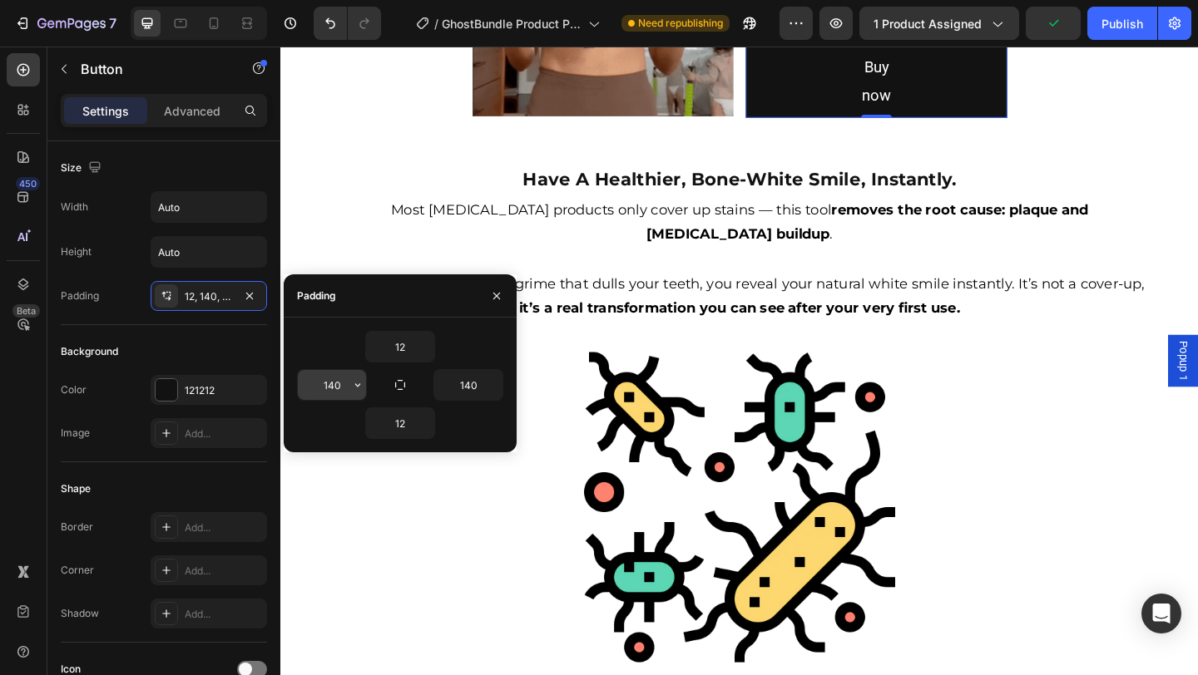
click at [345, 400] on div "140" at bounding box center [332, 385] width 70 height 32
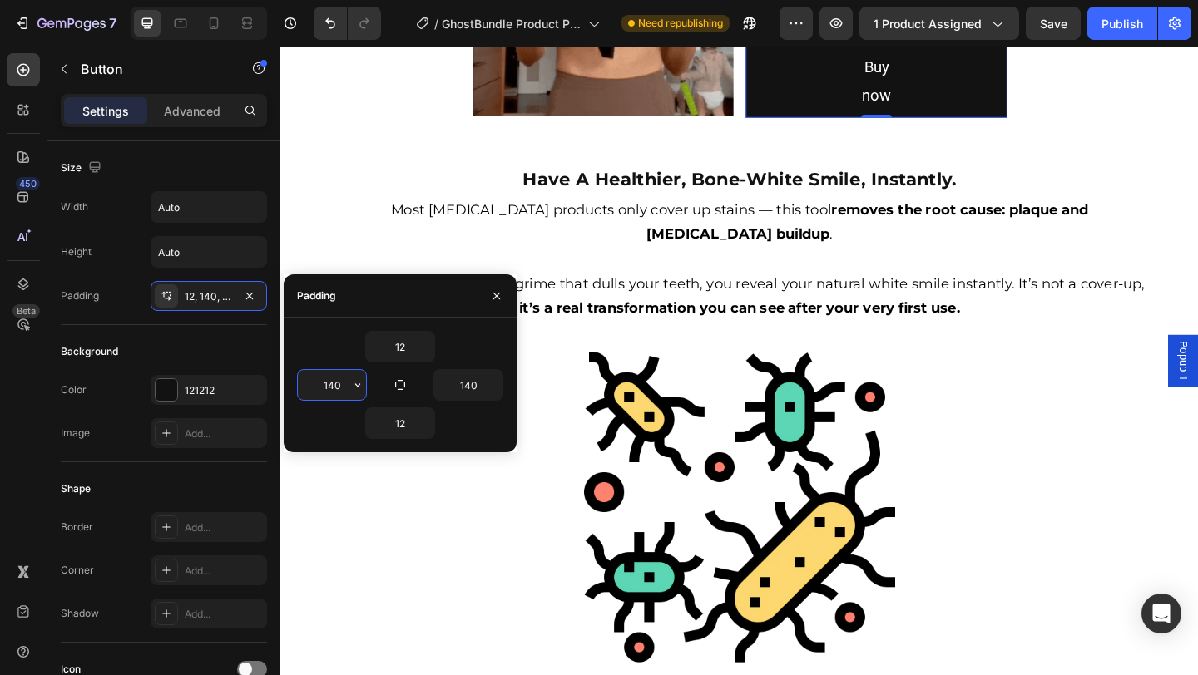
click at [337, 388] on input "140" at bounding box center [332, 385] width 68 height 30
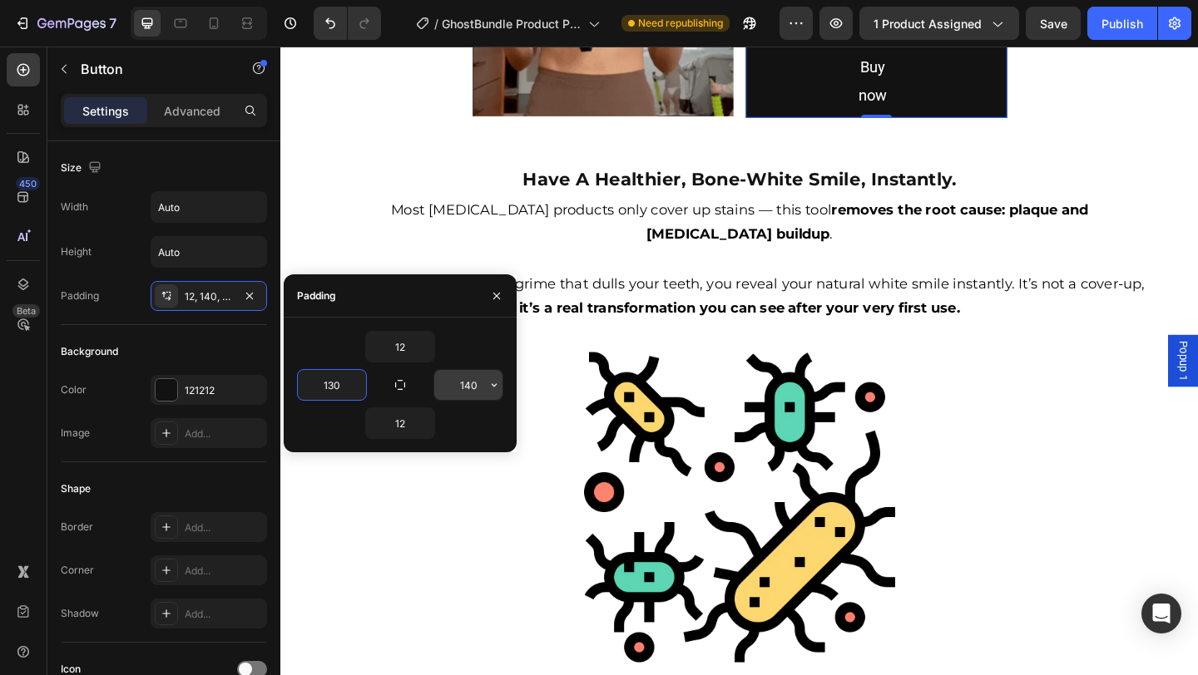
type input "130"
click at [469, 379] on input "140" at bounding box center [468, 385] width 68 height 30
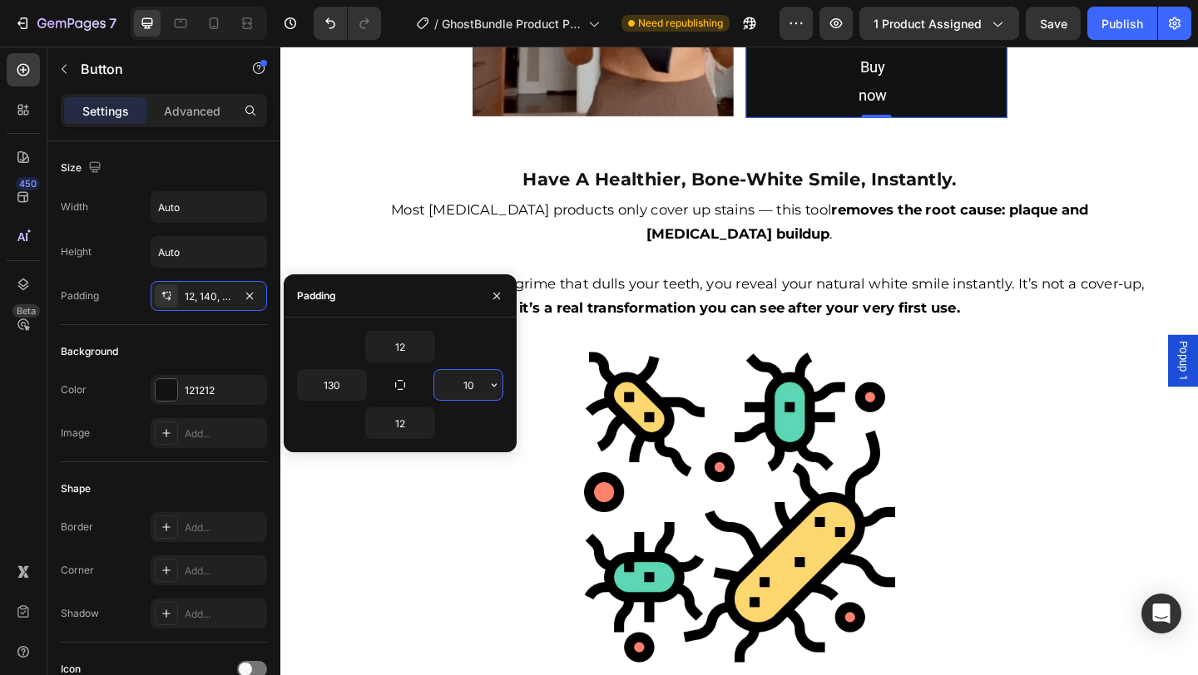
type input "130"
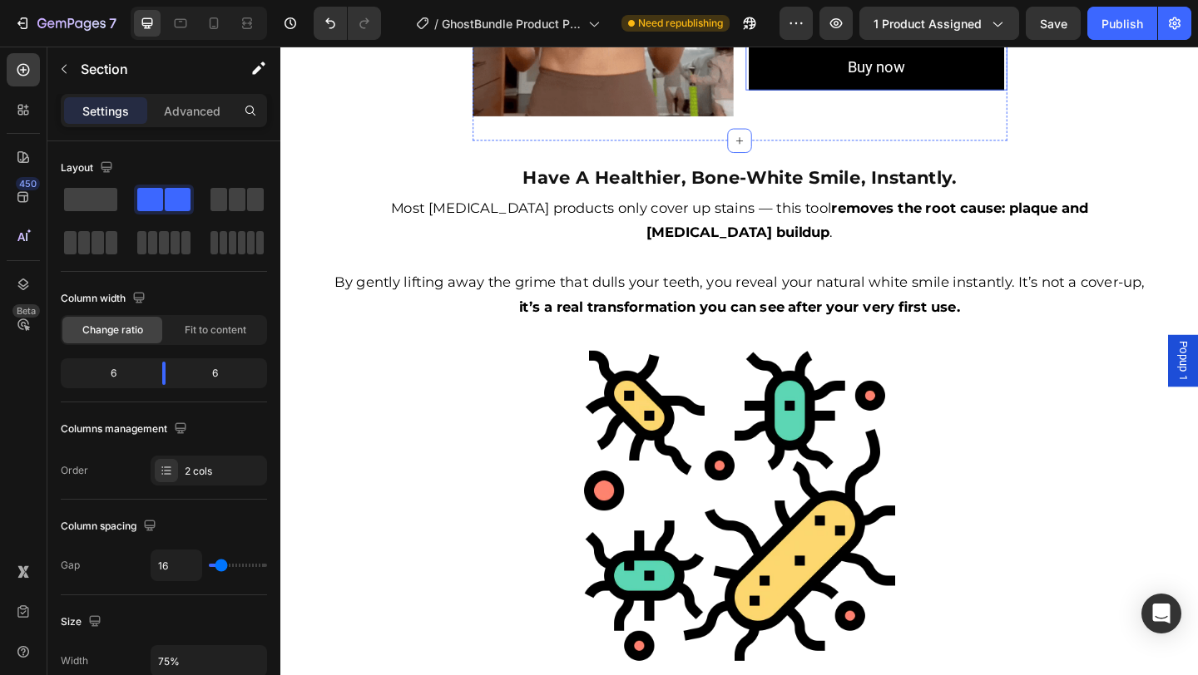
click at [962, 94] on button "Buy now" at bounding box center [928, 69] width 278 height 50
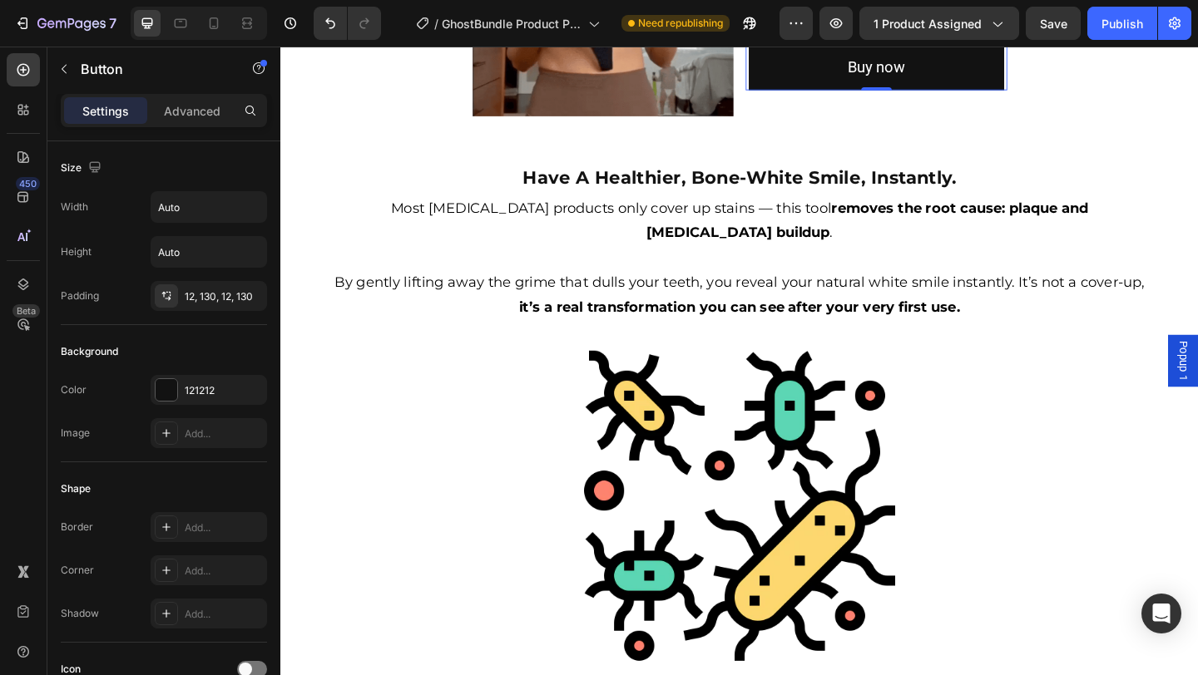
click at [831, 36] on div "Button" at bounding box center [825, 28] width 37 height 15
click at [798, 29] on icon at bounding box center [798, 28] width 2 height 2
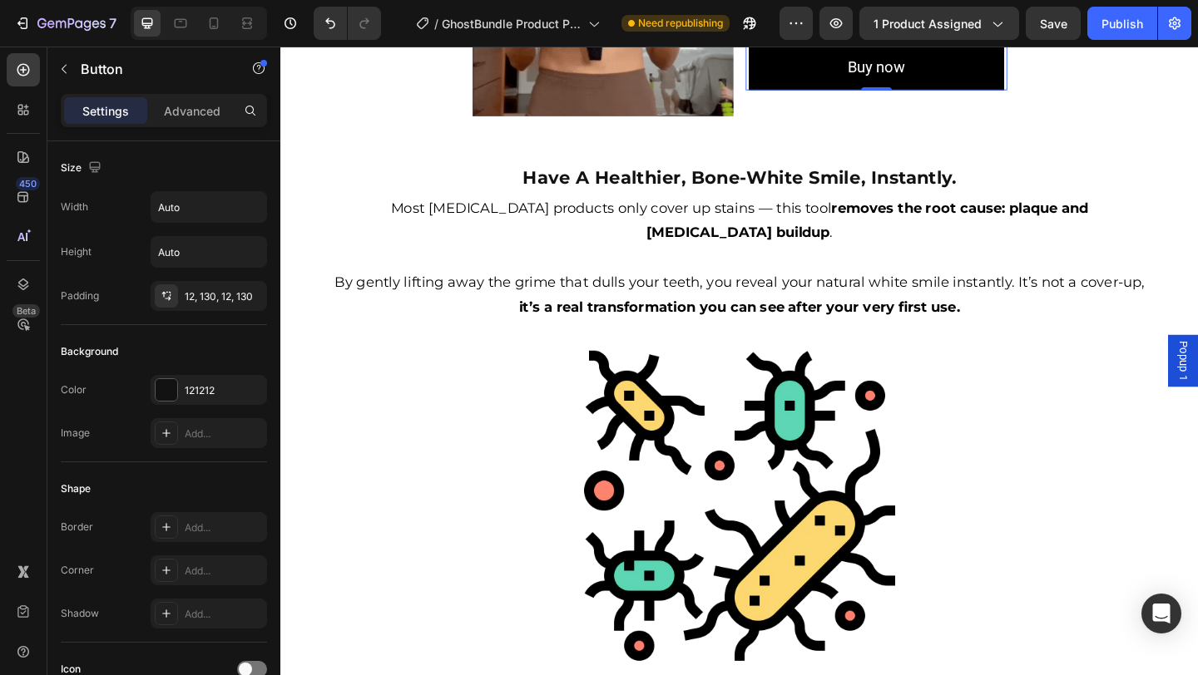
click at [967, 94] on button "Buy now" at bounding box center [928, 69] width 278 height 50
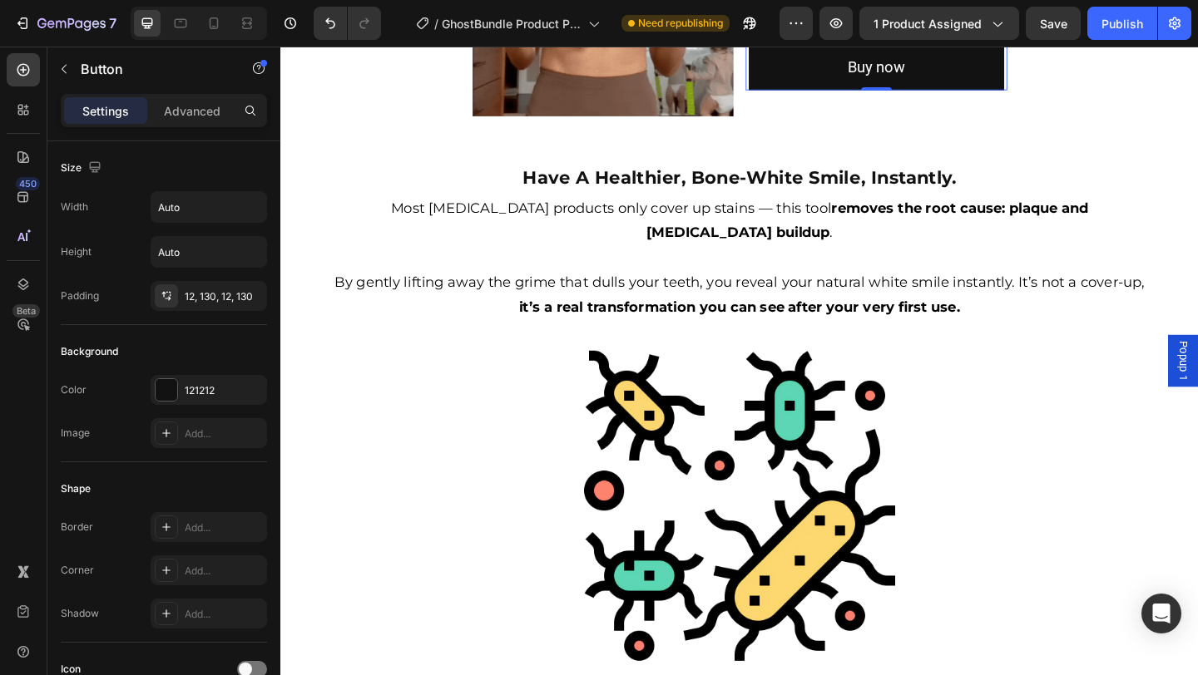
click at [850, 35] on icon at bounding box center [850, 28] width 13 height 13
click at [191, 122] on div "Advanced" at bounding box center [192, 110] width 83 height 27
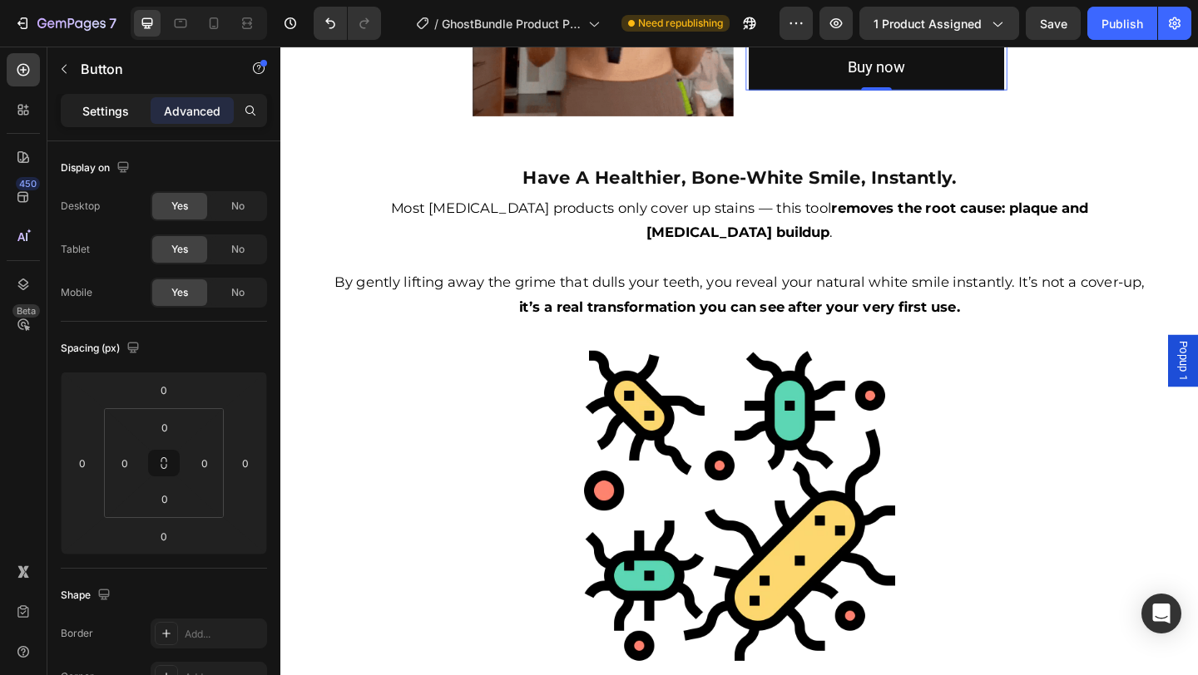
click at [122, 111] on p "Settings" at bounding box center [105, 110] width 47 height 17
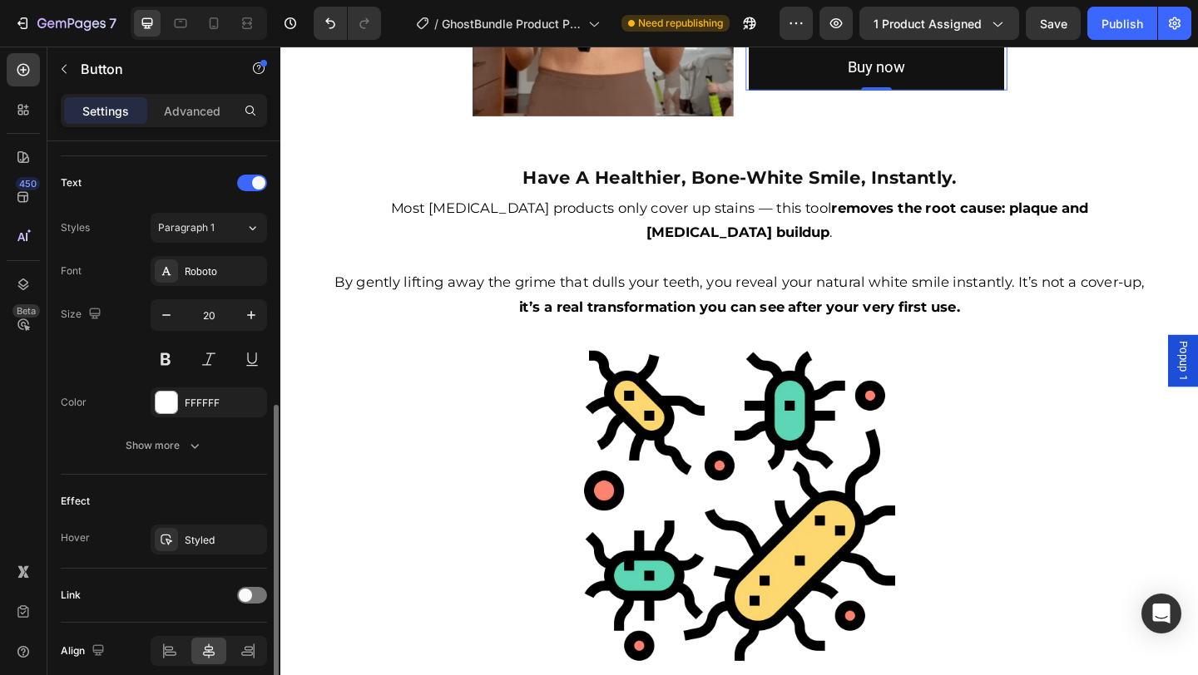
scroll to position [611, 0]
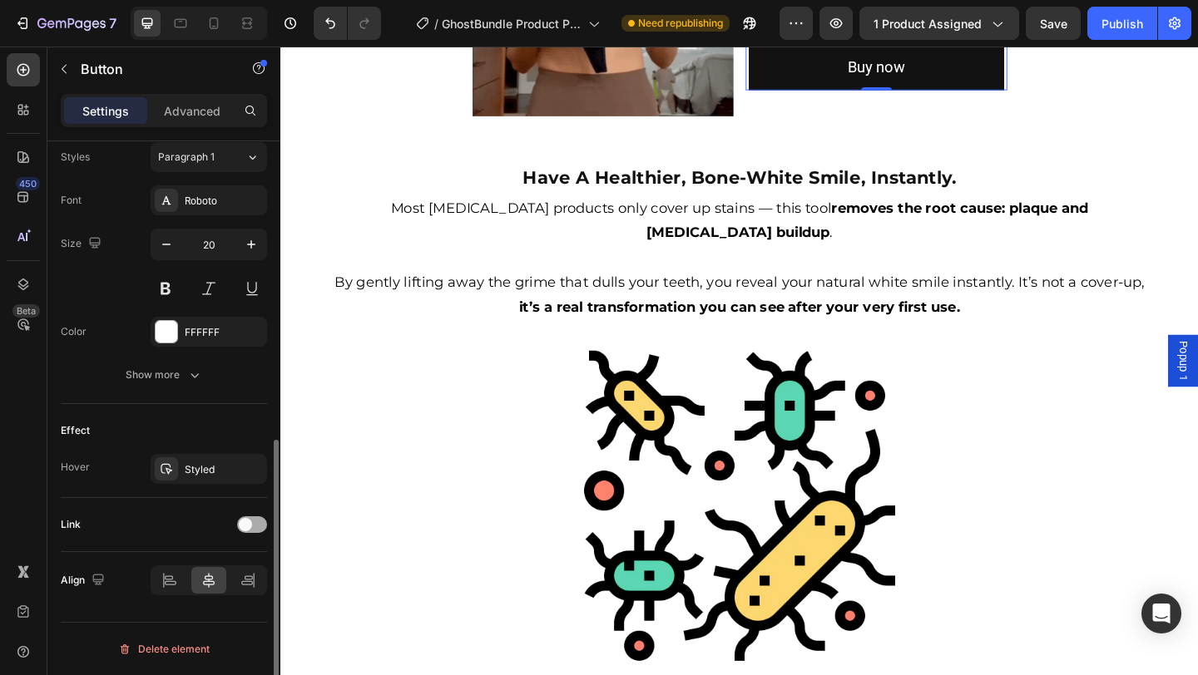
click at [245, 524] on span at bounding box center [245, 524] width 13 height 13
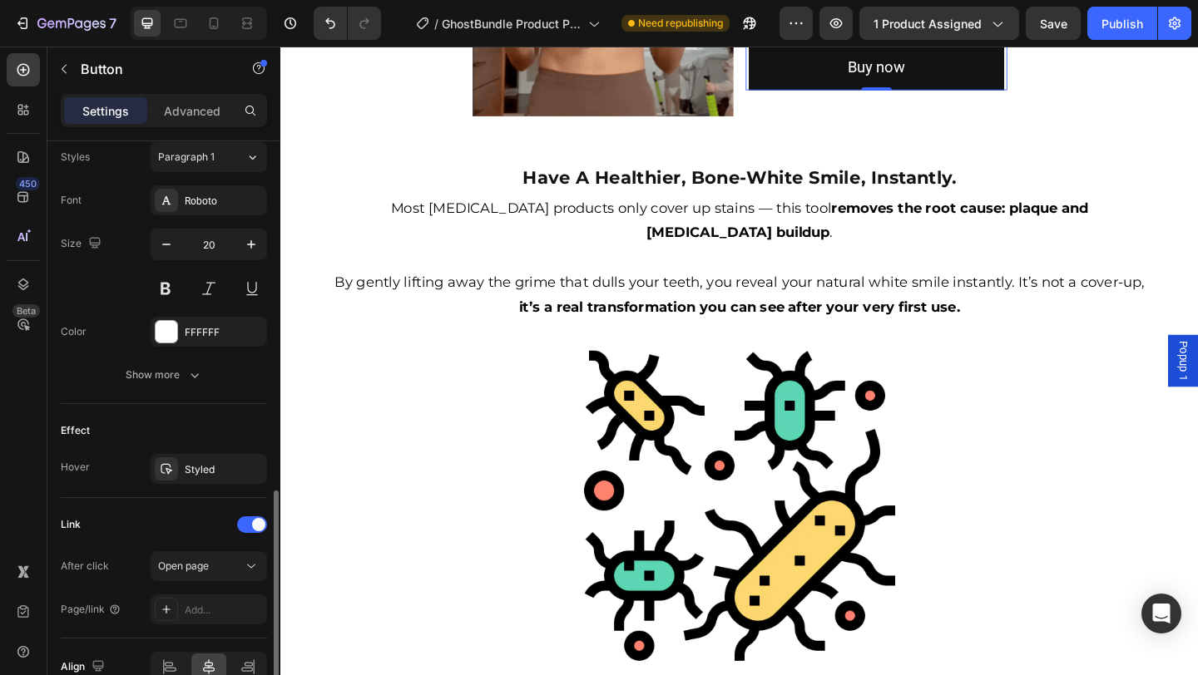
scroll to position [694, 0]
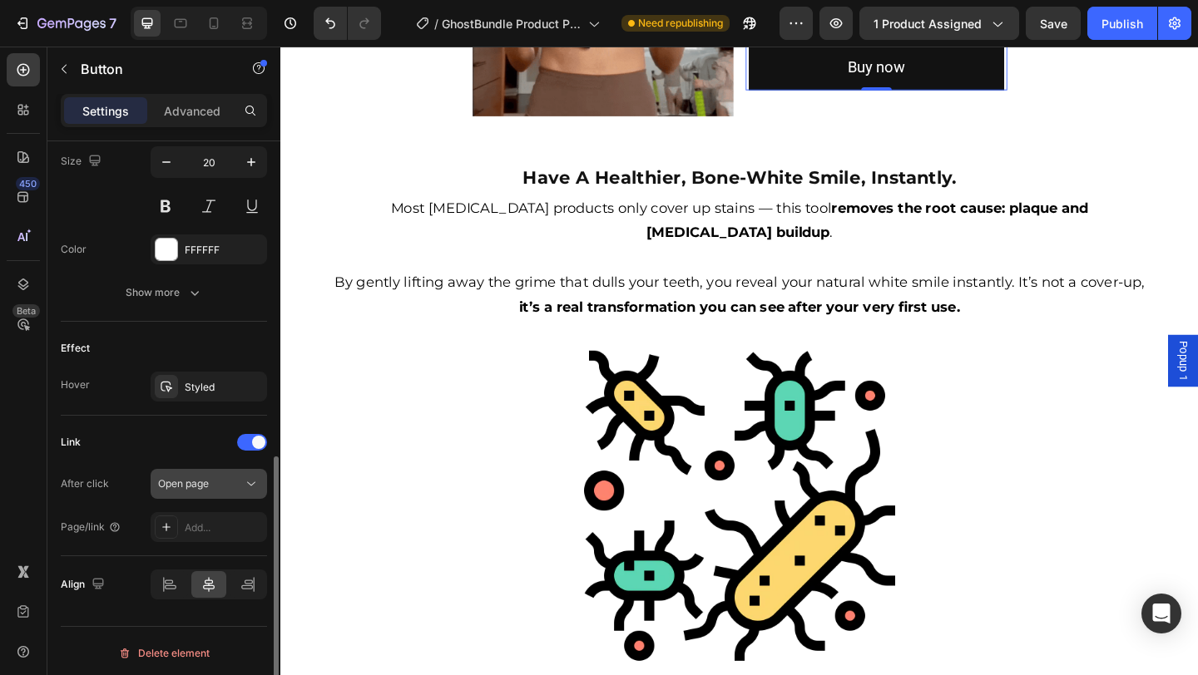
click at [212, 496] on button "Open page" at bounding box center [209, 484] width 116 height 30
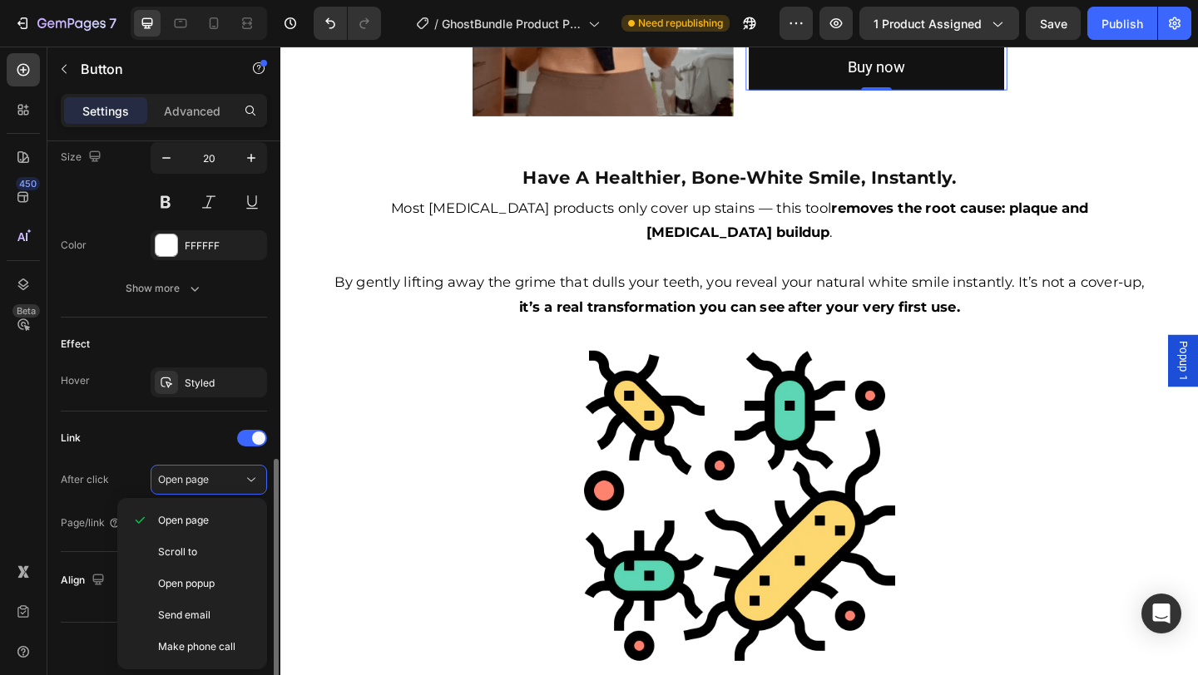
scroll to position [696, 0]
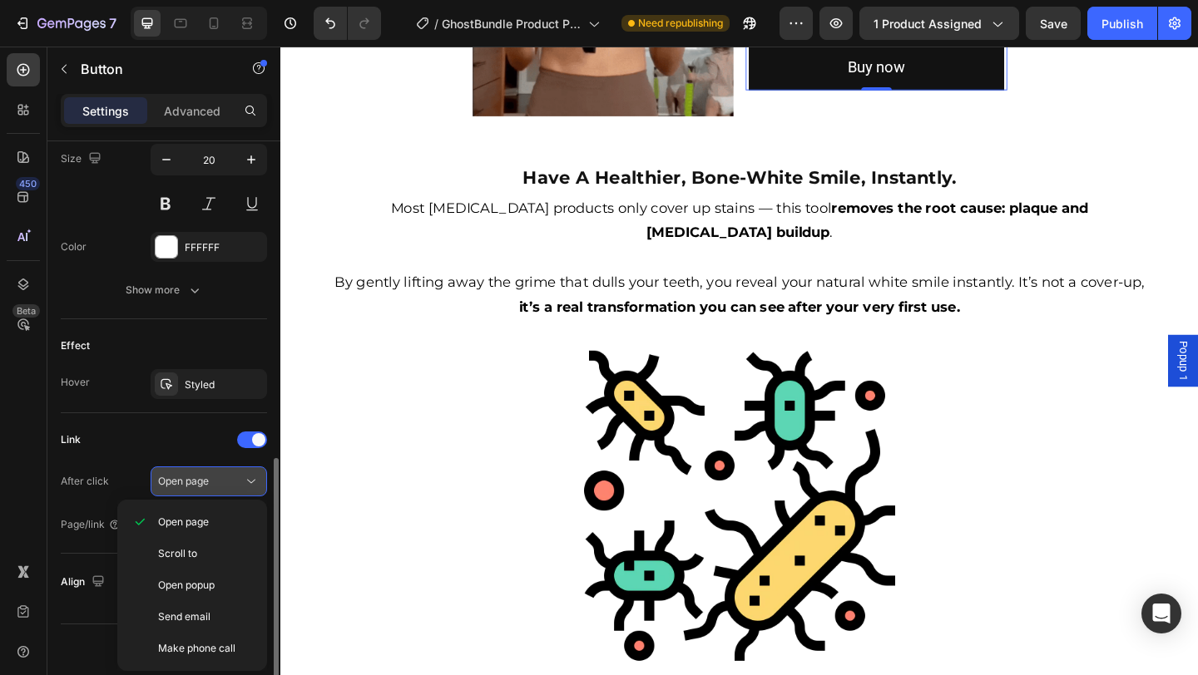
click at [174, 481] on span "Open page" at bounding box center [183, 481] width 51 height 12
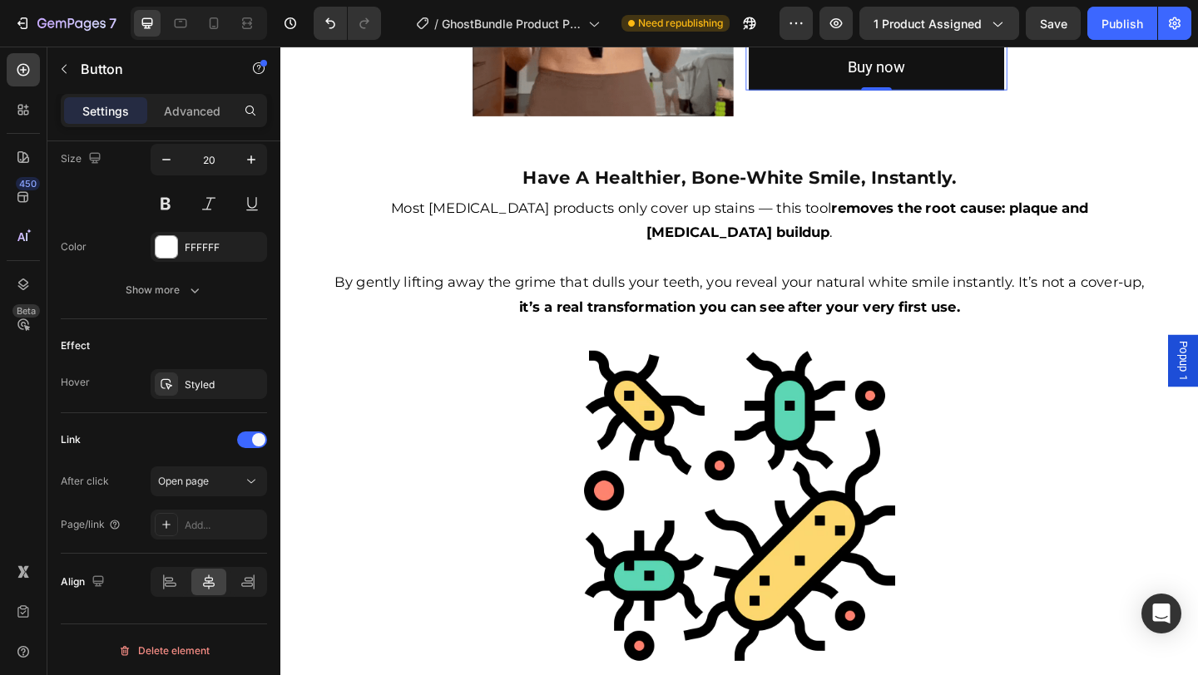
click at [897, 34] on icon at bounding box center [898, 28] width 11 height 12
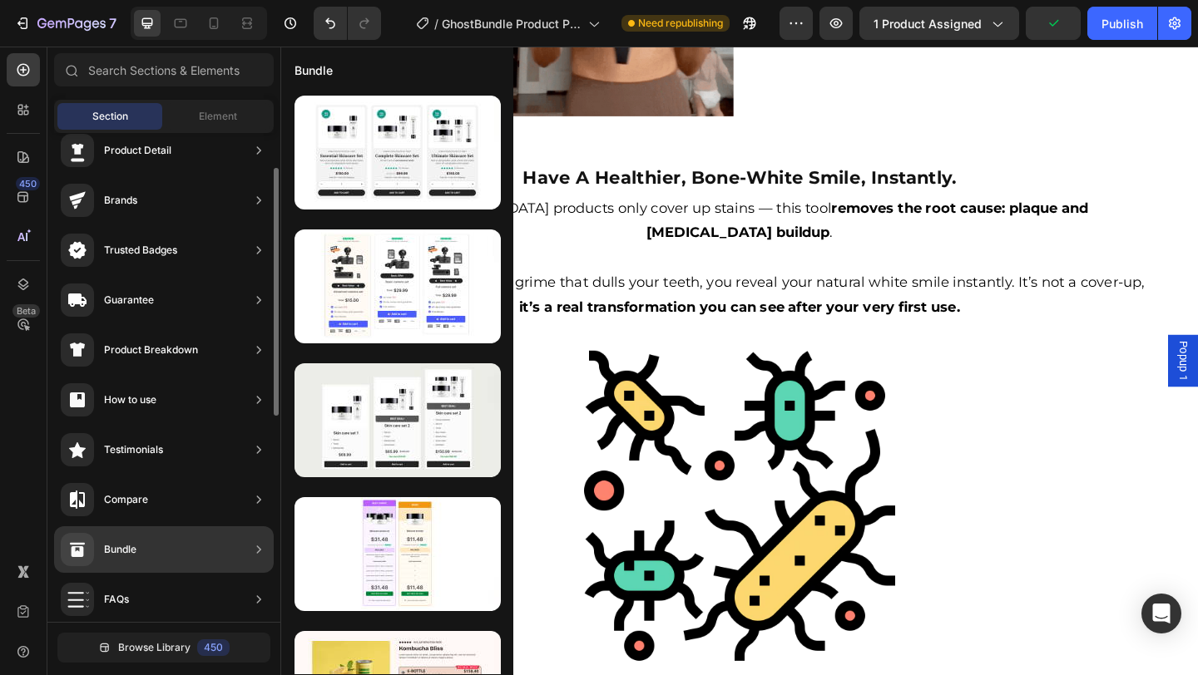
scroll to position [0, 0]
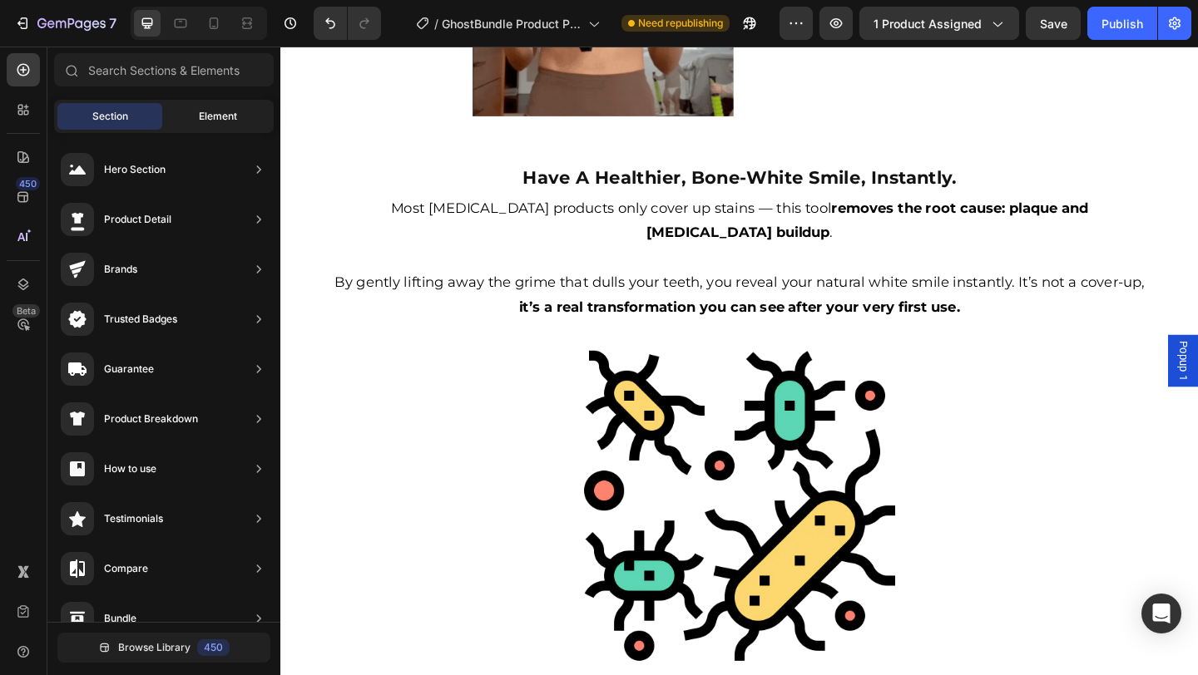
click at [190, 115] on div "Element" at bounding box center [218, 116] width 105 height 27
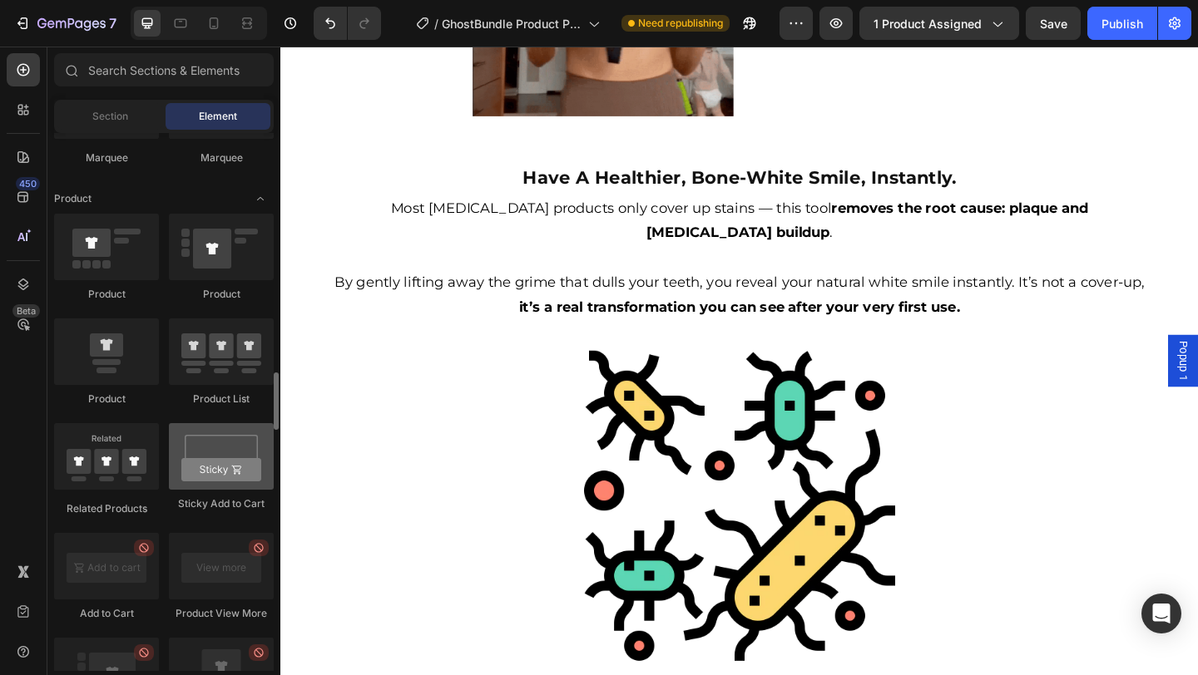
scroll to position [2121, 0]
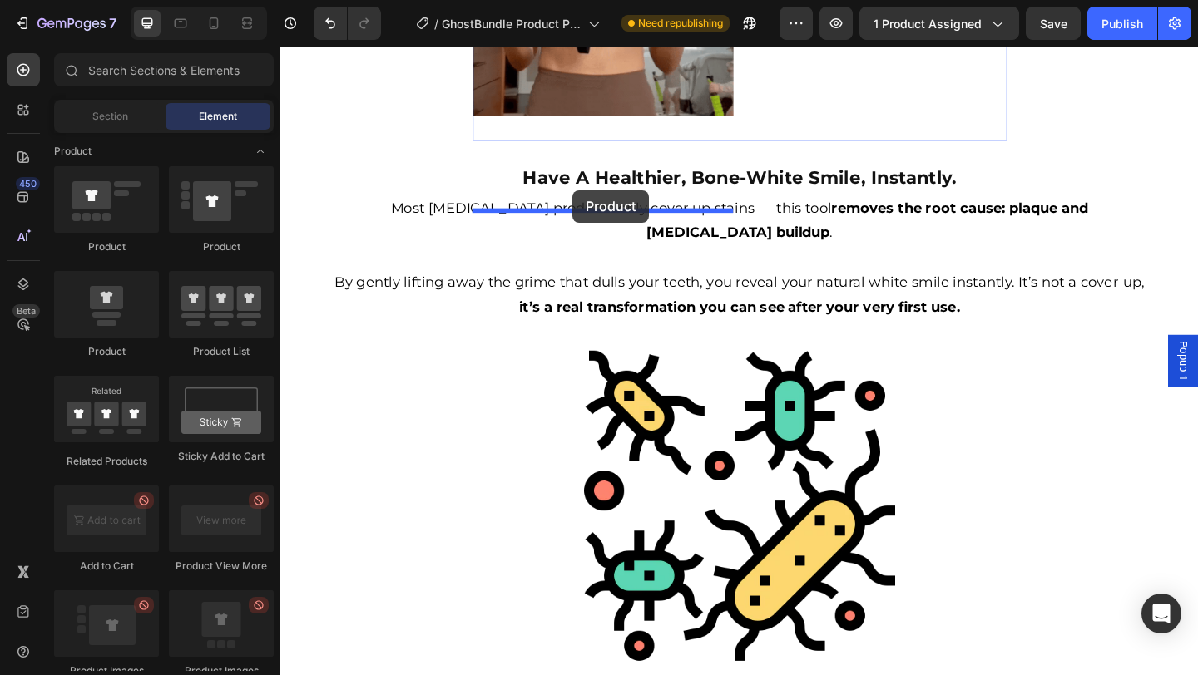
drag, startPoint x: 403, startPoint y: 387, endPoint x: 598, endPoint y: 203, distance: 268.3
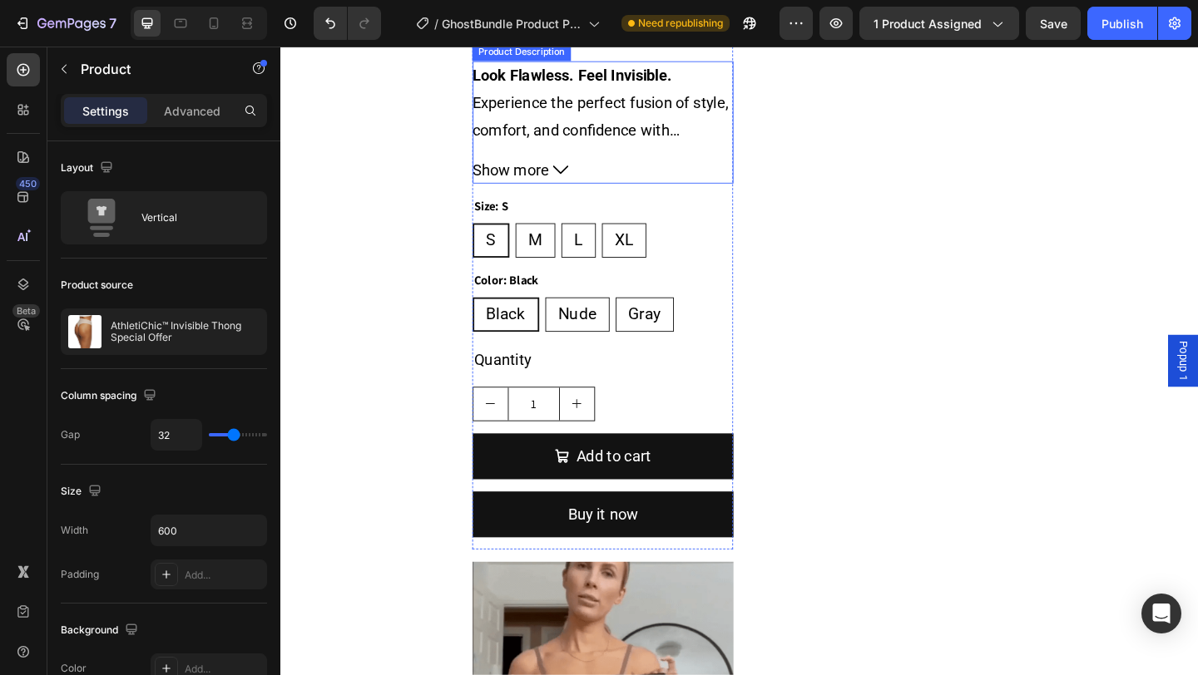
scroll to position [1945, 0]
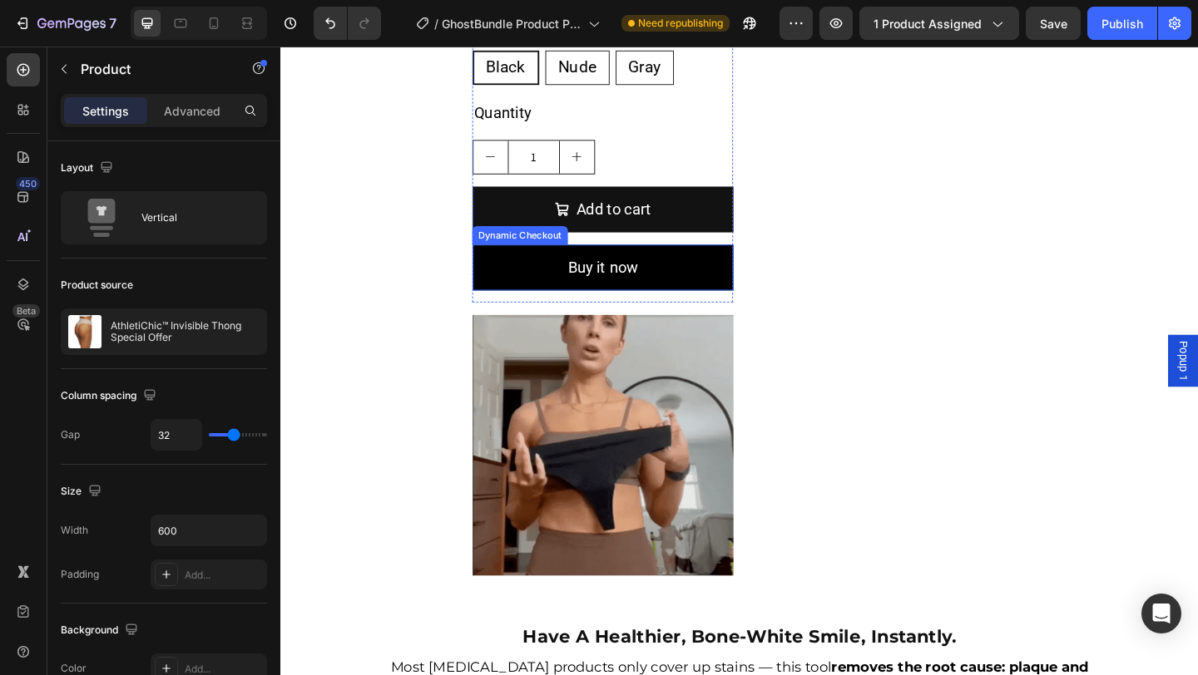
click at [717, 269] on button "Buy it now" at bounding box center [631, 287] width 284 height 50
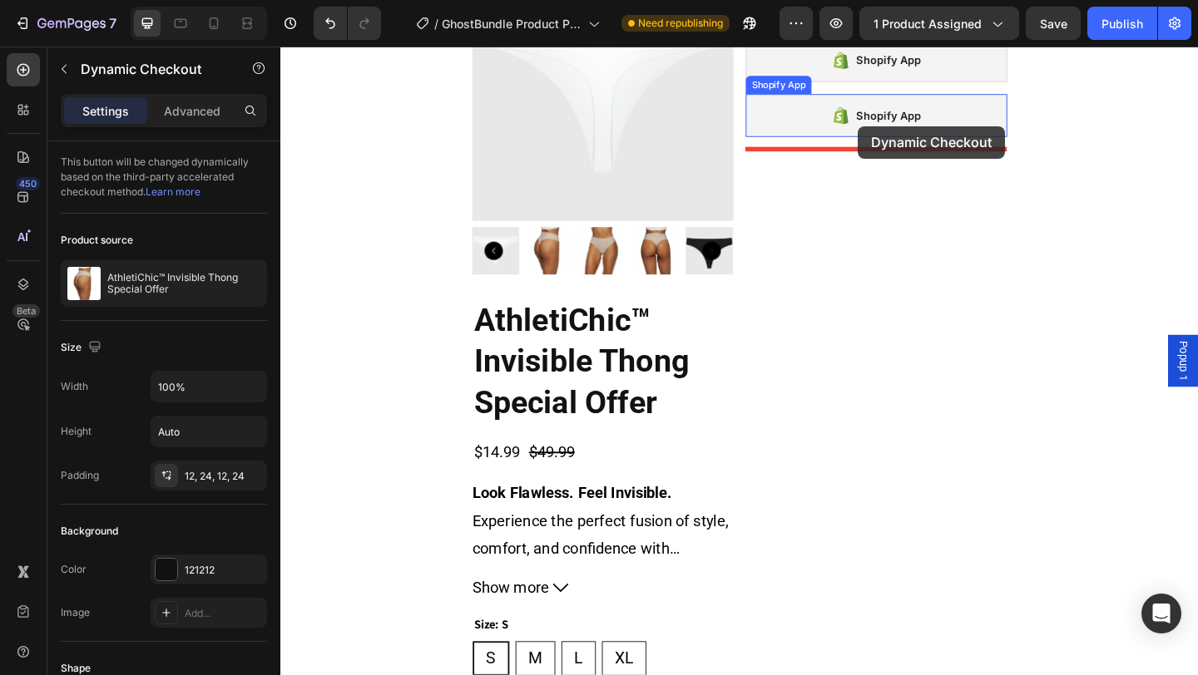
scroll to position [1219, 0]
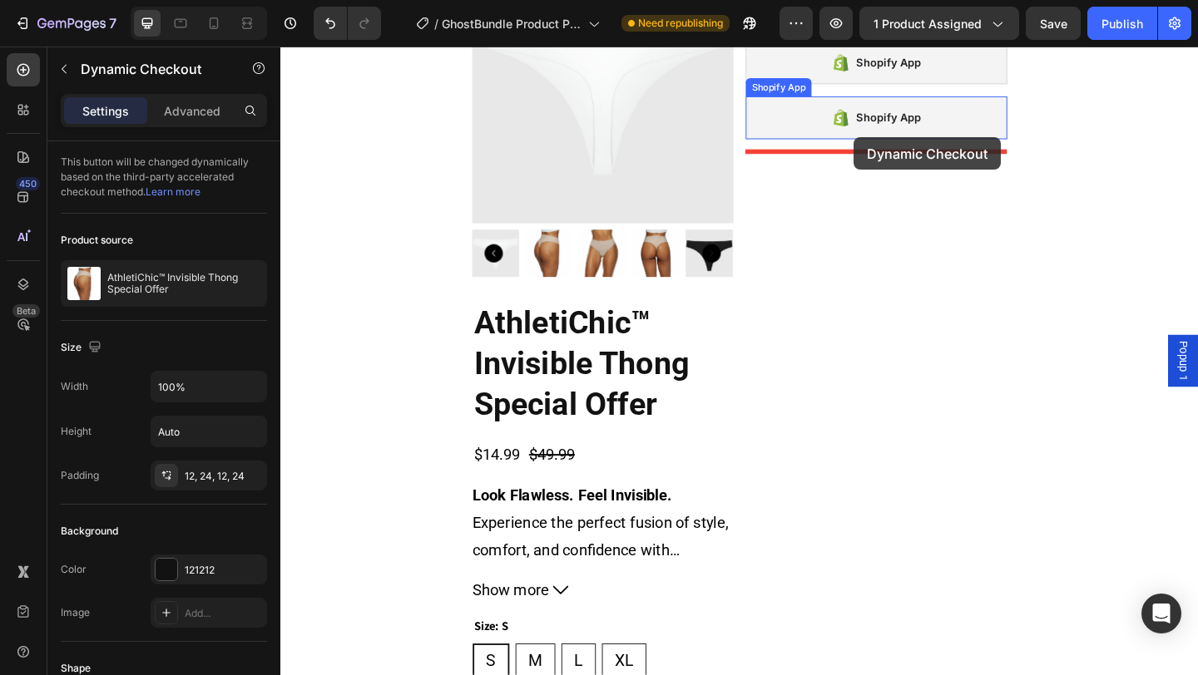
drag, startPoint x: 513, startPoint y: 373, endPoint x: 904, endPoint y: 146, distance: 452.5
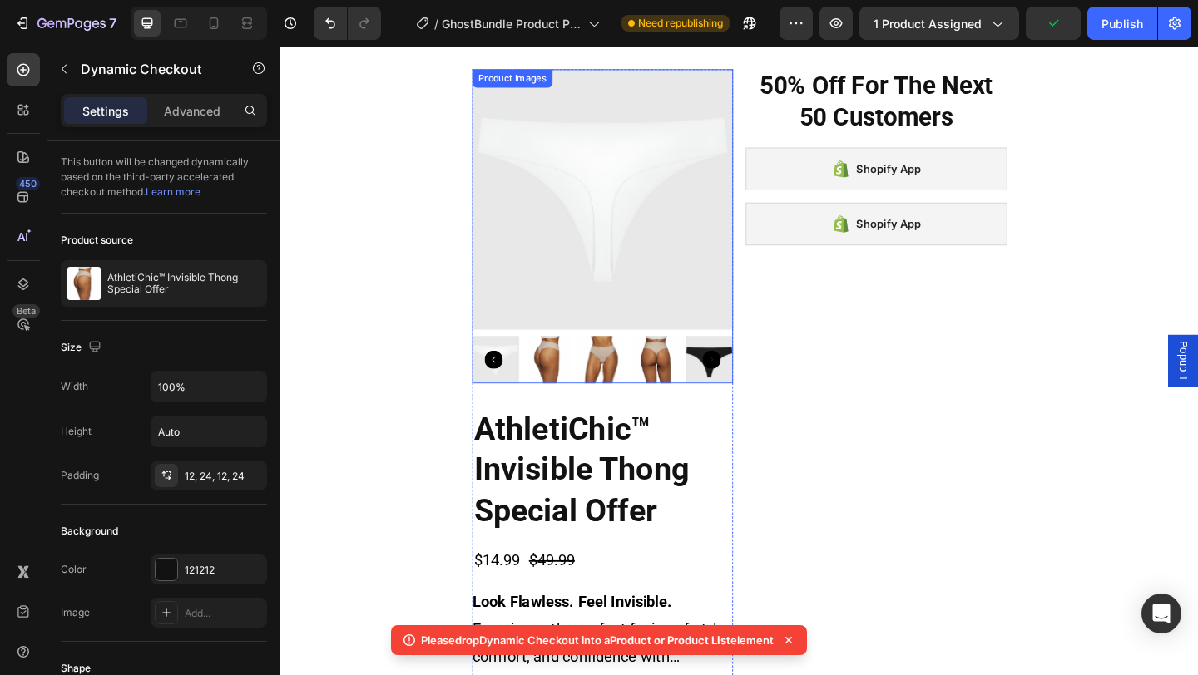
scroll to position [906, 0]
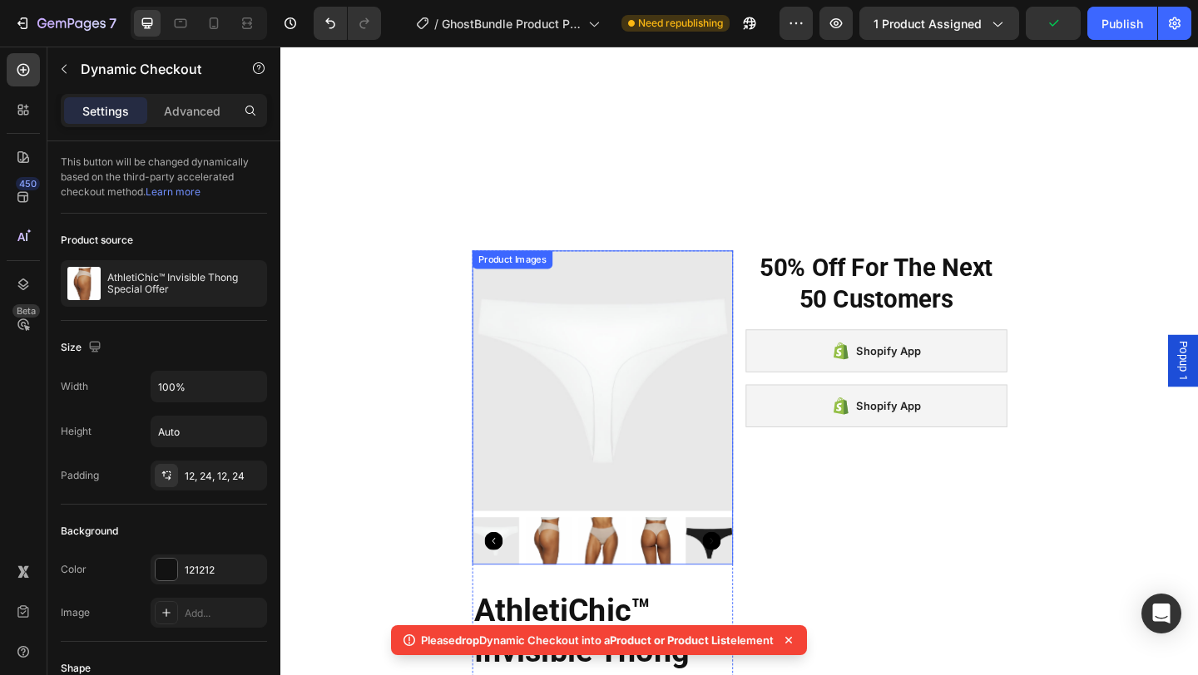
click at [636, 320] on img at bounding box center [631, 411] width 284 height 284
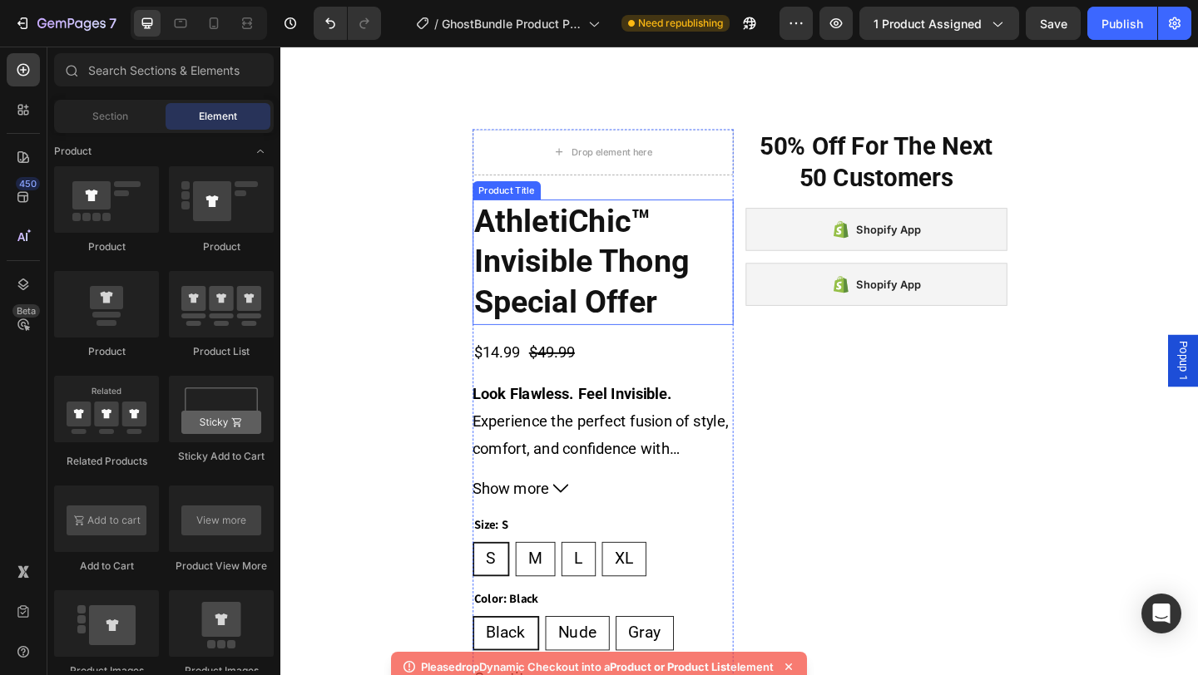
scroll to position [1236, 0]
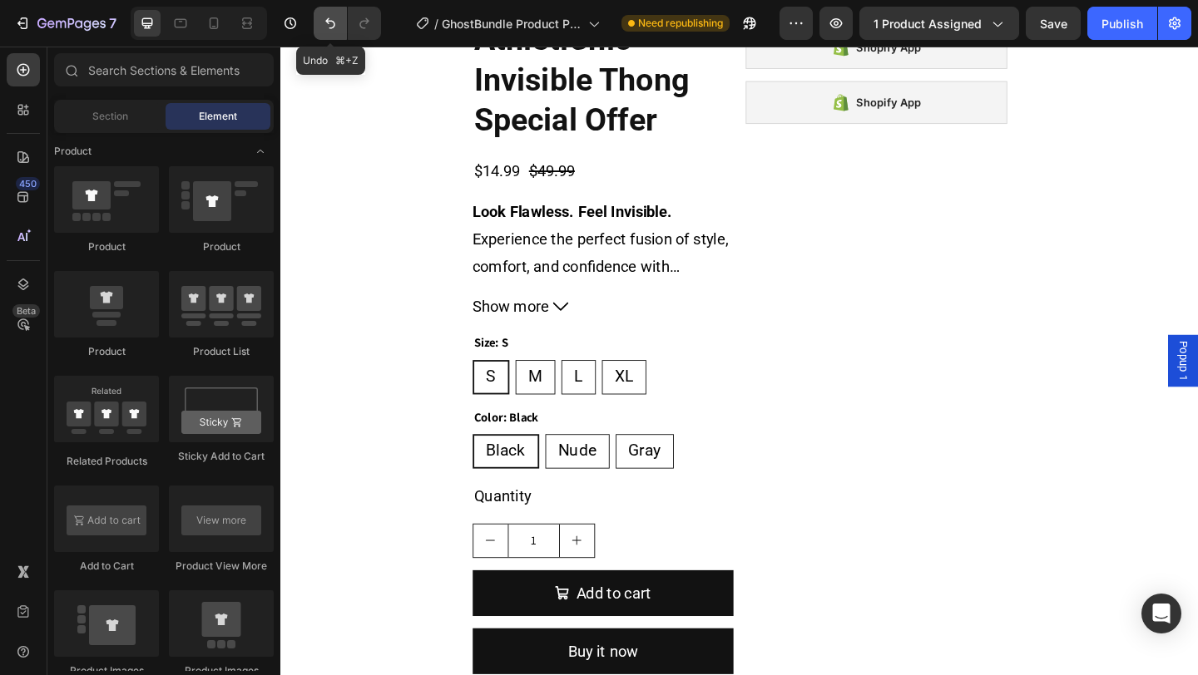
click at [331, 20] on icon "Undo/Redo" at bounding box center [330, 23] width 17 height 17
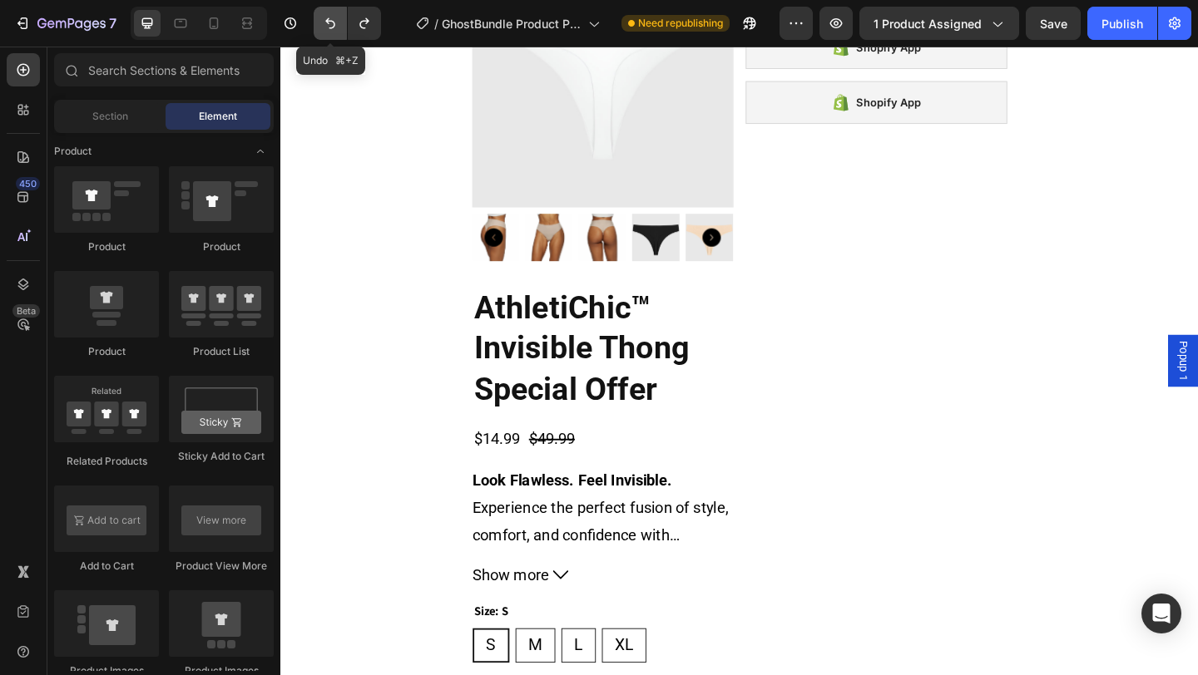
scroll to position [1528, 0]
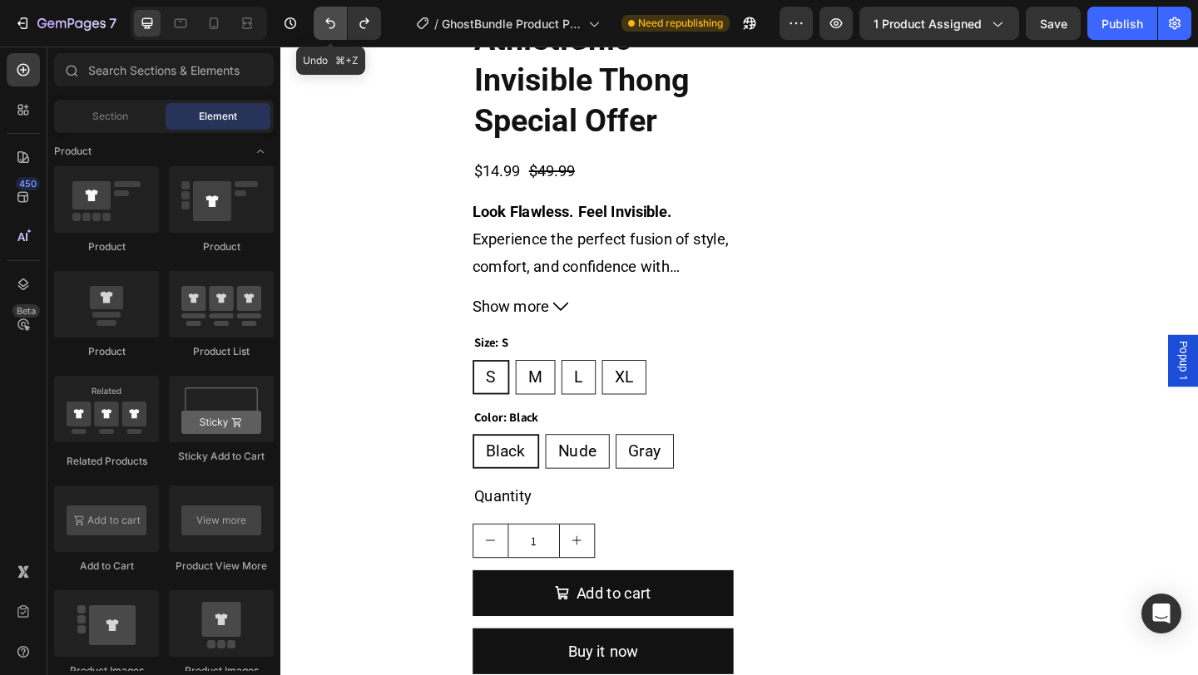
click at [329, 21] on icon "Undo/Redo" at bounding box center [330, 23] width 10 height 11
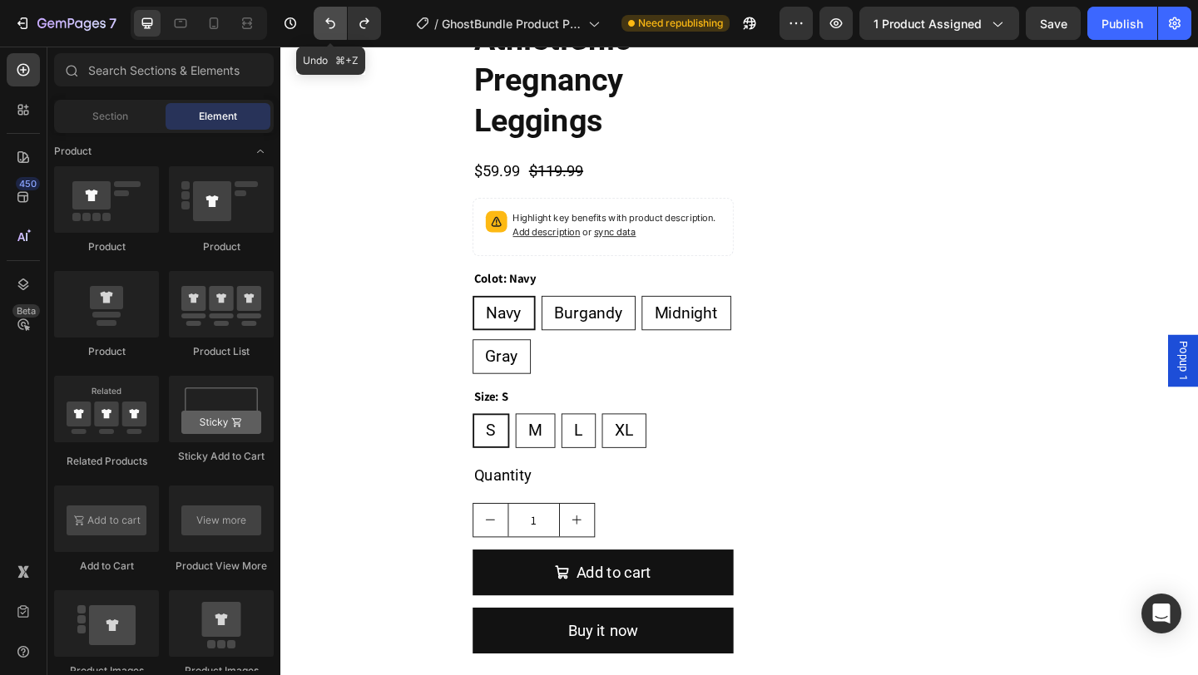
click at [329, 21] on icon "Undo/Redo" at bounding box center [330, 23] width 10 height 11
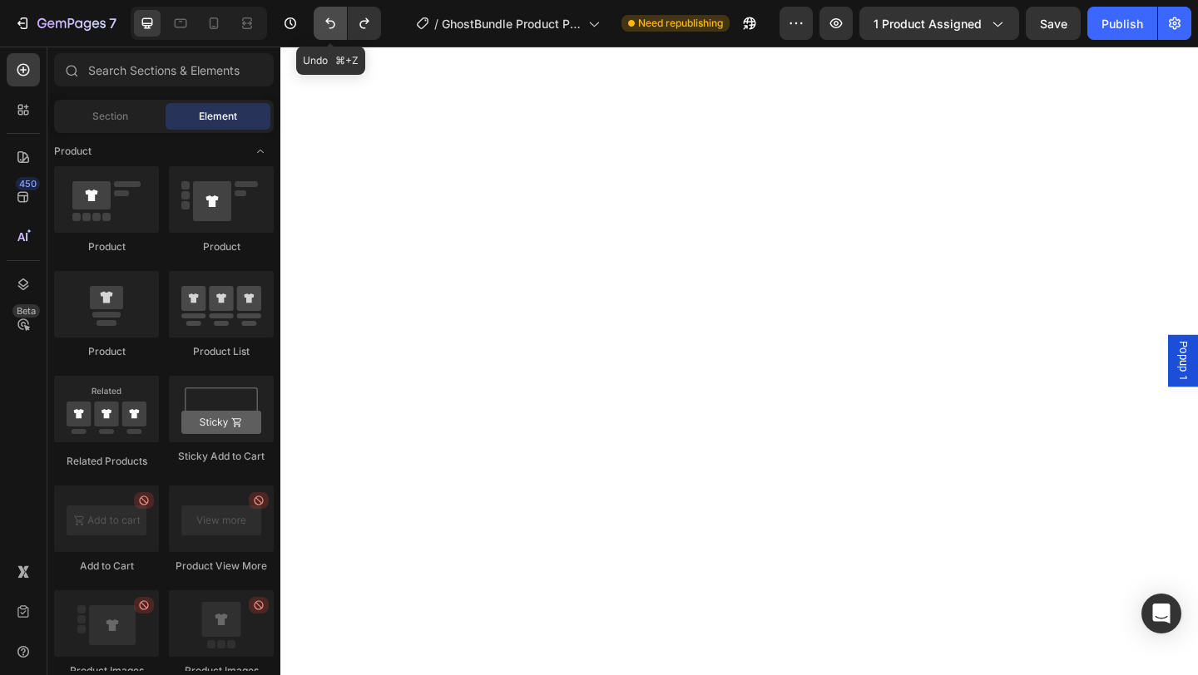
click at [329, 21] on icon "Undo/Redo" at bounding box center [330, 23] width 10 height 11
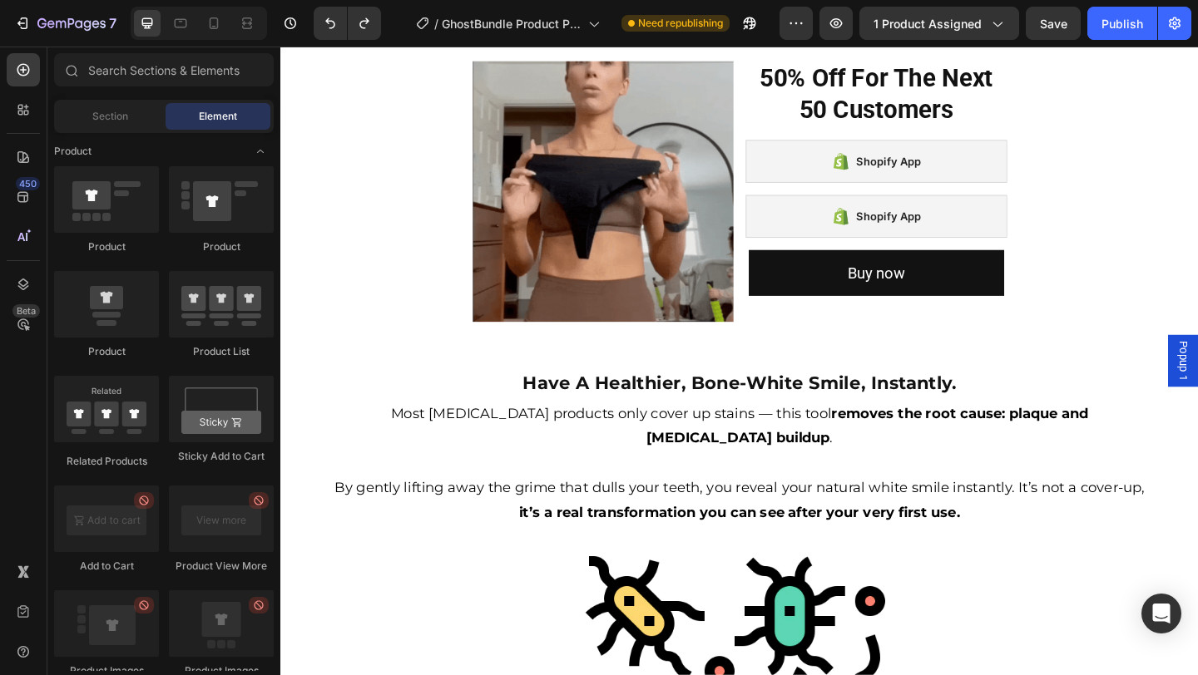
scroll to position [1015, 0]
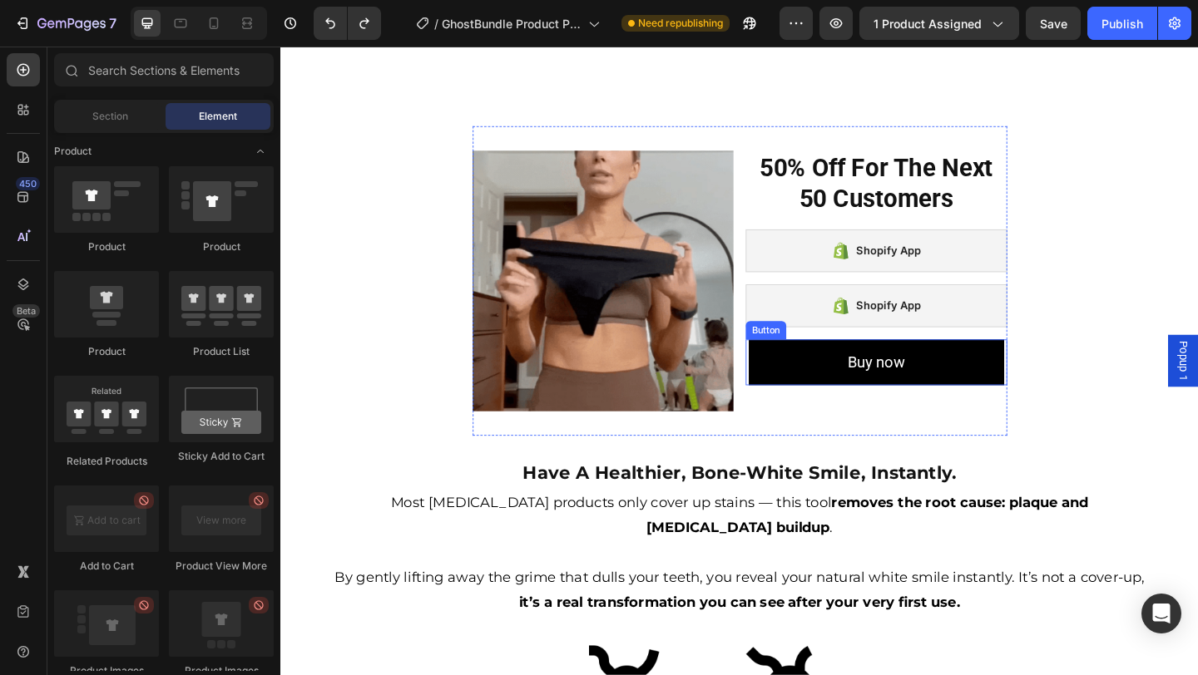
click at [915, 366] on button "Buy now" at bounding box center [928, 390] width 278 height 50
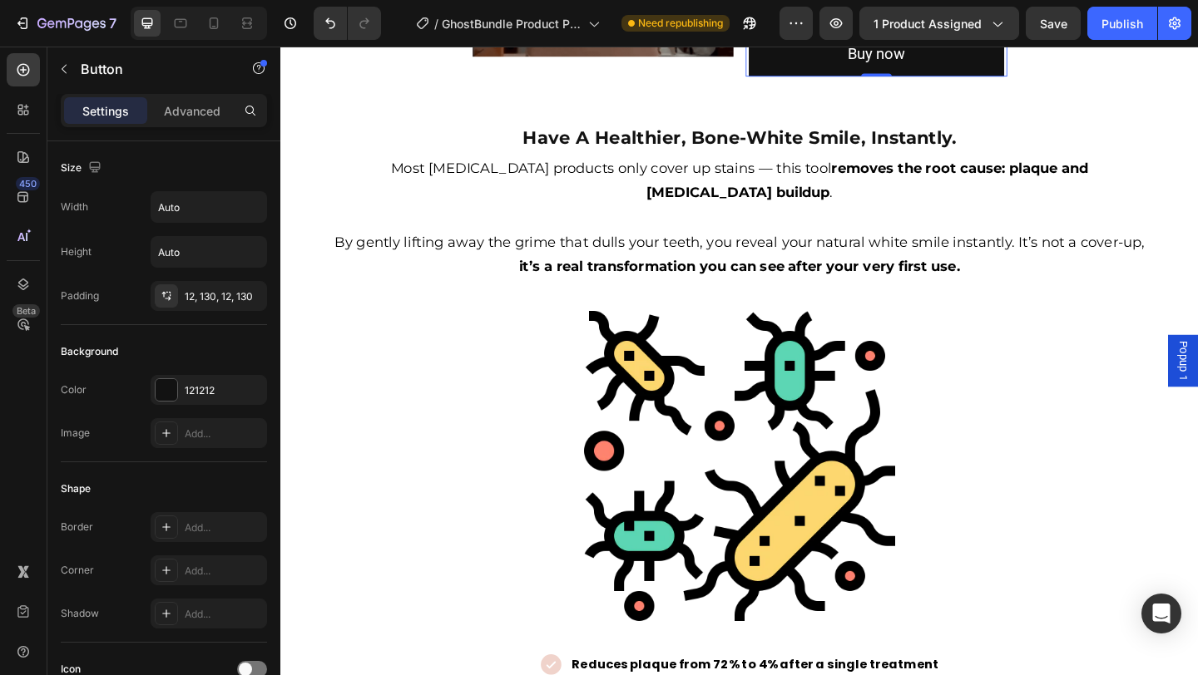
scroll to position [696, 0]
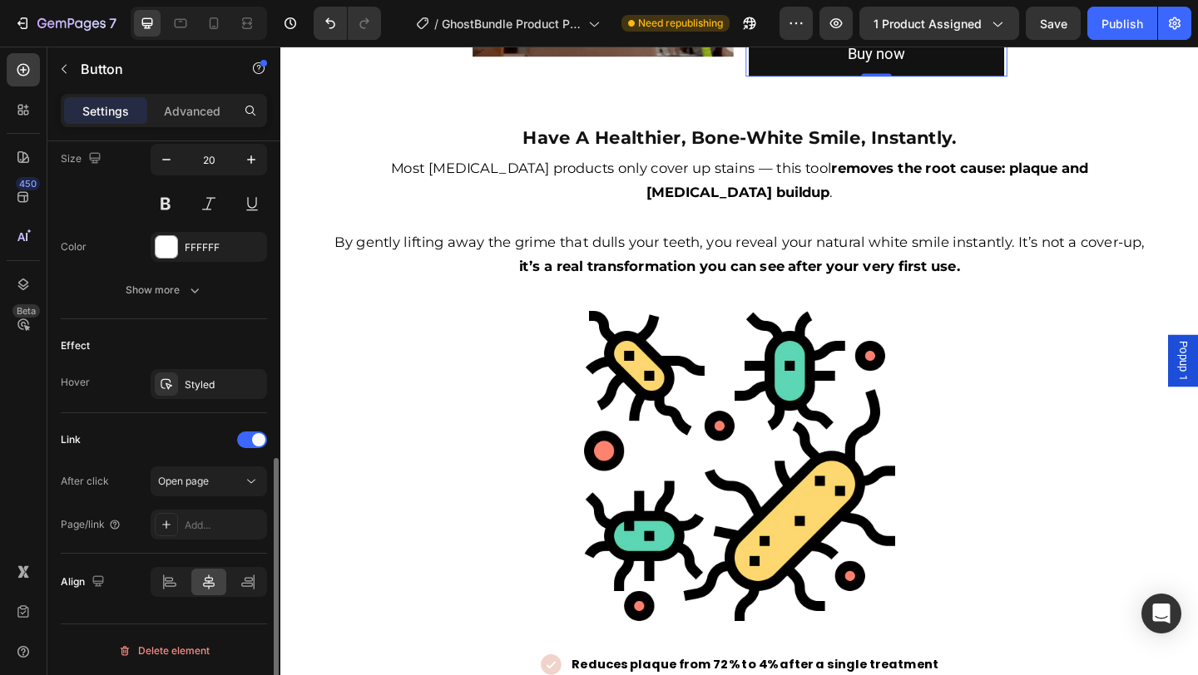
click at [890, 23] on div at bounding box center [898, 13] width 20 height 20
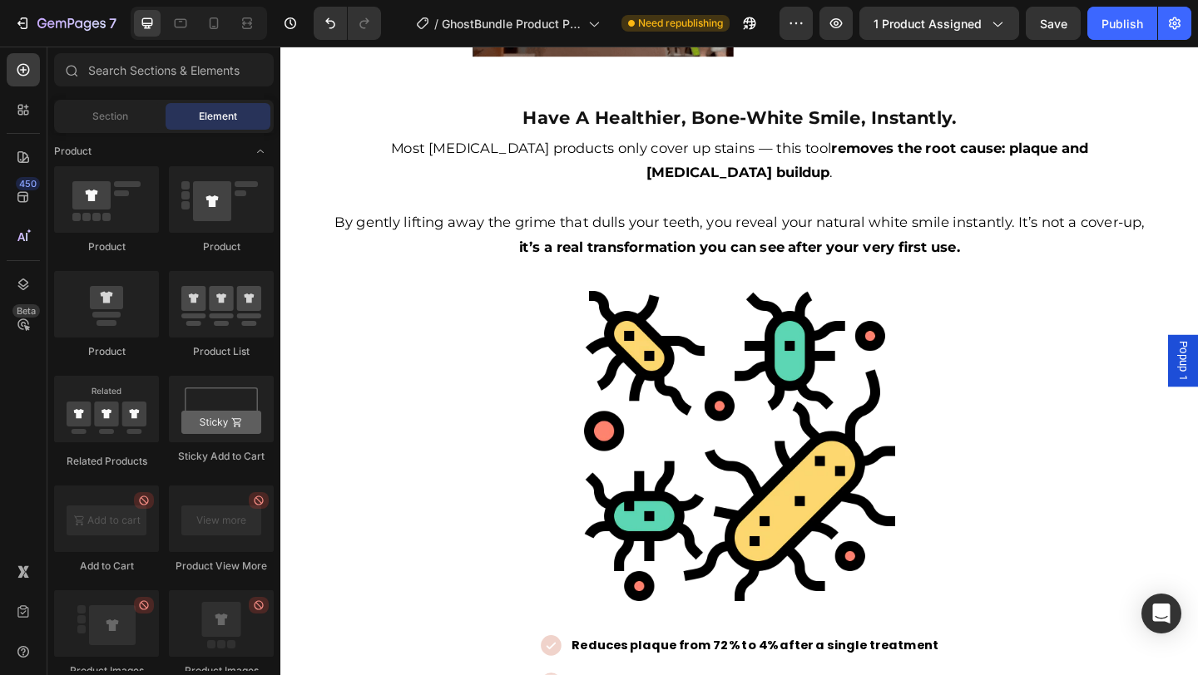
click at [864, 29] on button "Buy now" at bounding box center [928, 4] width 278 height 50
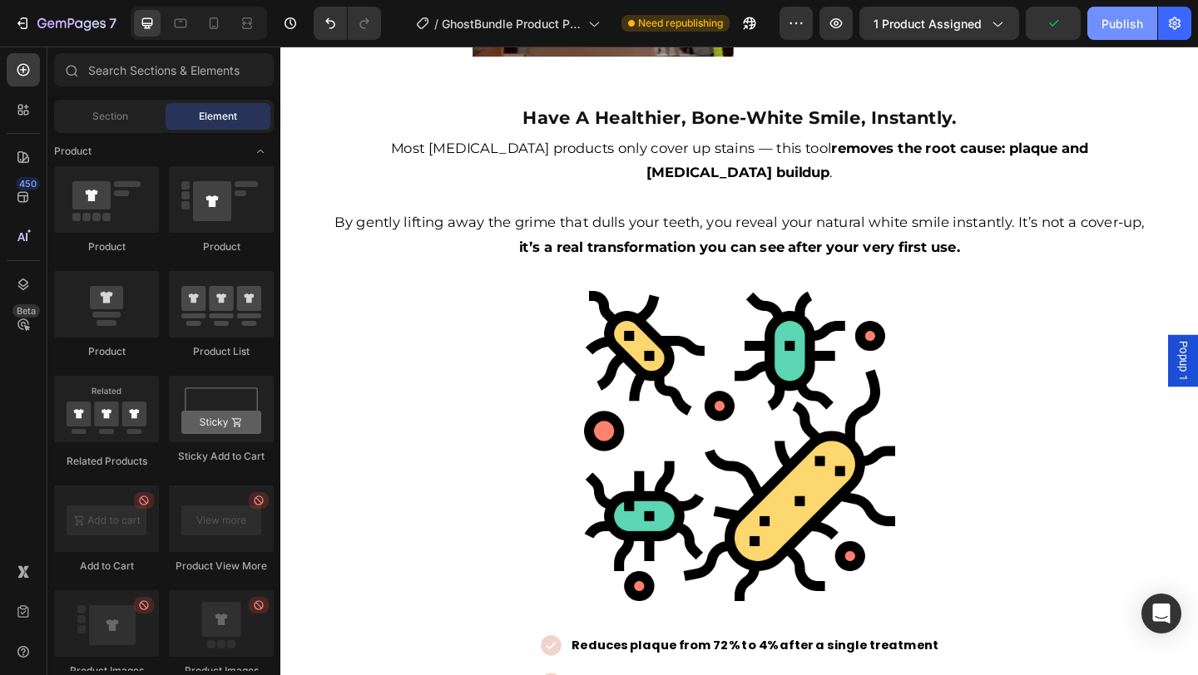
click at [1112, 27] on div "Publish" at bounding box center [1122, 23] width 42 height 17
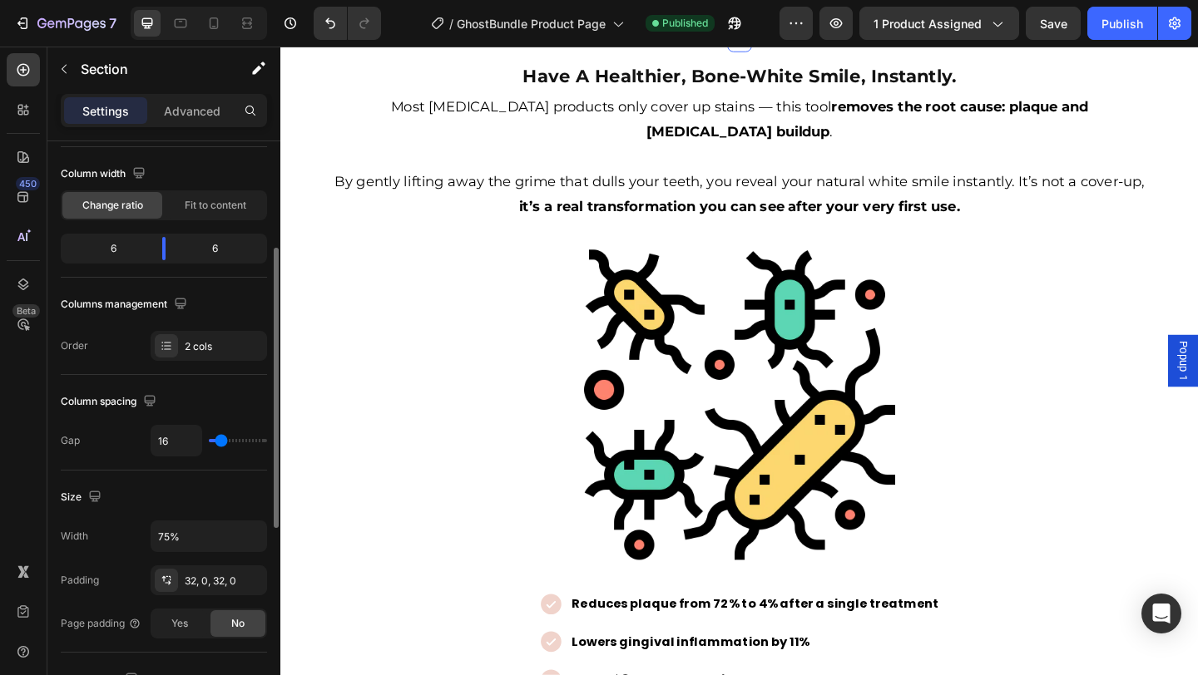
scroll to position [188, 0]
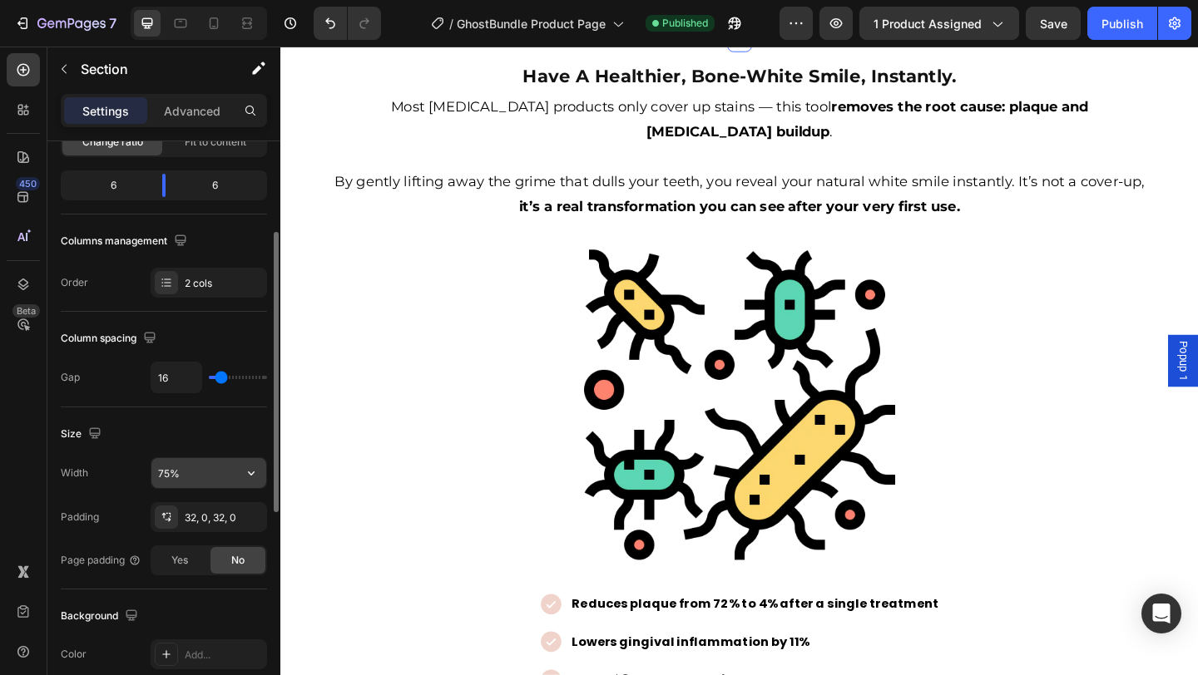
click at [196, 482] on input "75%" at bounding box center [208, 473] width 115 height 30
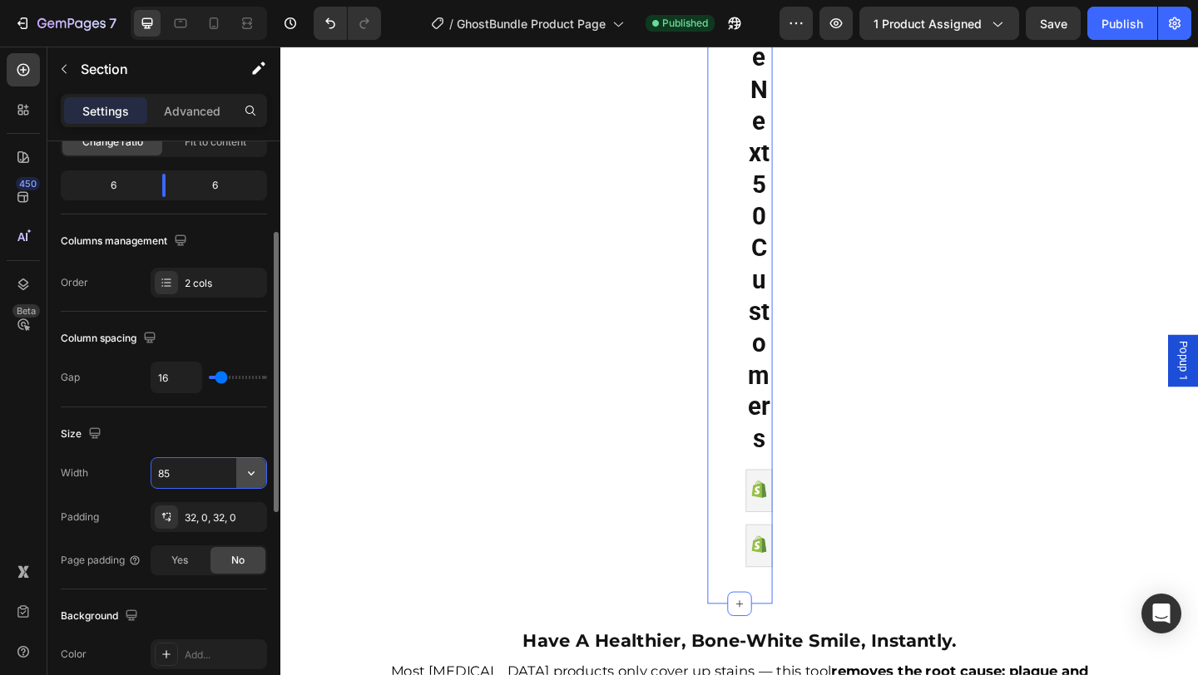
type input "85%"
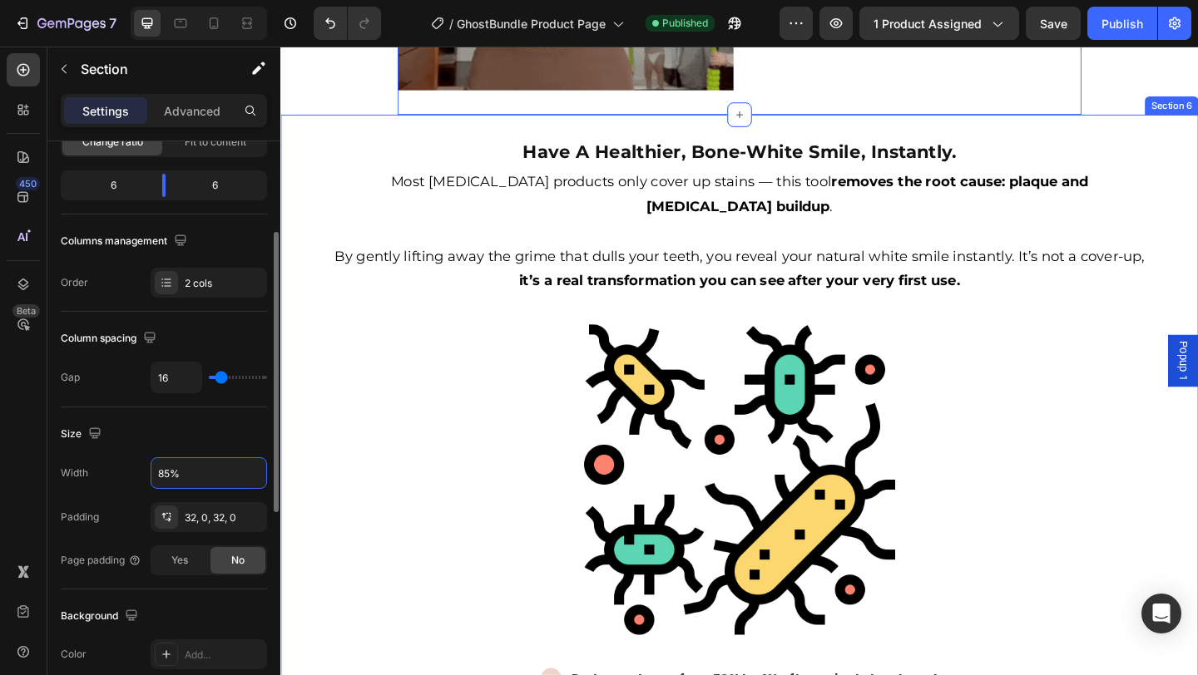
click at [376, 517] on div "Have A Healthier, Bone-White Smile, Instantly. Heading Most [MEDICAL_DATA] prod…" at bounding box center [779, 483] width 998 height 724
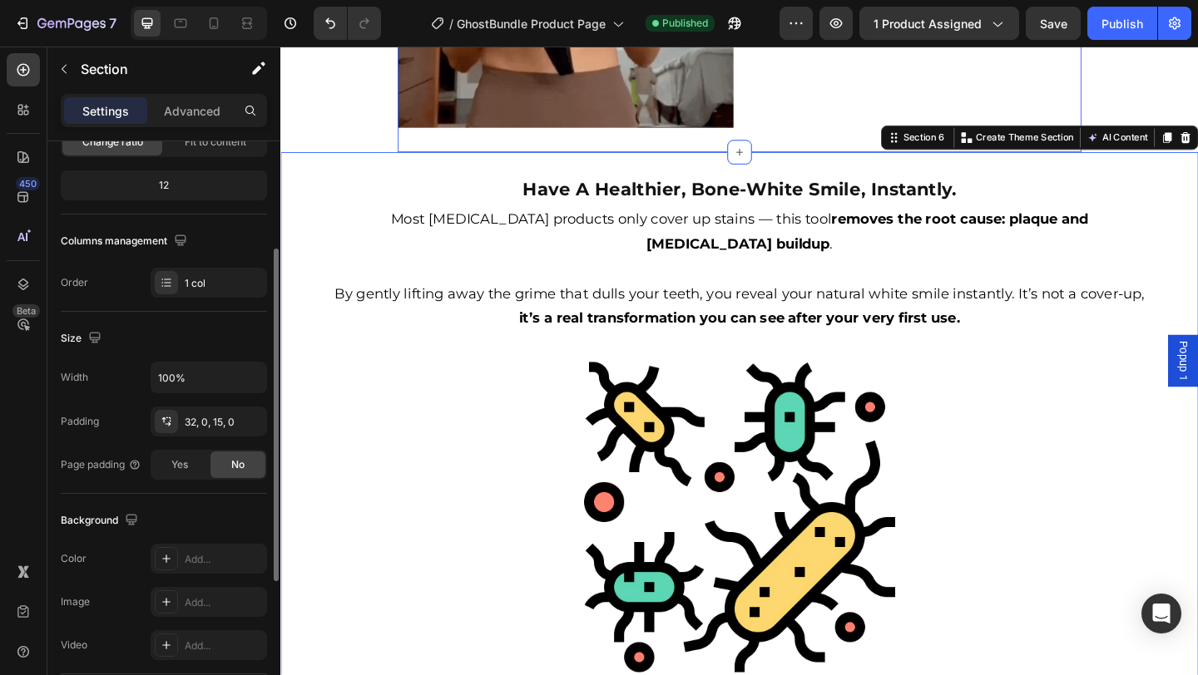
scroll to position [991, 0]
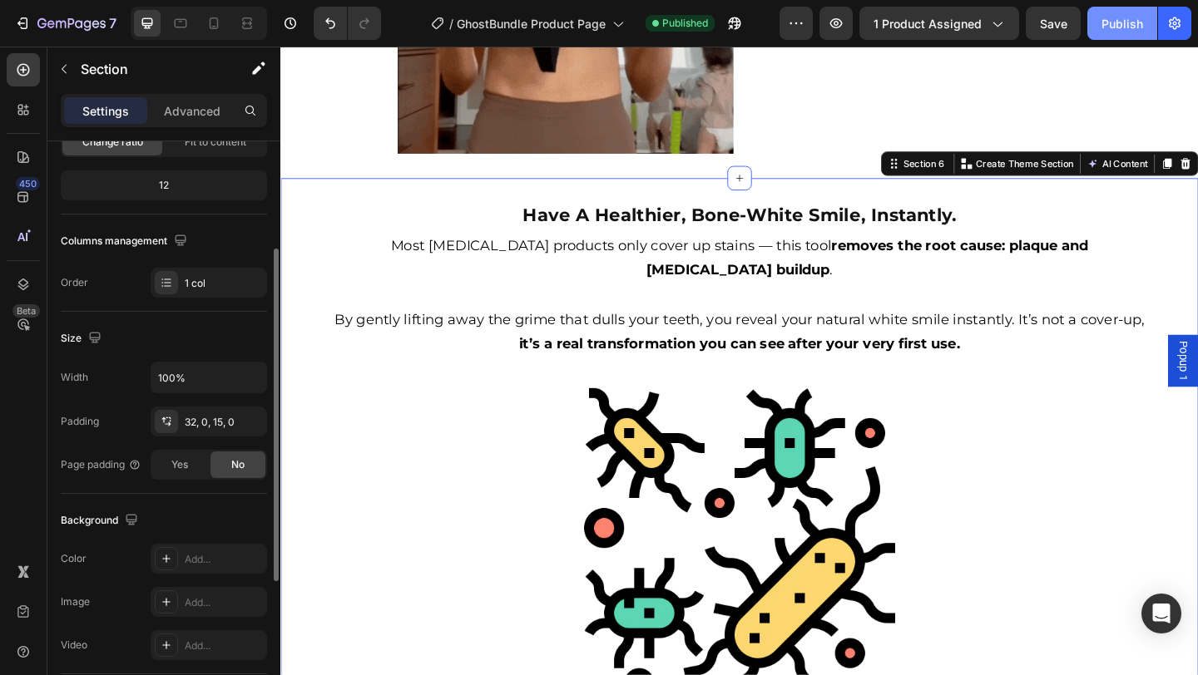
click at [1125, 21] on div "Publish" at bounding box center [1122, 23] width 42 height 17
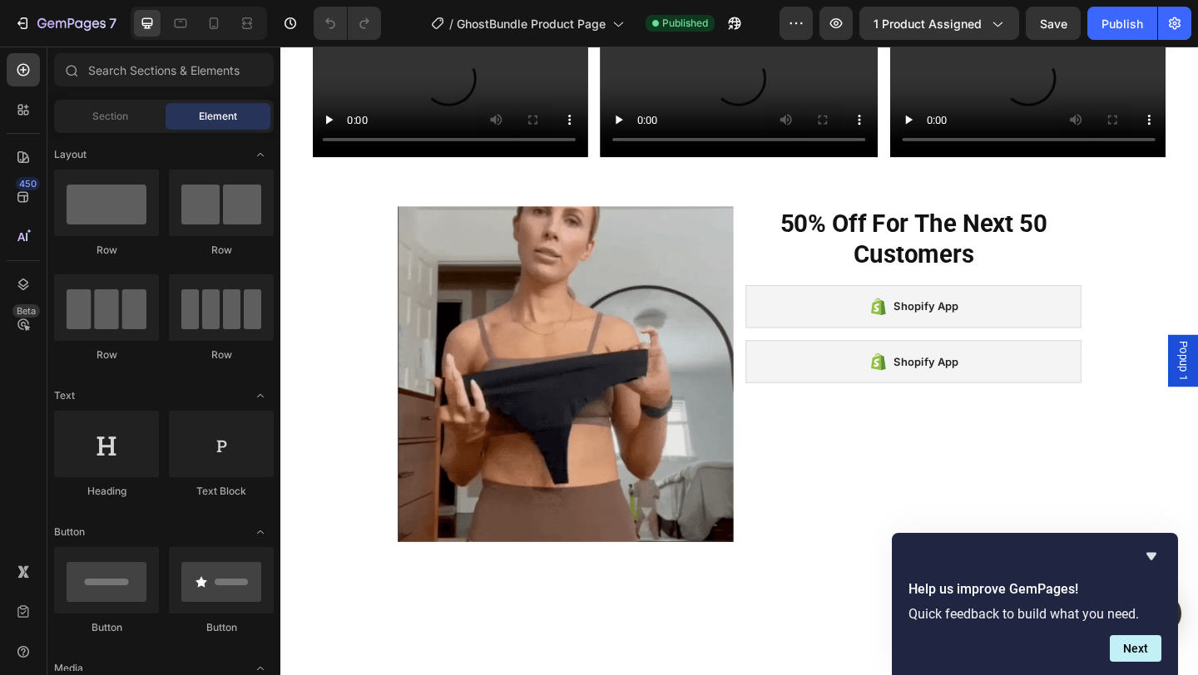
scroll to position [1174, 0]
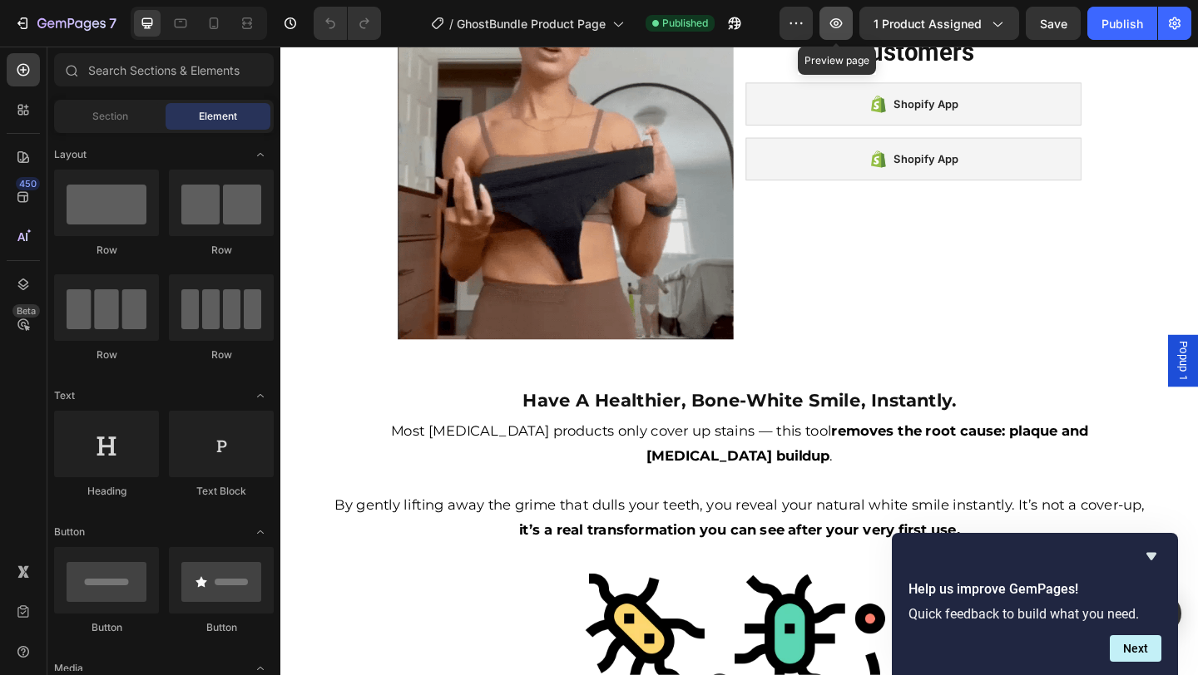
click at [838, 25] on icon "button" at bounding box center [835, 23] width 5 height 5
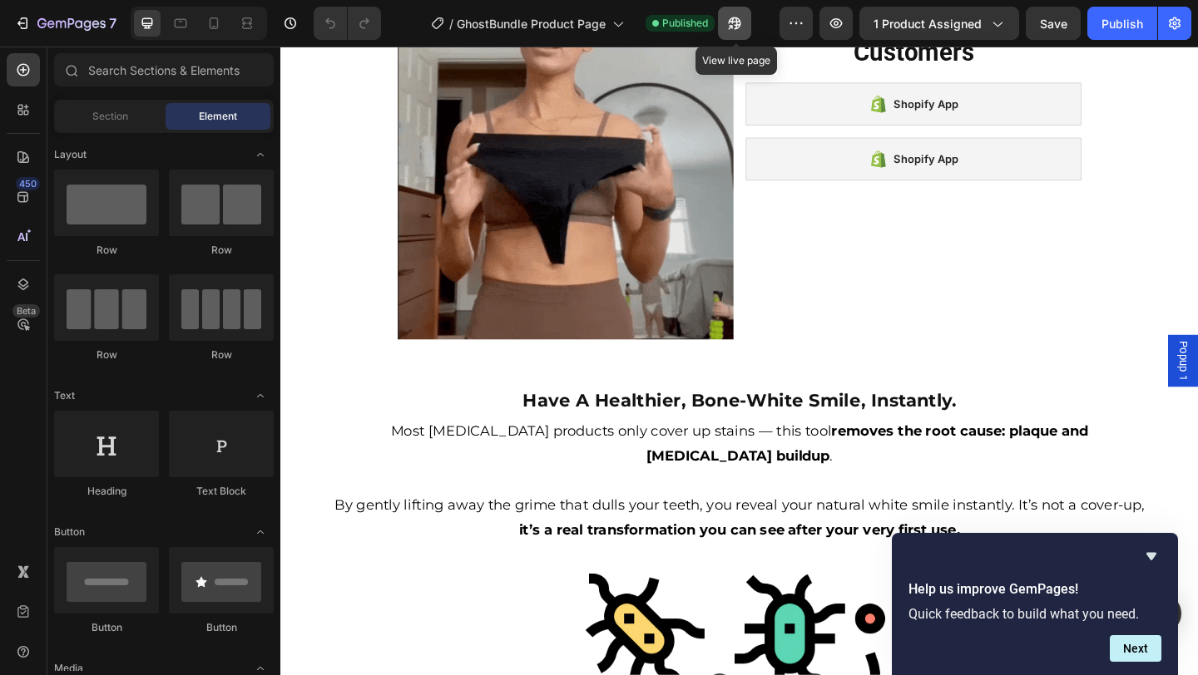
click at [734, 12] on button "button" at bounding box center [734, 23] width 33 height 33
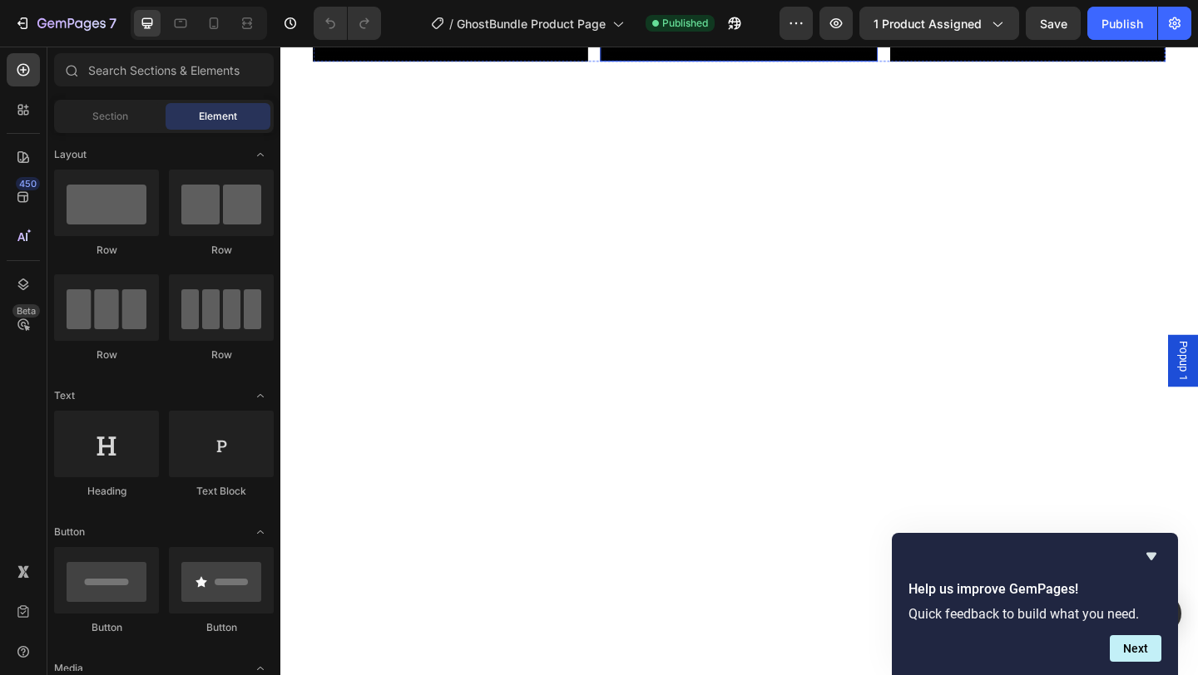
scroll to position [0, 0]
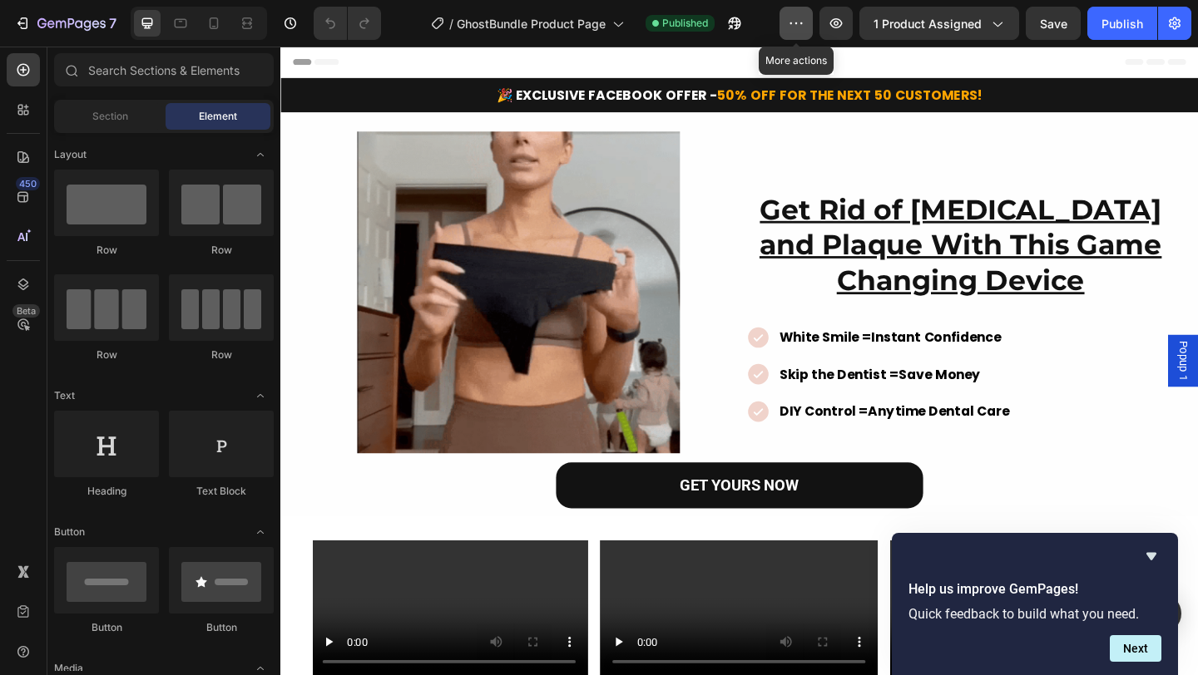
click at [802, 26] on icon "button" at bounding box center [796, 23] width 17 height 17
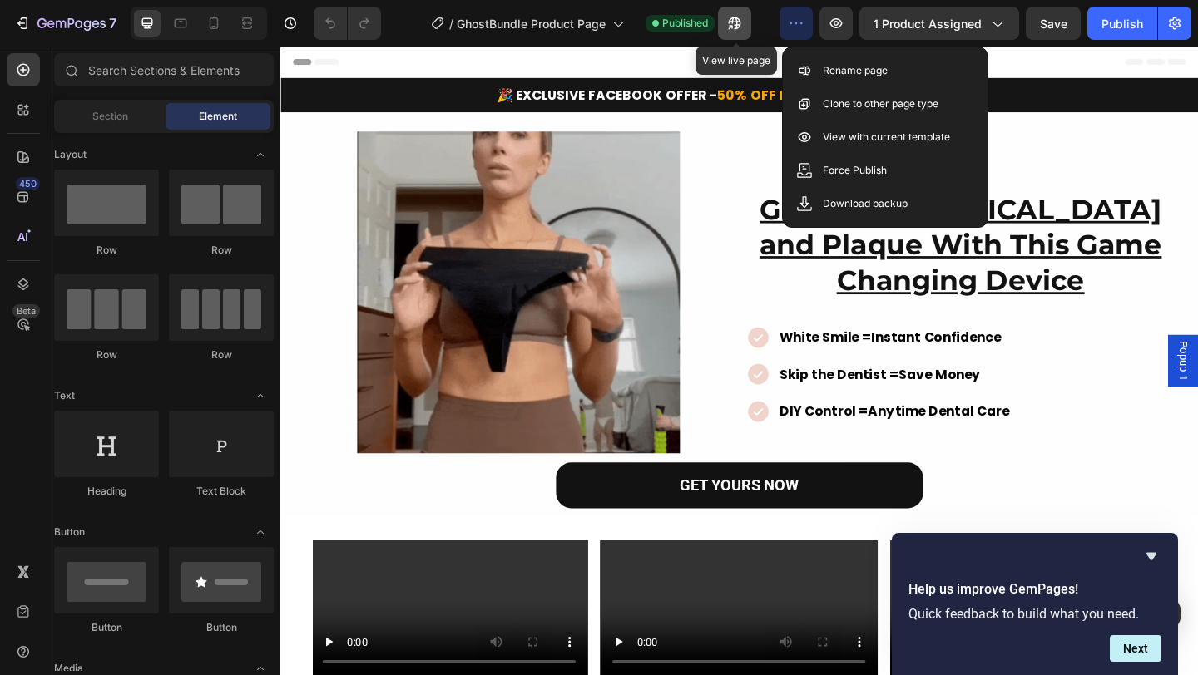
click at [736, 25] on icon "button" at bounding box center [734, 23] width 17 height 17
